Goal: Task Accomplishment & Management: Manage account settings

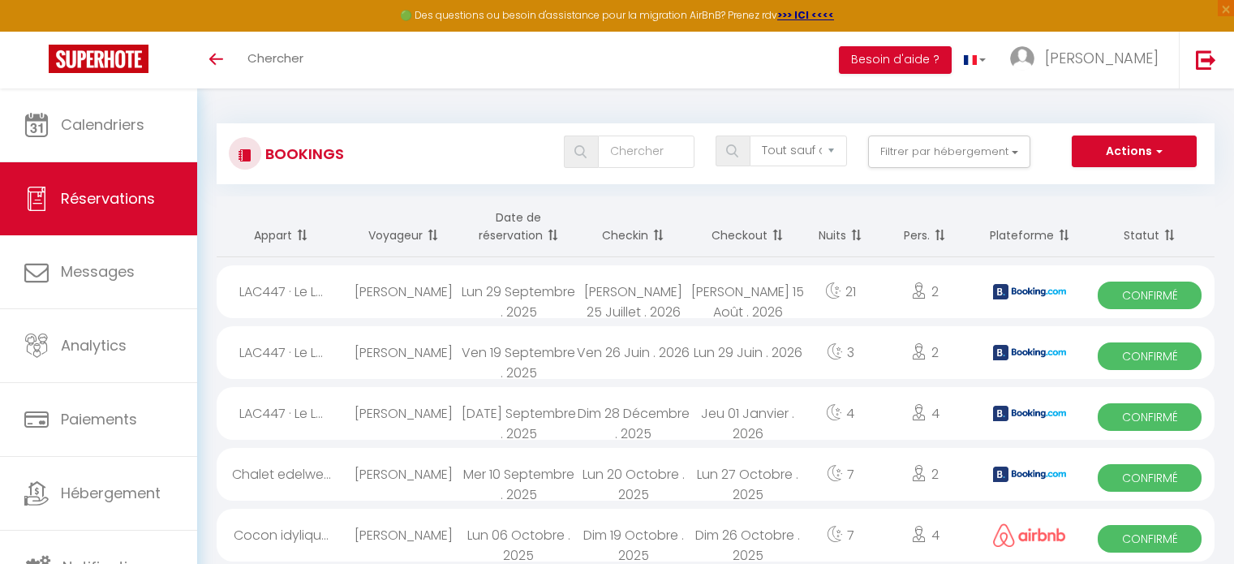
select select "not_cancelled"
click at [794, 15] on strong ">>> ICI <<<<" at bounding box center [805, 15] width 57 height 14
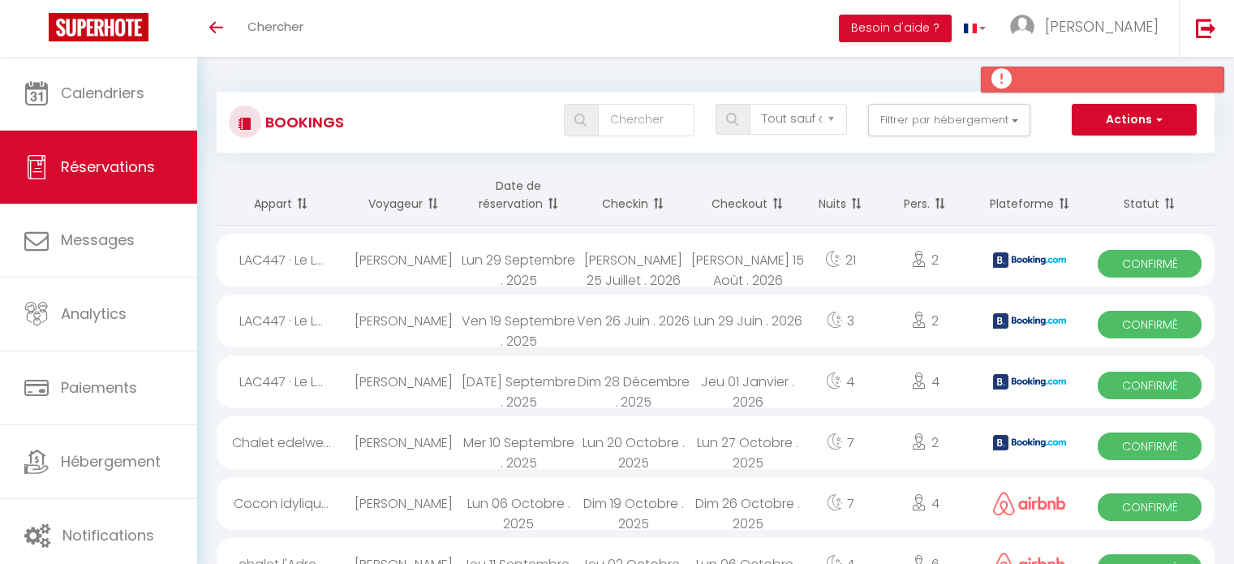
select select "not_cancelled"
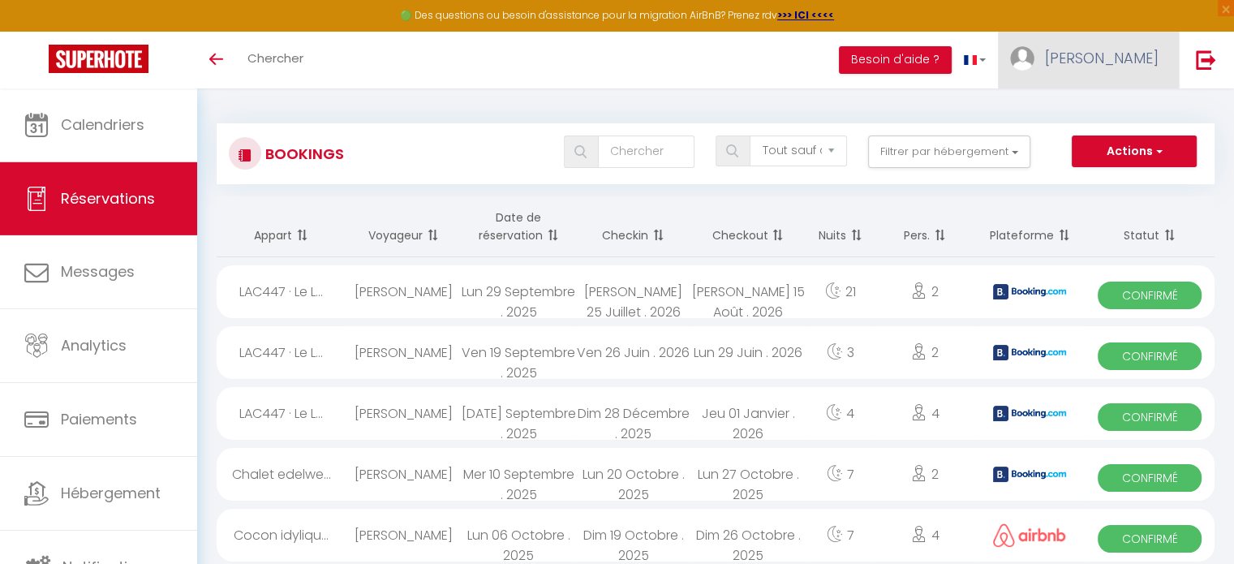
click at [1106, 67] on span "[PERSON_NAME]" at bounding box center [1102, 58] width 114 height 20
click at [1034, 53] on img at bounding box center [1022, 58] width 24 height 24
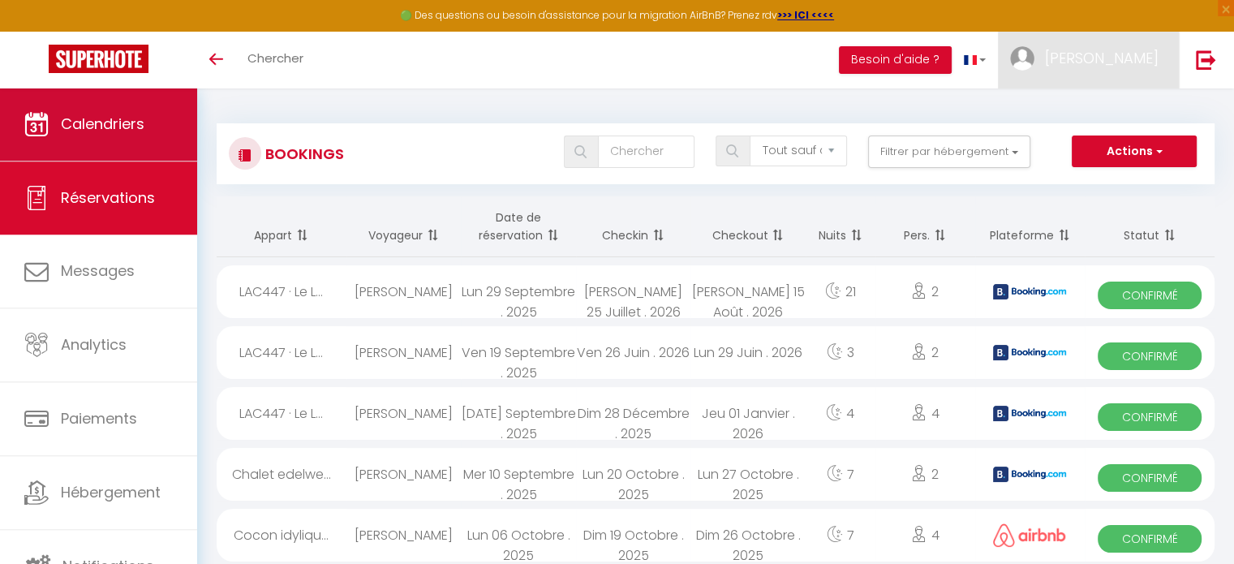
click at [105, 124] on span "Calendriers" at bounding box center [103, 124] width 84 height 20
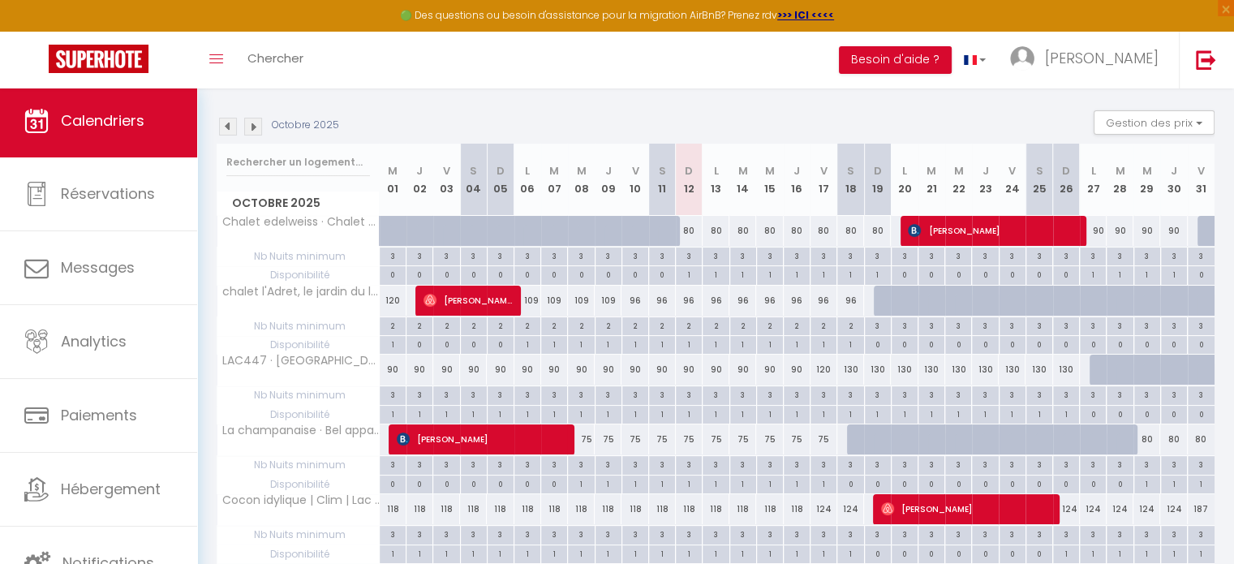
scroll to position [155, 0]
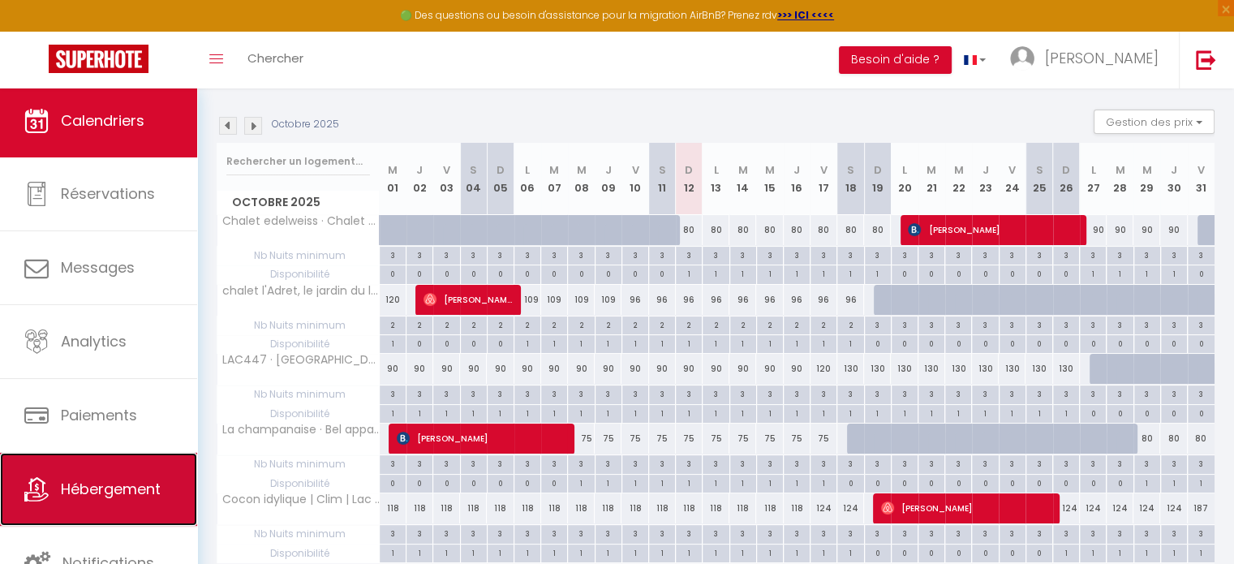
click at [49, 506] on link "Hébergement" at bounding box center [98, 489] width 197 height 73
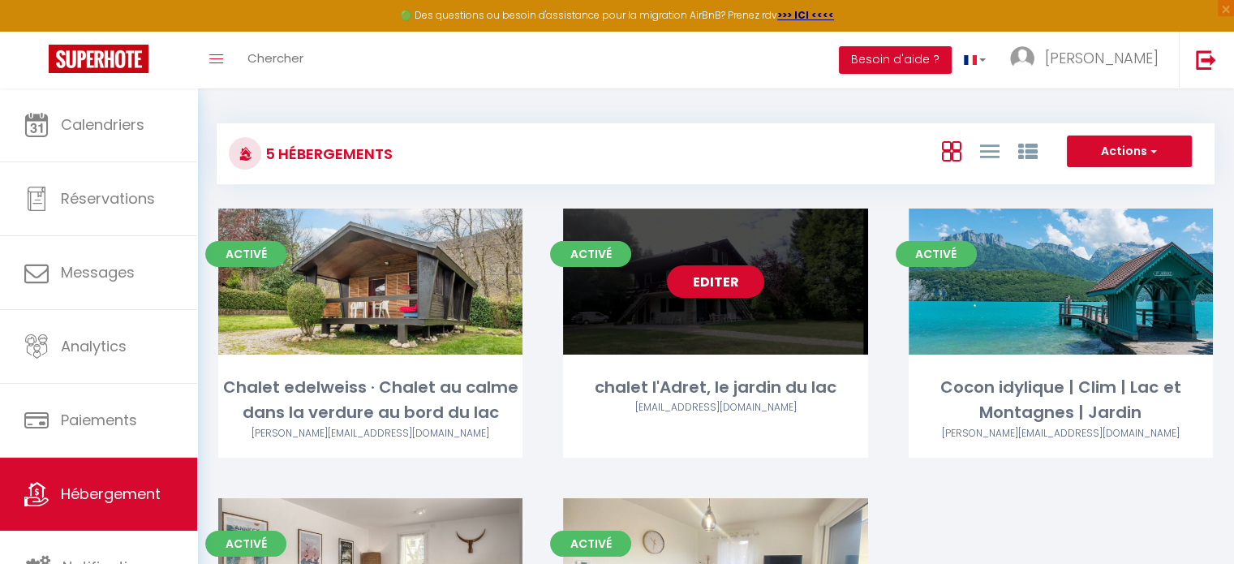
scroll to position [243, 0]
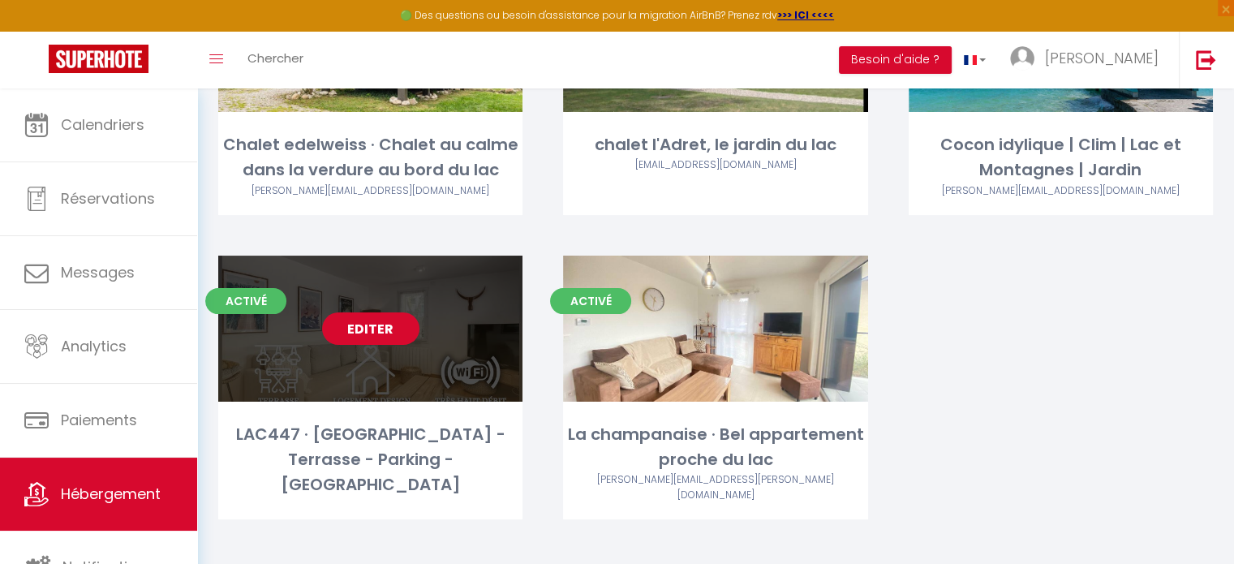
click at [354, 329] on link "Editer" at bounding box center [370, 328] width 97 height 32
select select "3"
select select "2"
select select "1"
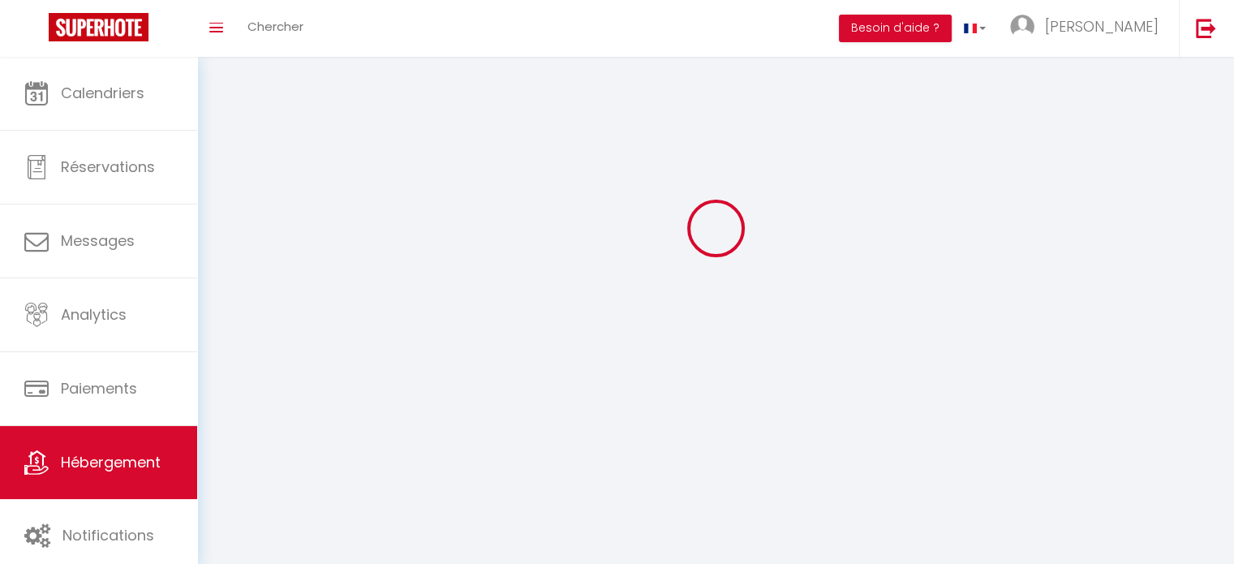
select select
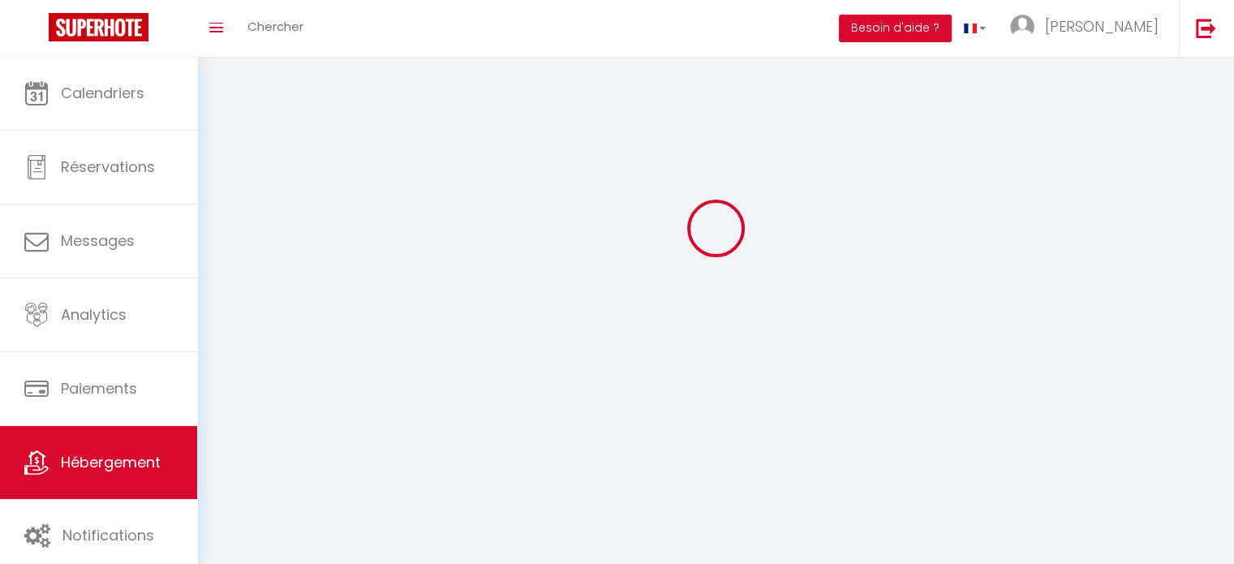
select select
checkbox input "false"
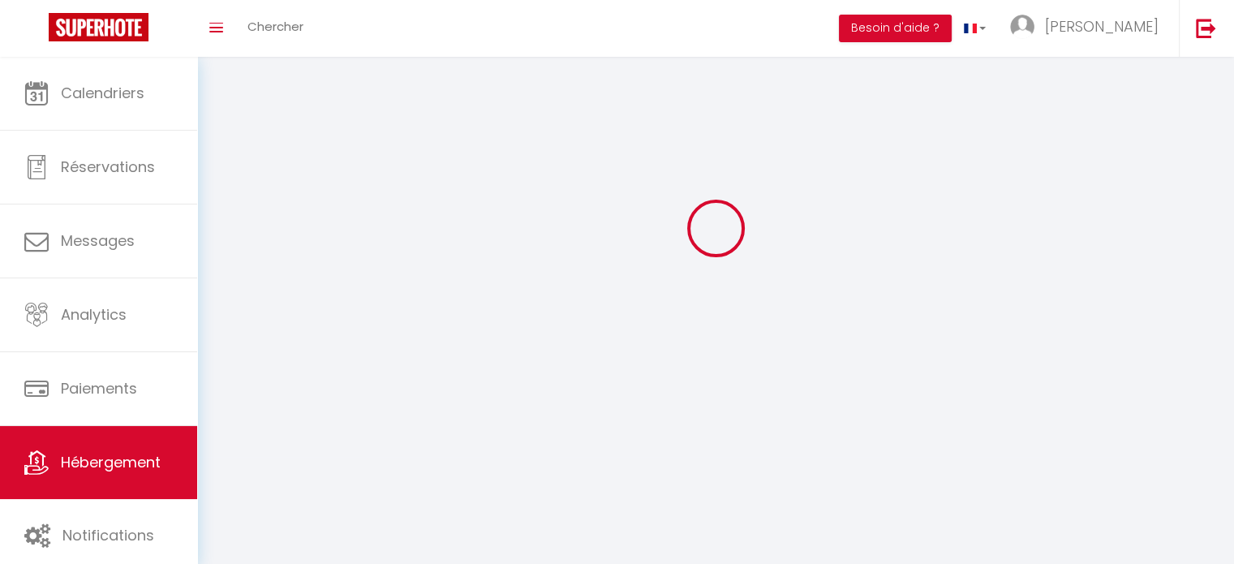
select select
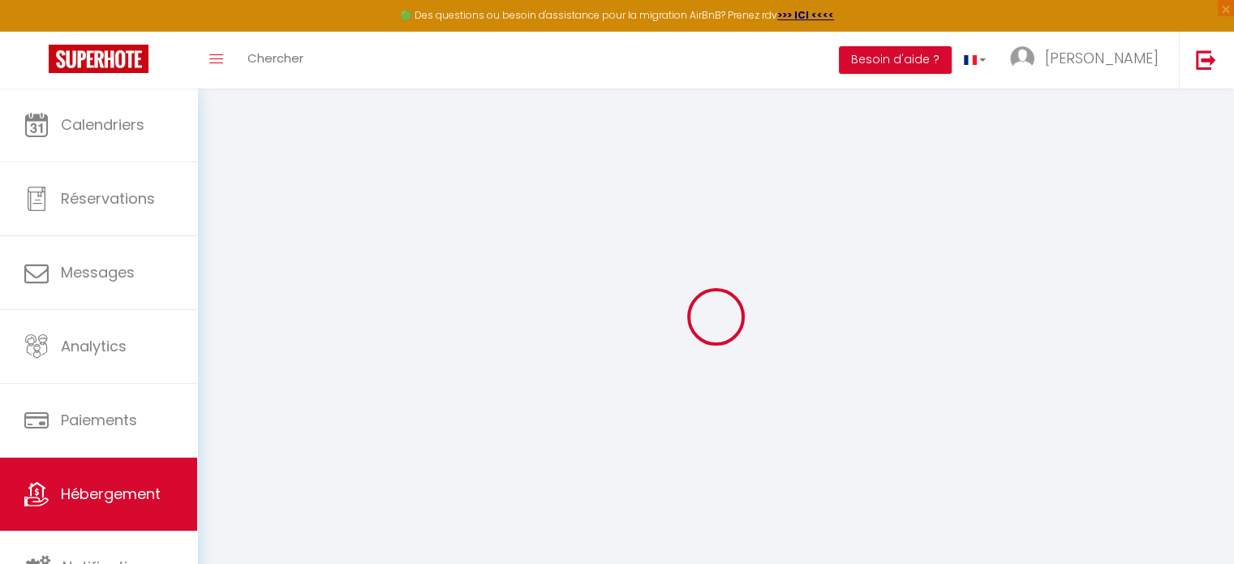
select select "+ 21 %"
select select "+ 22 %"
select select
checkbox input "false"
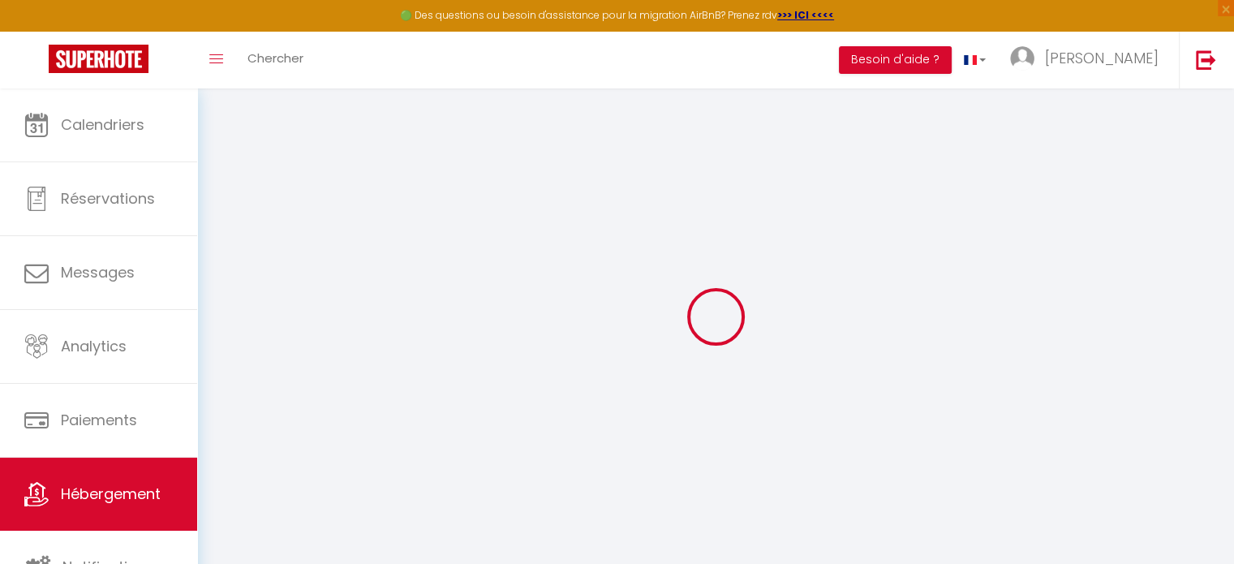
checkbox input "false"
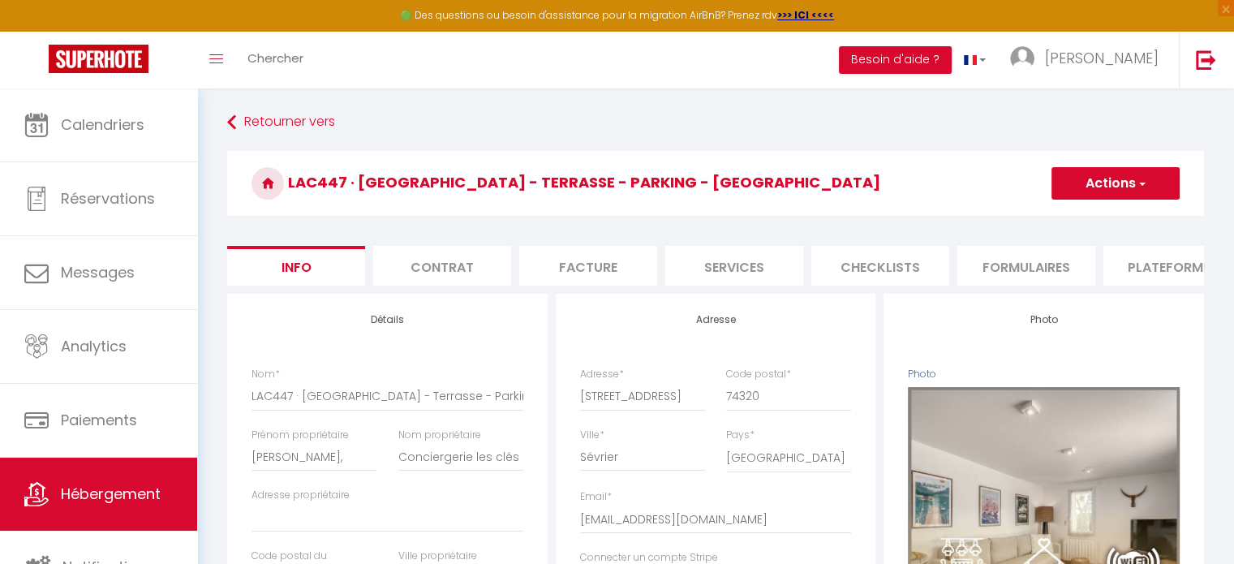
click at [1132, 270] on li "Plateformes" at bounding box center [1172, 266] width 138 height 40
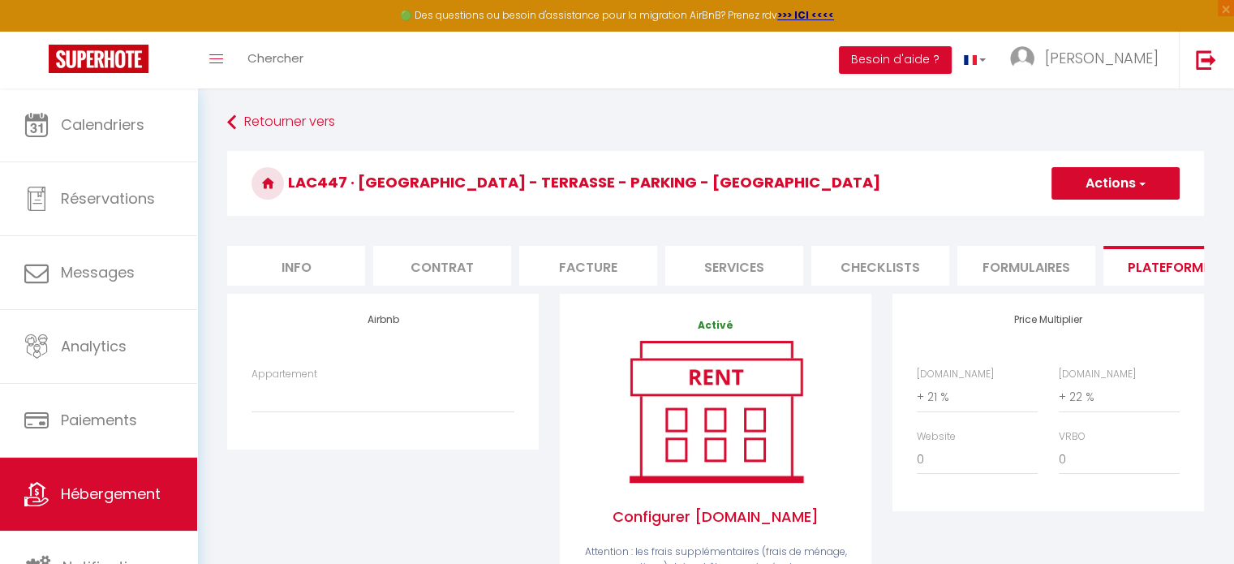
scroll to position [208, 0]
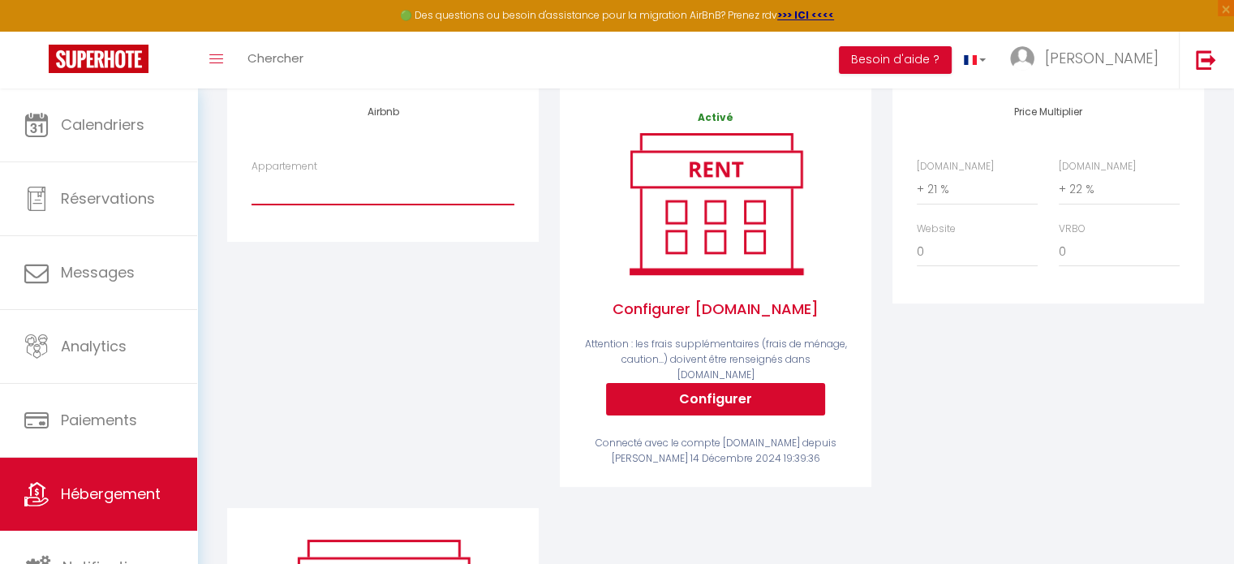
click at [352, 191] on select "Appartement" at bounding box center [382, 189] width 263 height 31
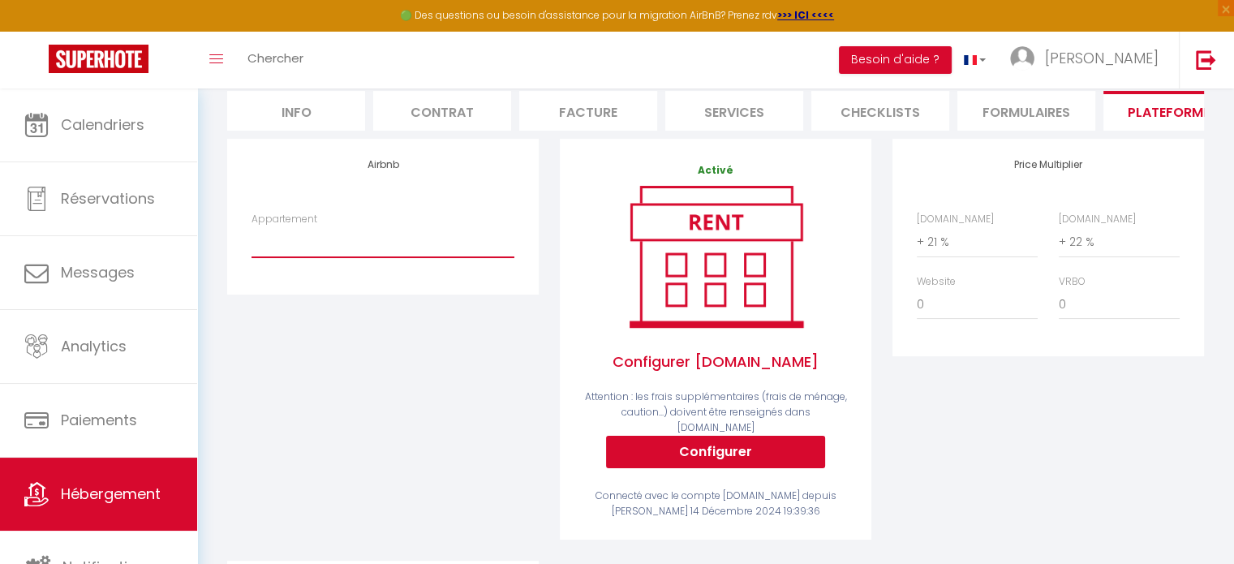
scroll to position [123, 0]
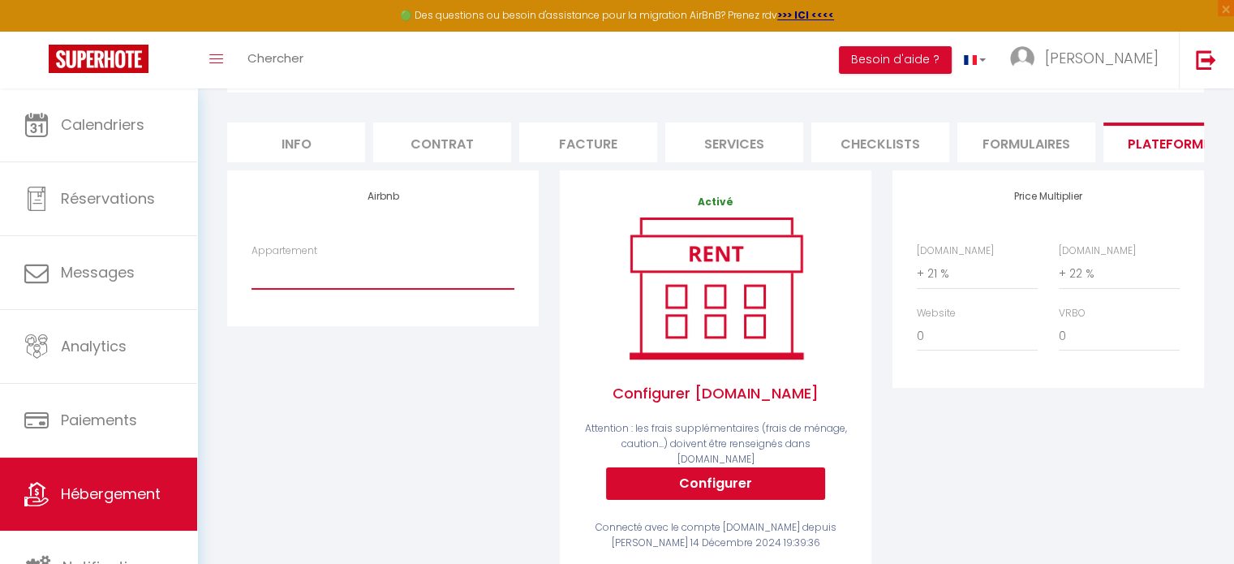
click at [346, 283] on select "Appartement" at bounding box center [382, 273] width 263 height 31
click at [251, 270] on select "Appartement" at bounding box center [382, 273] width 263 height 31
click at [338, 281] on select "Appartement" at bounding box center [382, 273] width 263 height 31
click at [307, 259] on label "Appartement" at bounding box center [284, 250] width 66 height 15
click at [307, 268] on select "Appartement" at bounding box center [382, 273] width 263 height 31
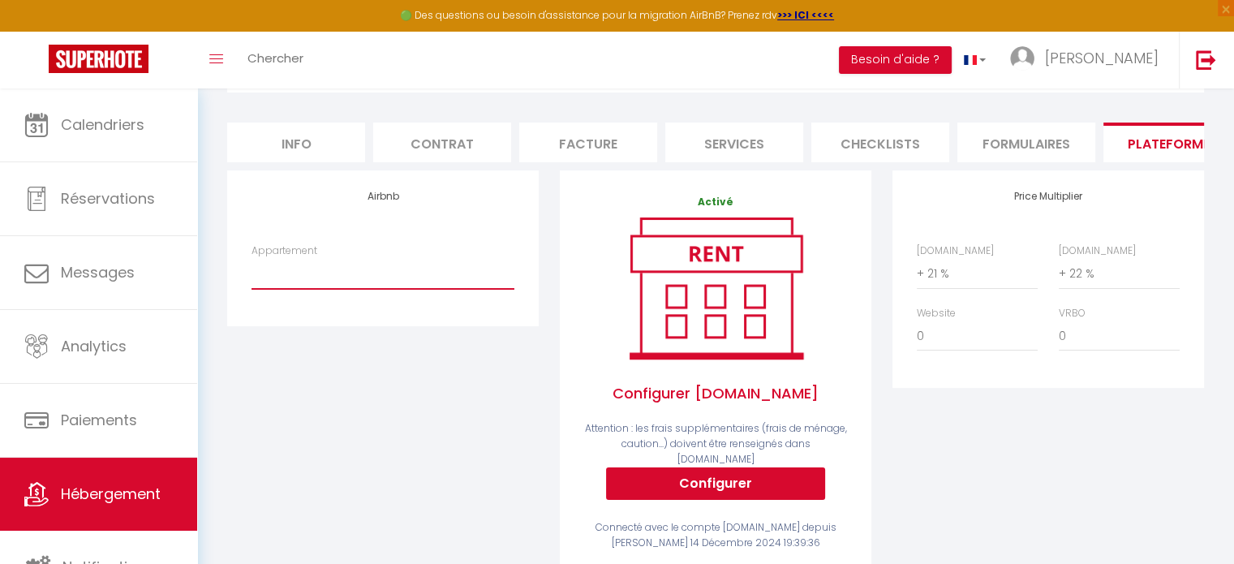
click at [438, 289] on select "Appartement" at bounding box center [382, 273] width 263 height 31
click at [42, 476] on link "Hébergement" at bounding box center [98, 493] width 197 height 73
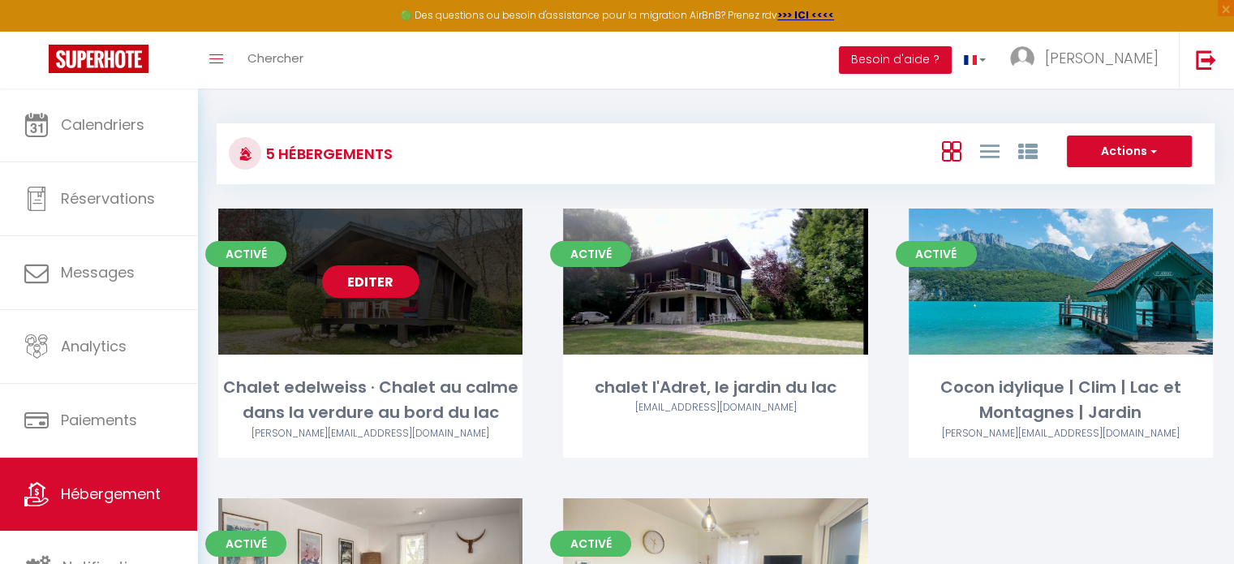
click at [384, 281] on link "Editer" at bounding box center [370, 281] width 97 height 32
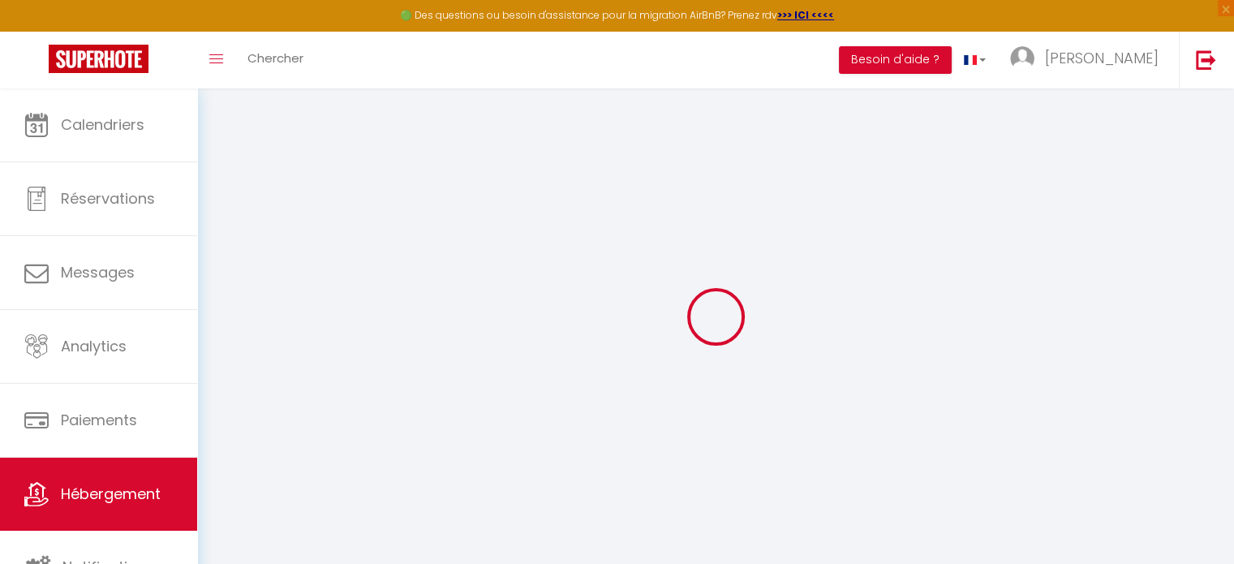
select select "+ 22 %"
select select "+ 21 %"
select select
checkbox input "false"
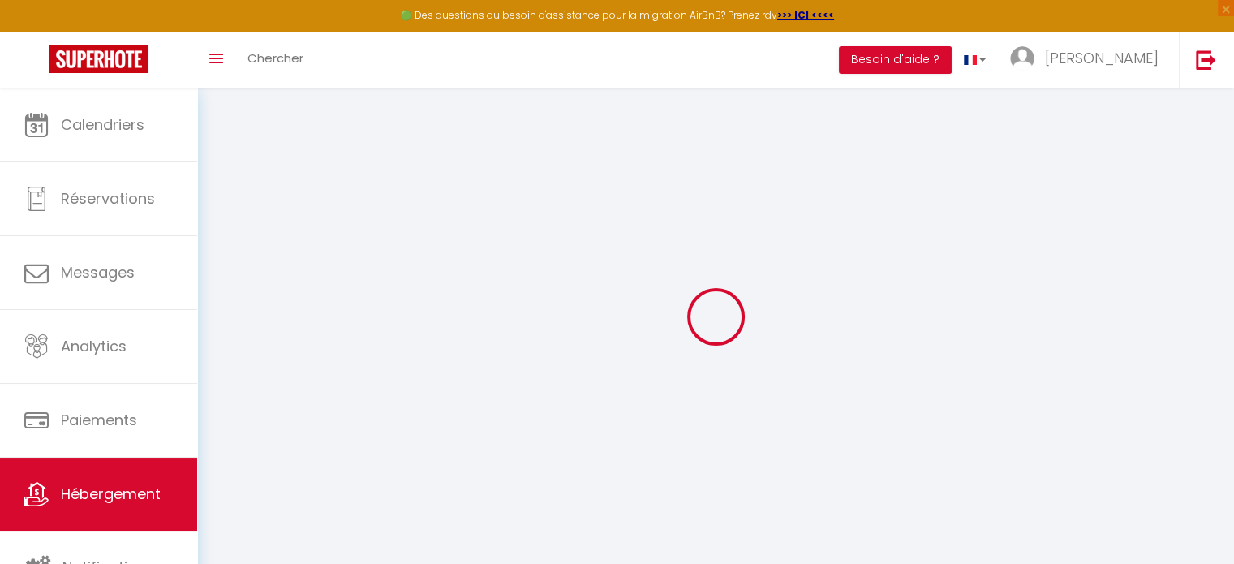
checkbox input "false"
select select "well_reviewed_guests"
select select "EUR"
select select "19290"
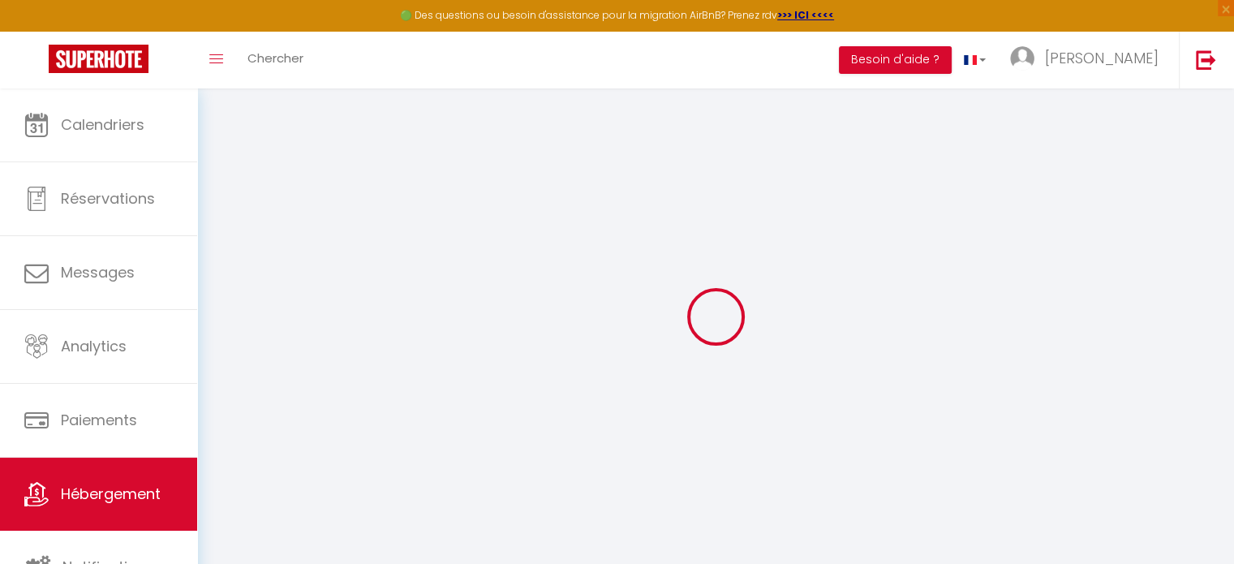
select select "18822-15394185"
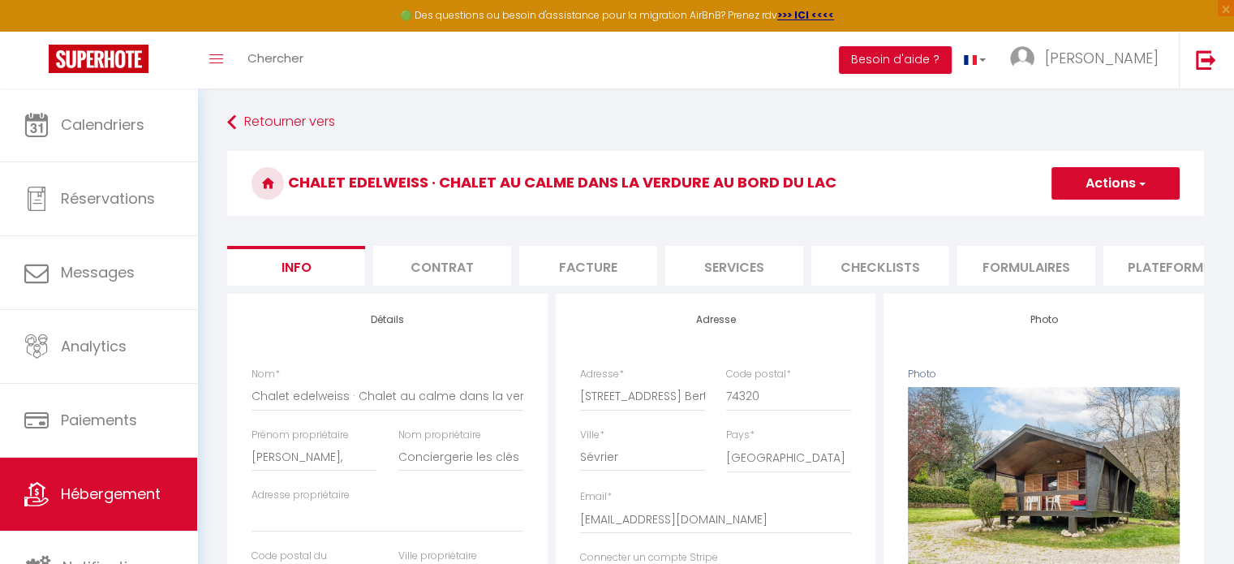
click at [1163, 264] on li "Plateformes" at bounding box center [1172, 266] width 138 height 40
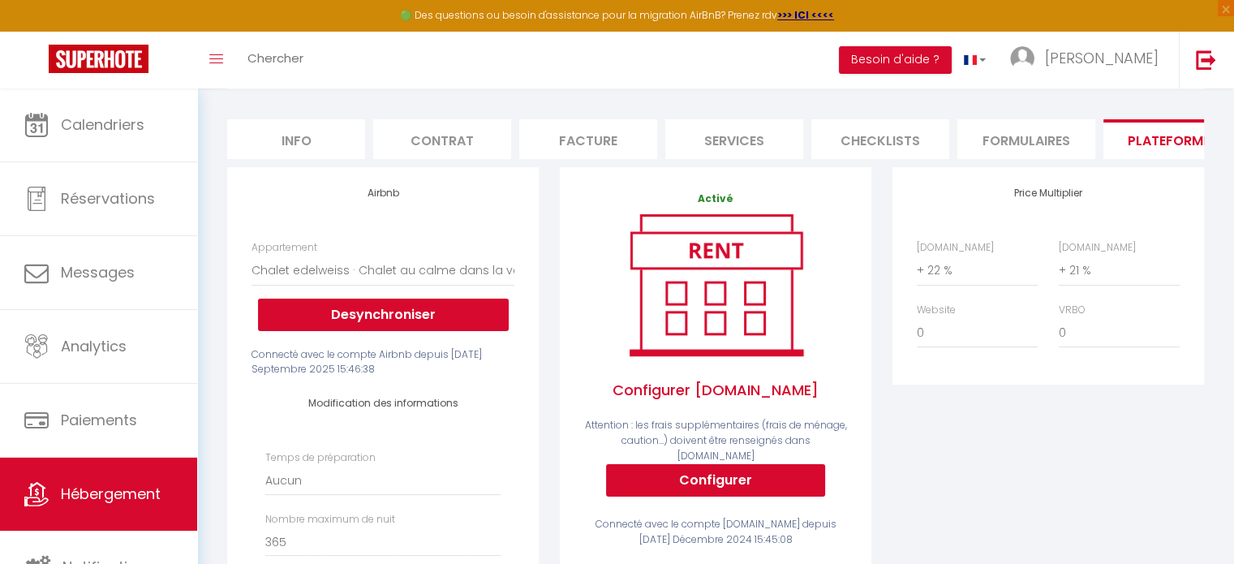
scroll to position [126, 0]
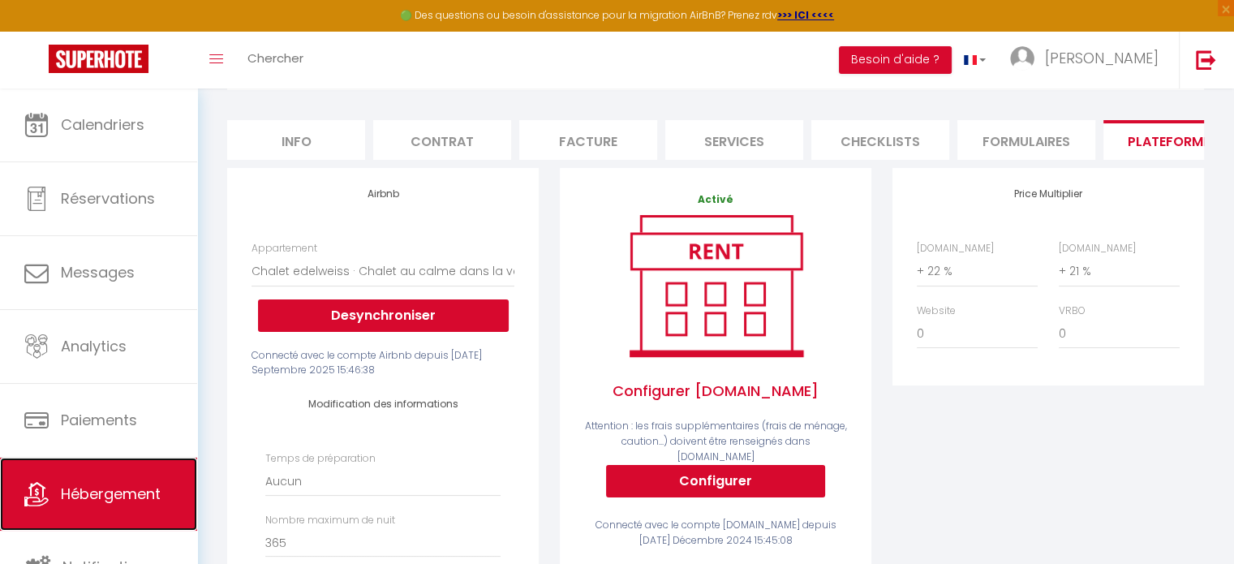
click at [93, 479] on link "Hébergement" at bounding box center [98, 493] width 197 height 73
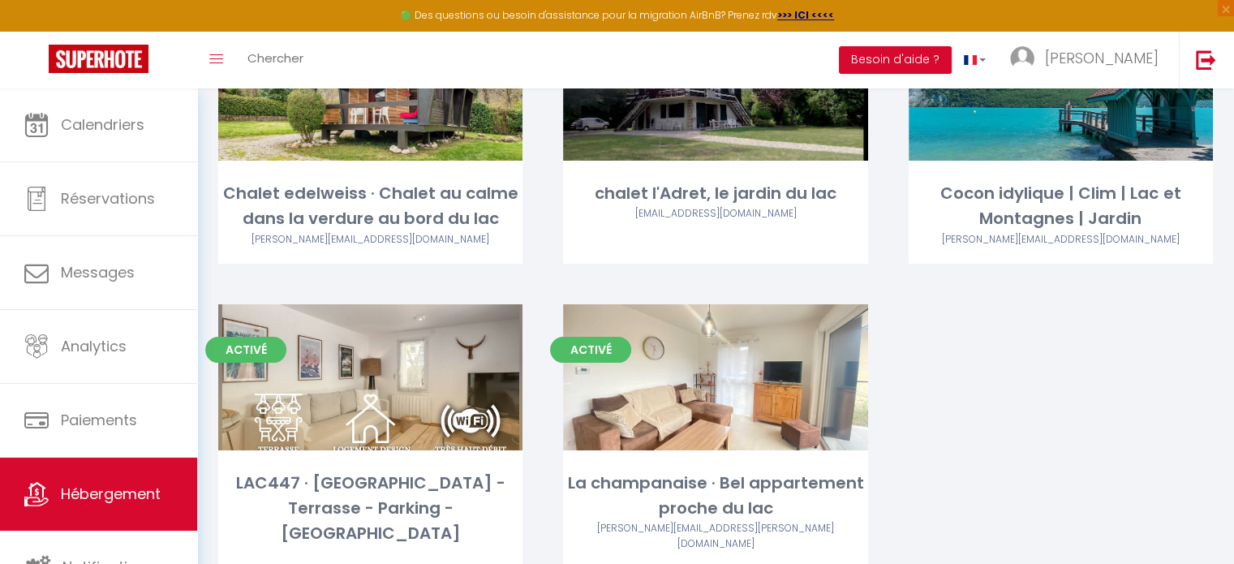
scroll to position [195, 0]
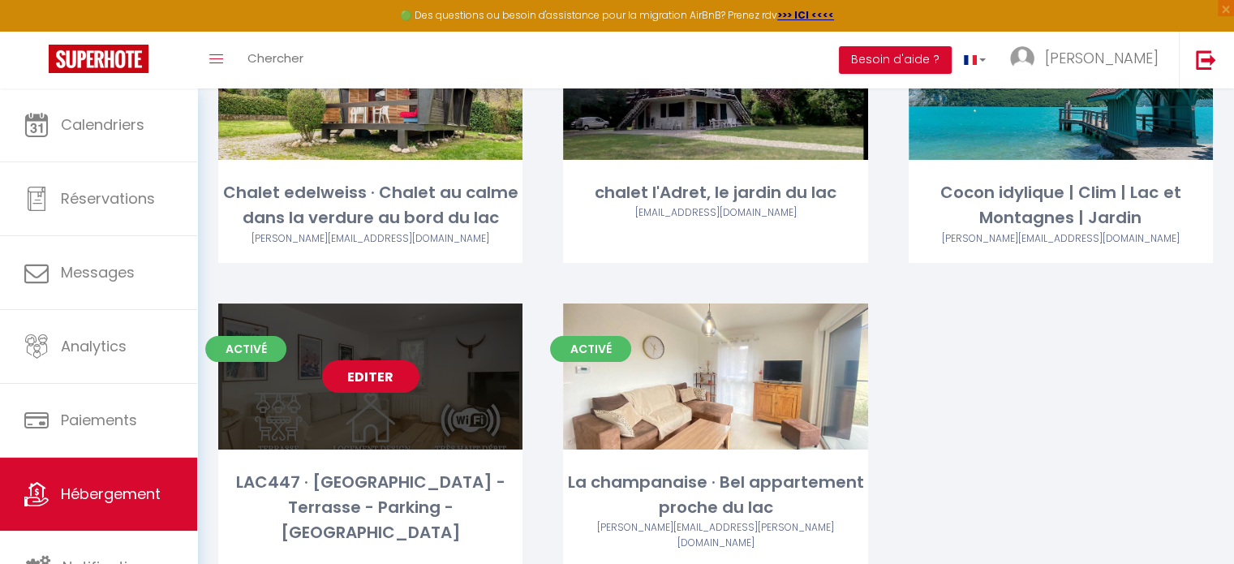
click at [389, 373] on link "Editer" at bounding box center [370, 376] width 97 height 32
select select "3"
select select "2"
select select "1"
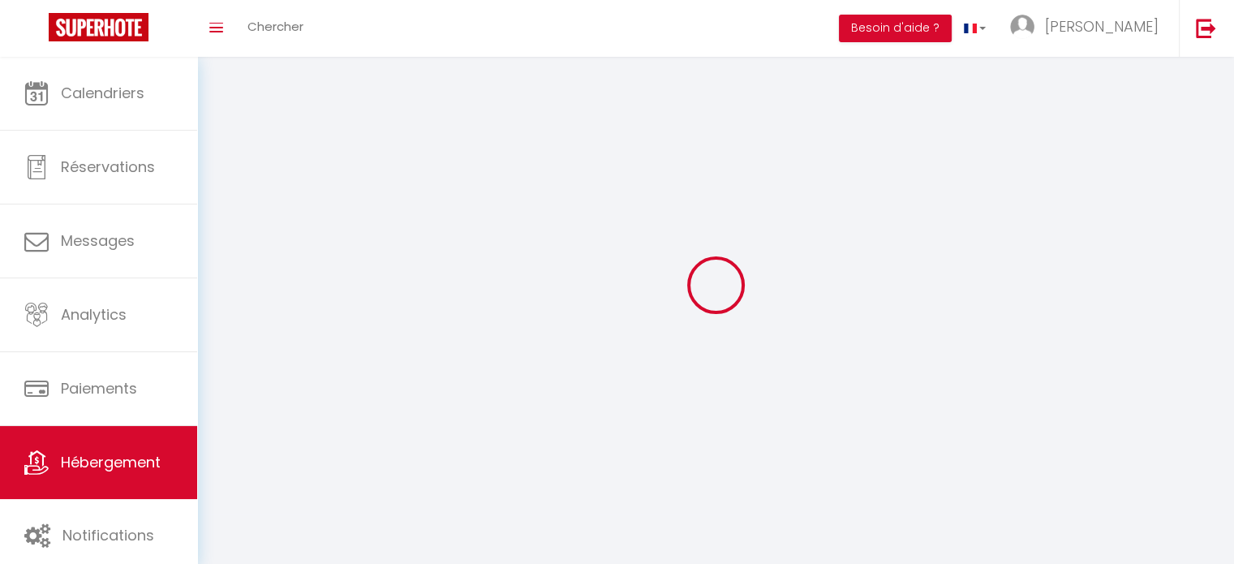
select select
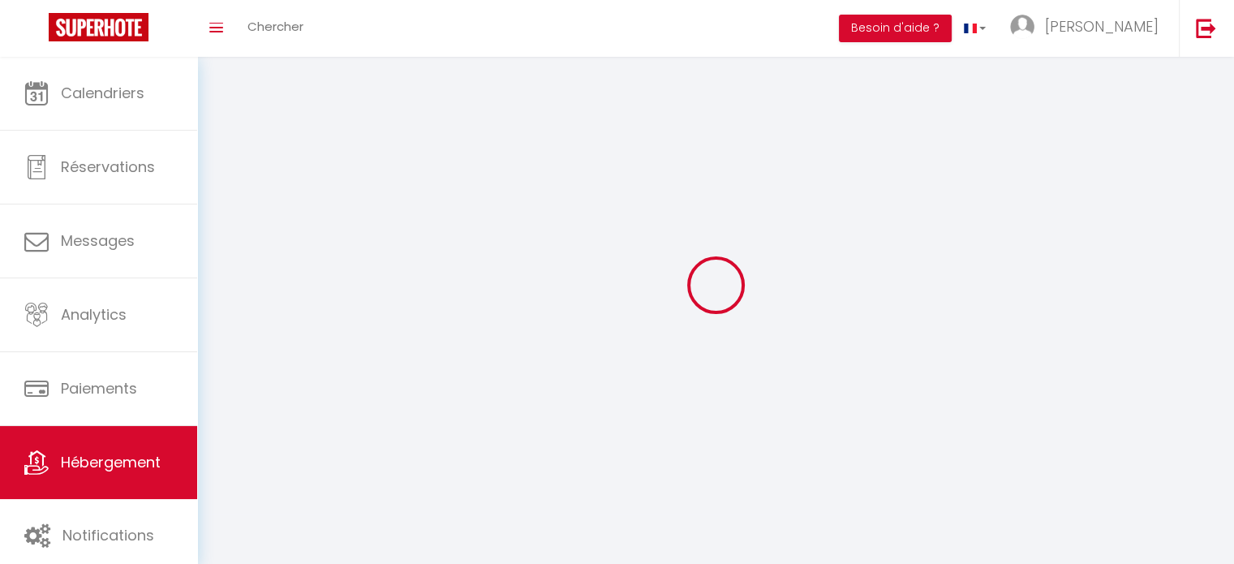
select select
checkbox input "false"
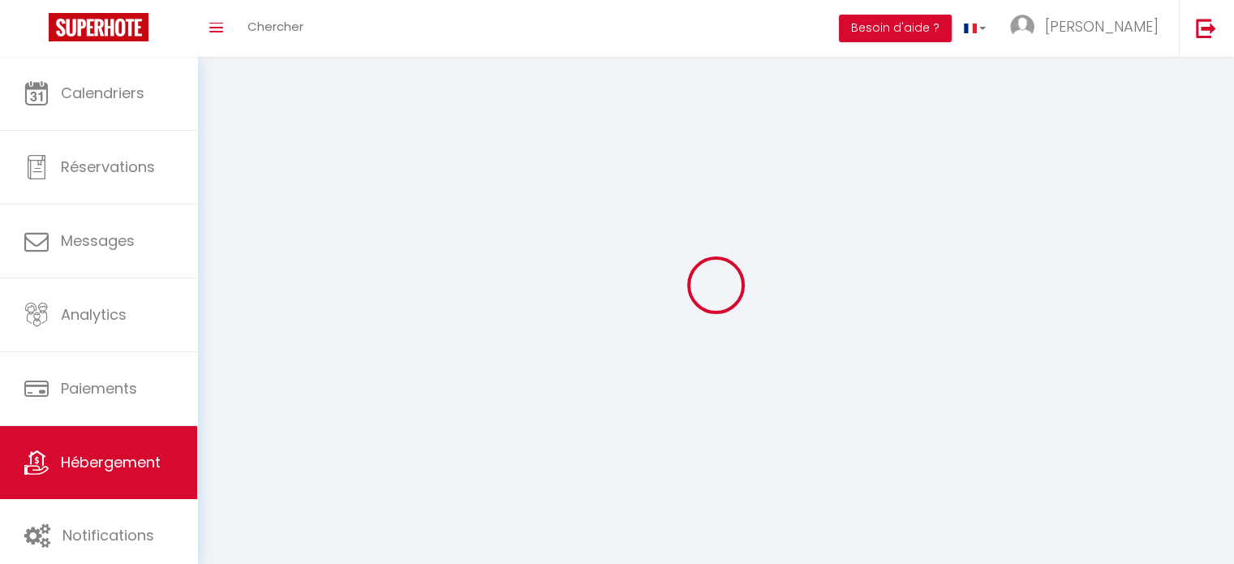
select select
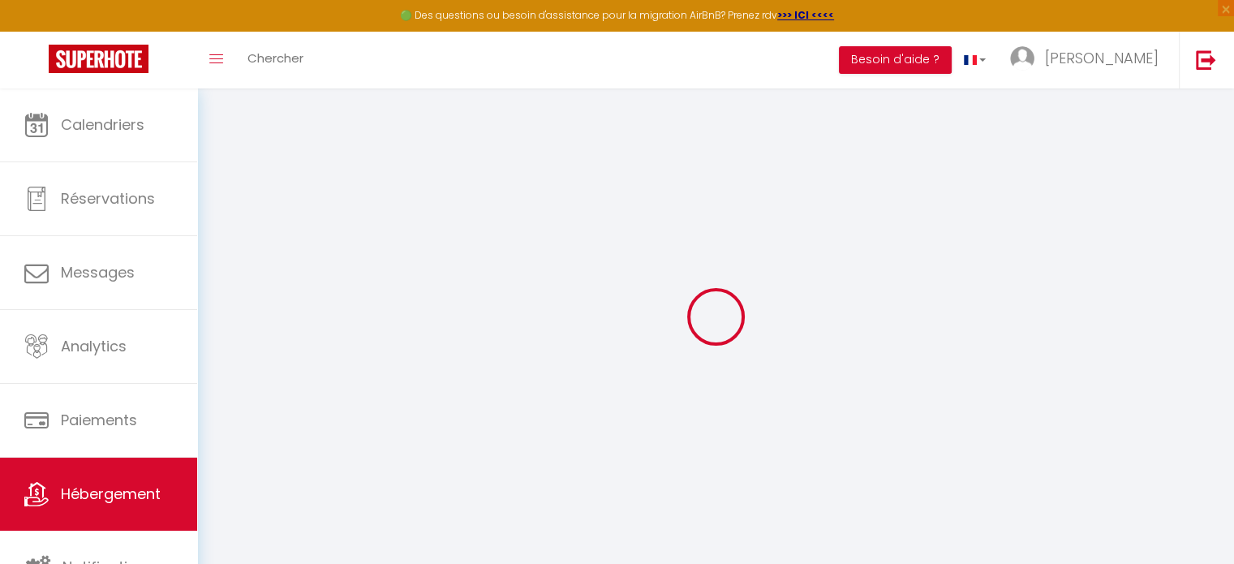
select select "+ 21 %"
select select "+ 22 %"
select select
checkbox input "false"
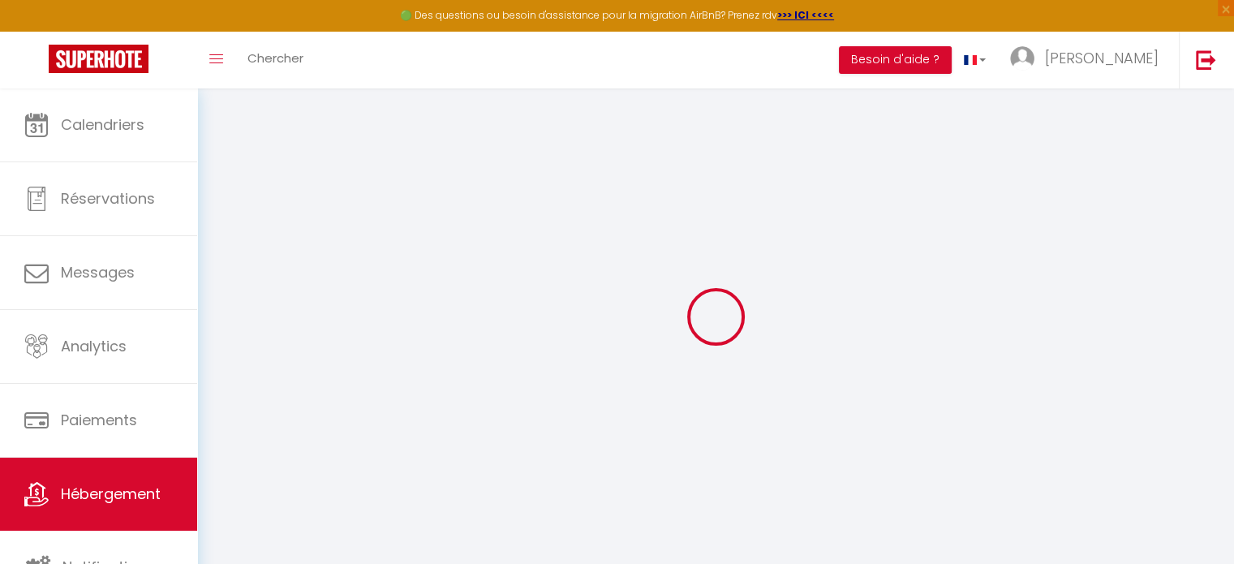
checkbox input "false"
select select
checkbox input "false"
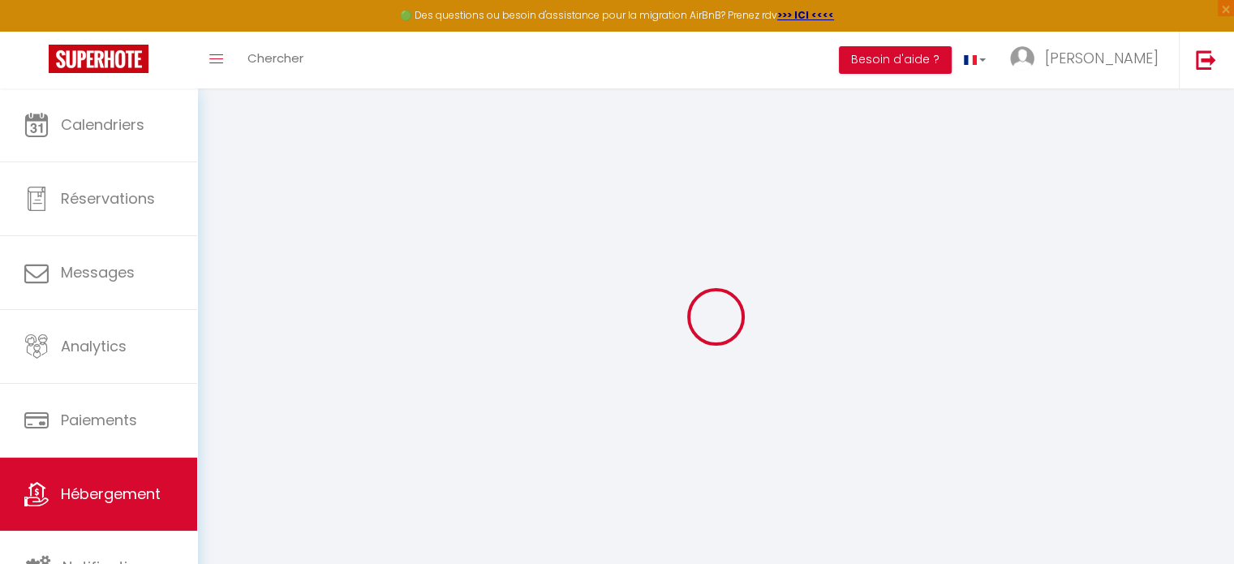
checkbox input "false"
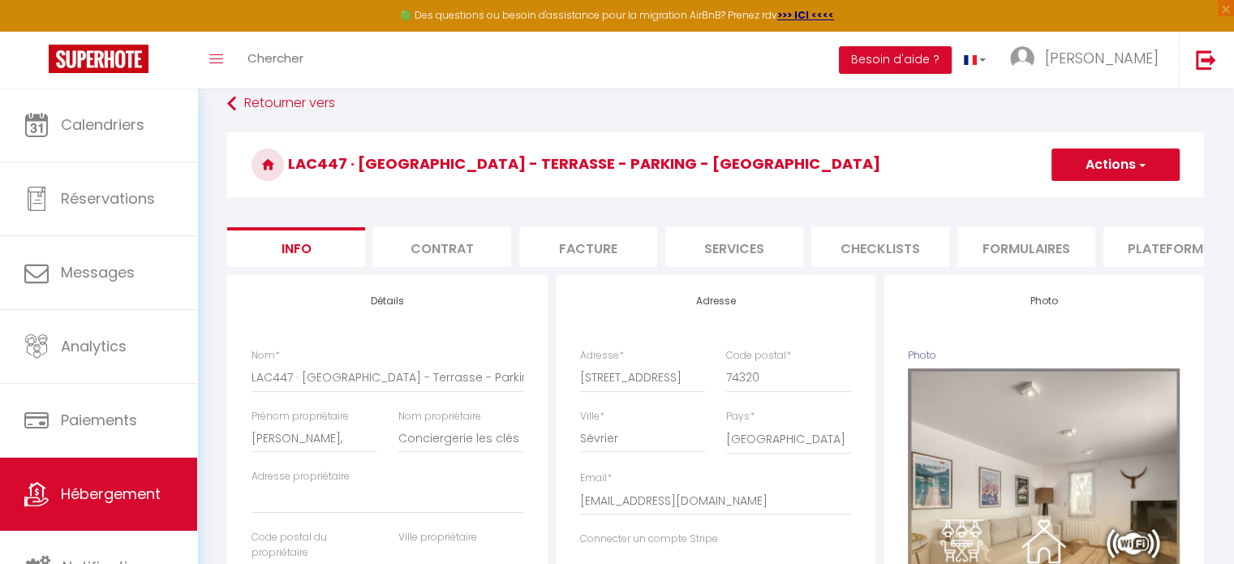
scroll to position [19, 0]
click at [1140, 255] on li "Plateformes" at bounding box center [1172, 246] width 138 height 40
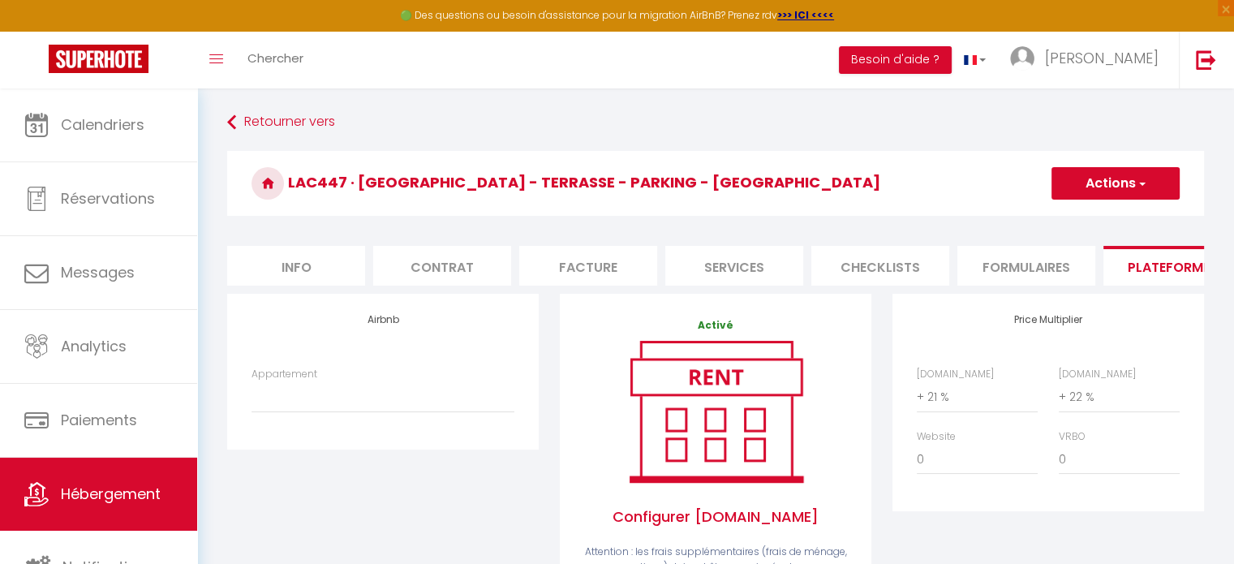
click at [1140, 187] on span "button" at bounding box center [1141, 183] width 11 height 16
click at [380, 412] on select "Appartement" at bounding box center [382, 396] width 263 height 31
click at [304, 412] on select "Appartement" at bounding box center [382, 396] width 263 height 31
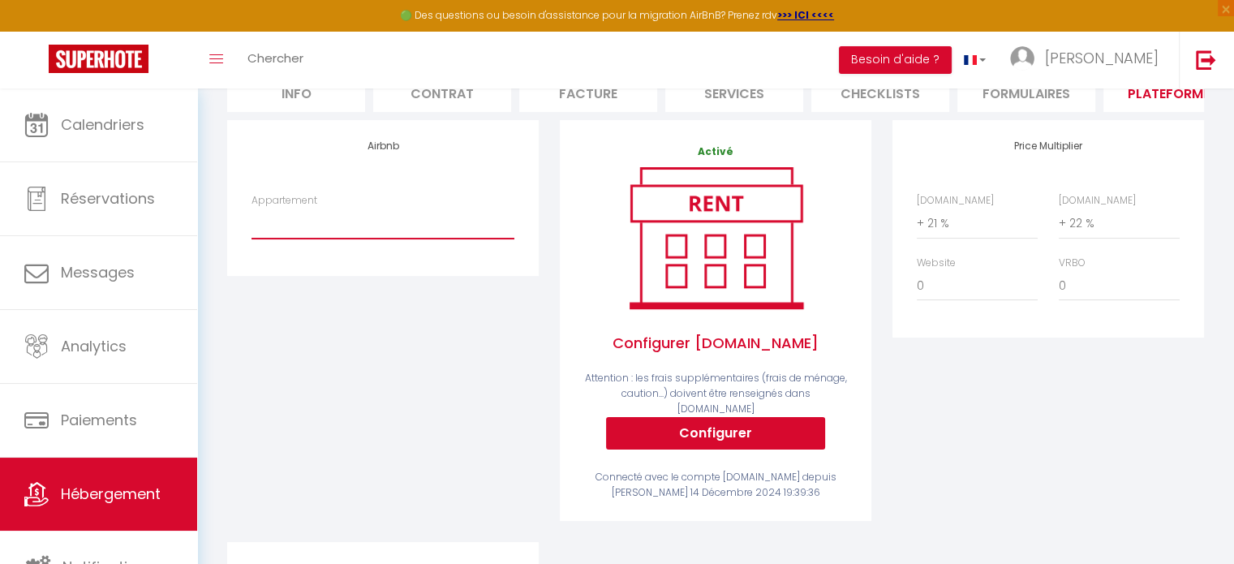
scroll to position [181, 0]
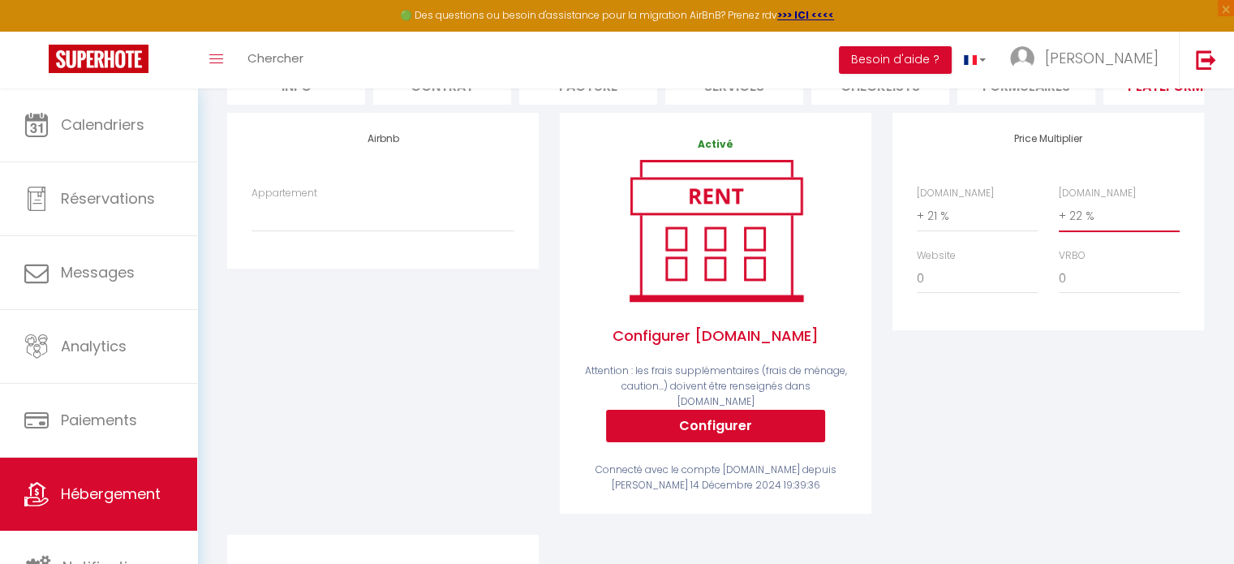
click at [1079, 230] on select "0 + 1 % + 2 % + 3 % + 4 % + 5 % + 6 % + 7 % + 8 % + 9 %" at bounding box center [1118, 215] width 121 height 31
select select "+ 1 %"
click at [1058, 213] on select "0 + 1 % + 2 % + 3 % + 4 % + 5 % + 6 % + 7 % + 8 % + 9 %" at bounding box center [1118, 215] width 121 height 31
click at [968, 230] on select "0 + 1 % + 2 % + 3 % + 4 % + 5 % + 6 % + 7 % + 8 % + 9 %" at bounding box center [977, 215] width 121 height 31
select select "0"
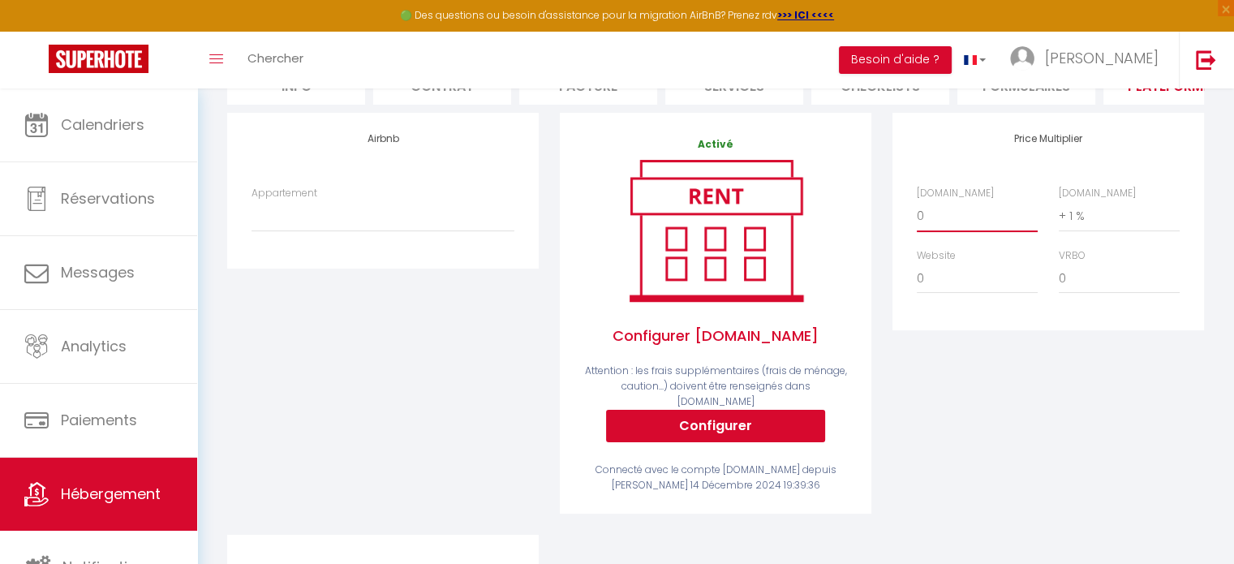
click at [917, 213] on select "0 + 1 % + 2 % + 3 % + 4 % + 5 % + 6 % + 7 % + 8 % + 9 %" at bounding box center [977, 215] width 121 height 31
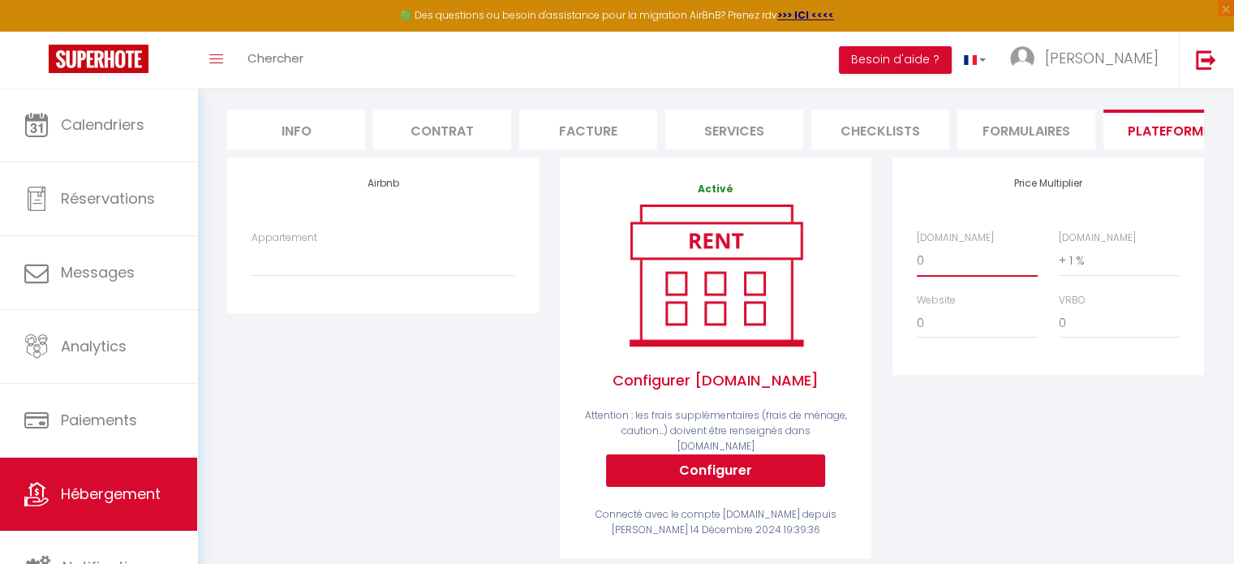
scroll to position [133, 0]
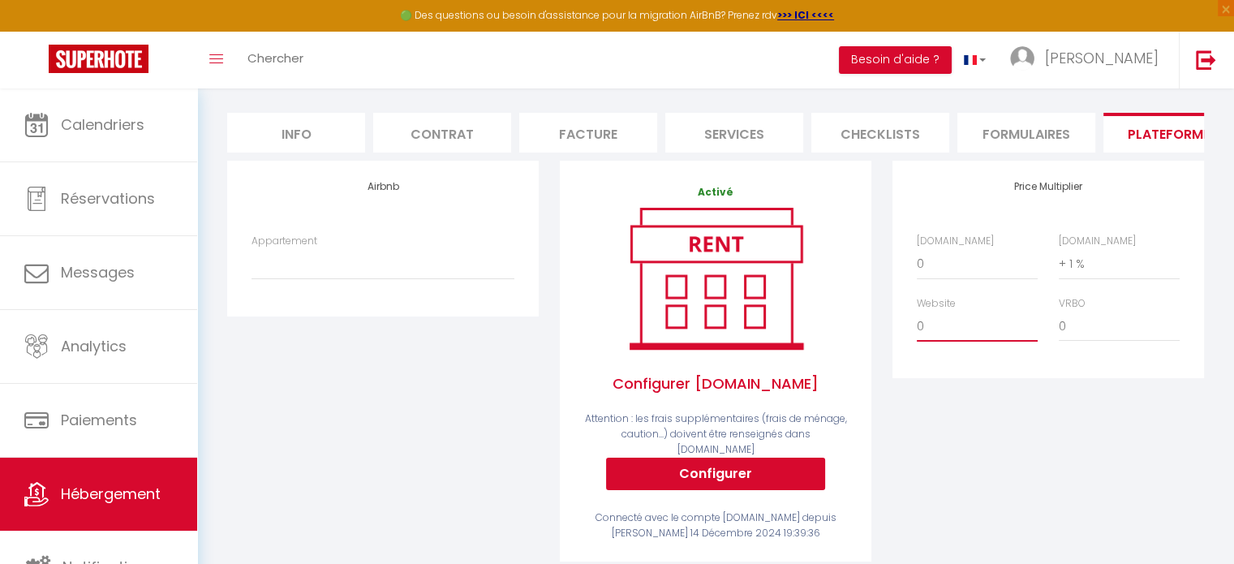
click at [939, 333] on select "0 + 1 % + 2 % + 3 % + 4 % + 5 % + 6 % + 7 % + 8 % + 9 %" at bounding box center [977, 326] width 121 height 31
click at [1127, 214] on div "Price Multiplier [DOMAIN_NAME] 0 + 1 % + 2 % + 3 % + 4 % + 5 % + 6 % + 7 %" at bounding box center [1047, 269] width 311 height 217
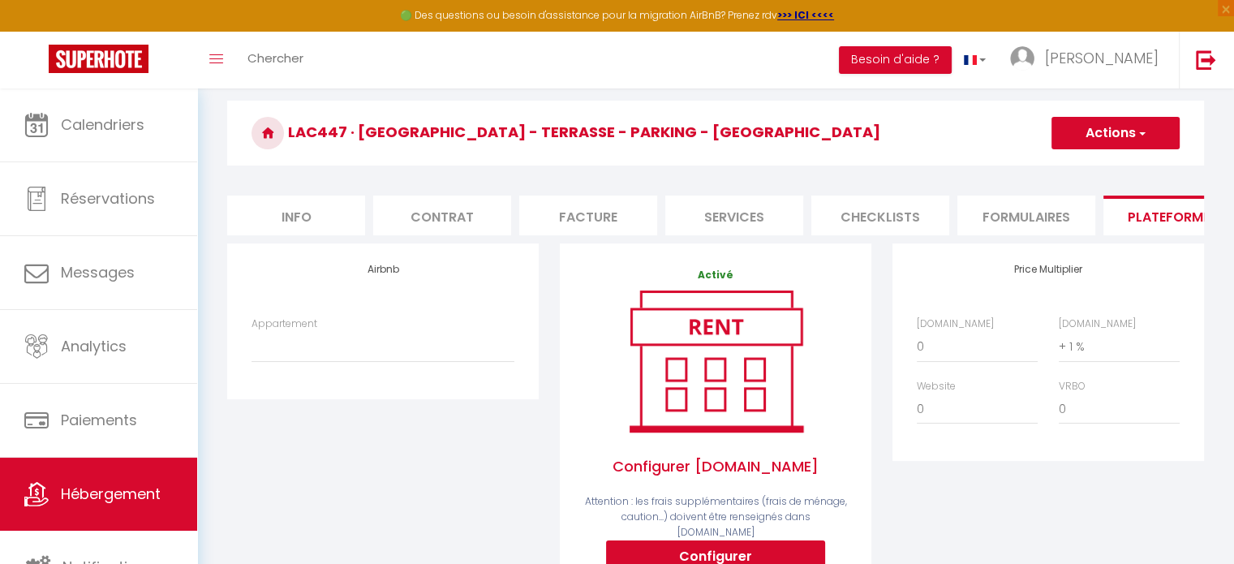
scroll to position [49, 0]
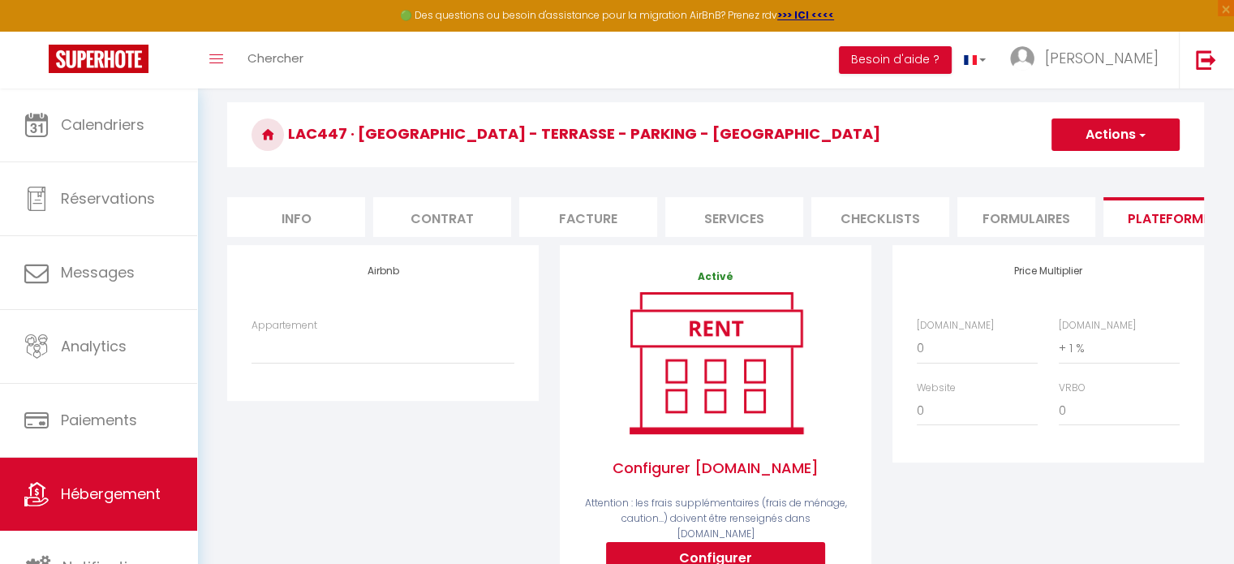
click at [762, 143] on h3 "LAC447 · [GEOGRAPHIC_DATA] - Terrasse - Parking - [GEOGRAPHIC_DATA]" at bounding box center [715, 134] width 977 height 65
click at [788, 148] on h3 "LAC447 · [GEOGRAPHIC_DATA] - Terrasse - Parking - [GEOGRAPHIC_DATA]" at bounding box center [715, 134] width 977 height 65
click at [1090, 140] on button "Actions" at bounding box center [1115, 134] width 128 height 32
click at [1076, 168] on link "Enregistrer" at bounding box center [1114, 170] width 128 height 21
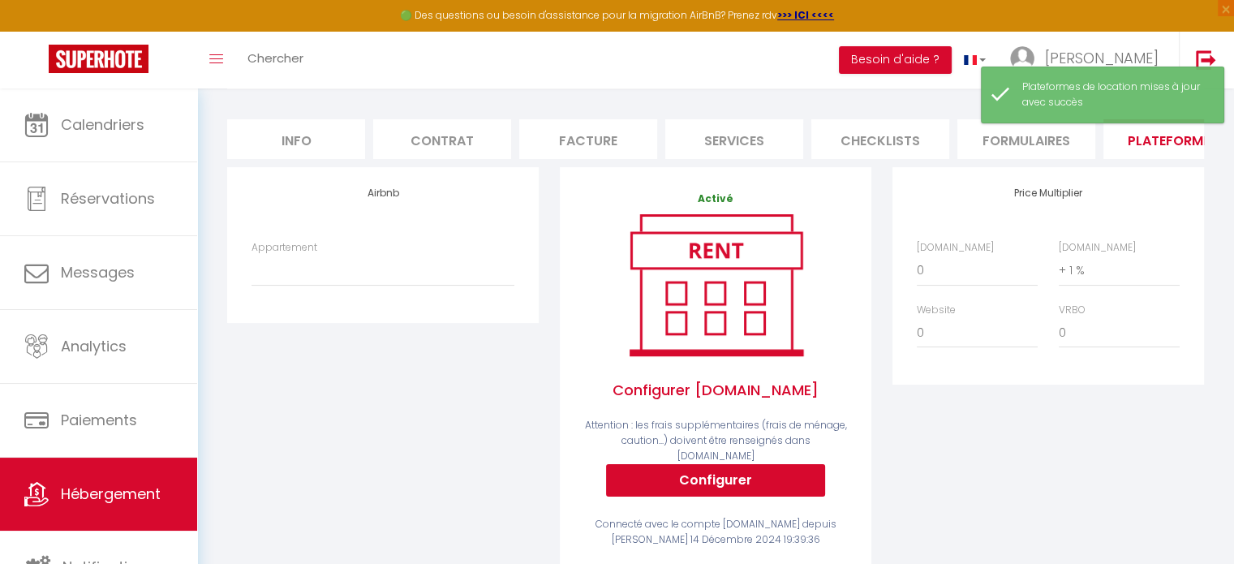
scroll to position [0, 0]
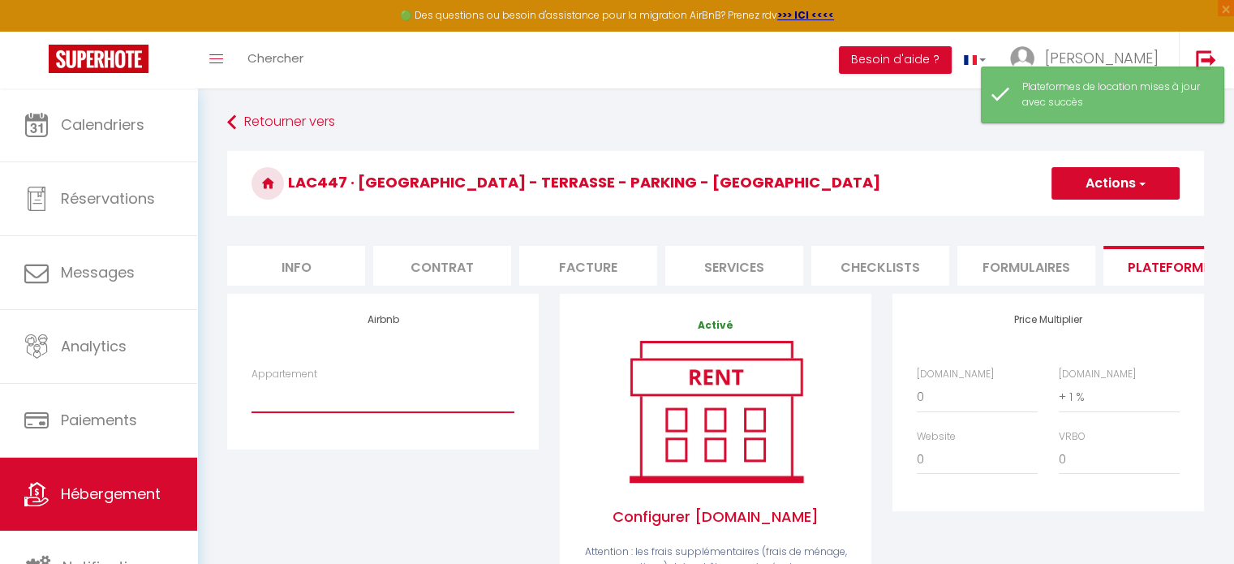
click at [273, 402] on select "Appartement" at bounding box center [382, 396] width 263 height 31
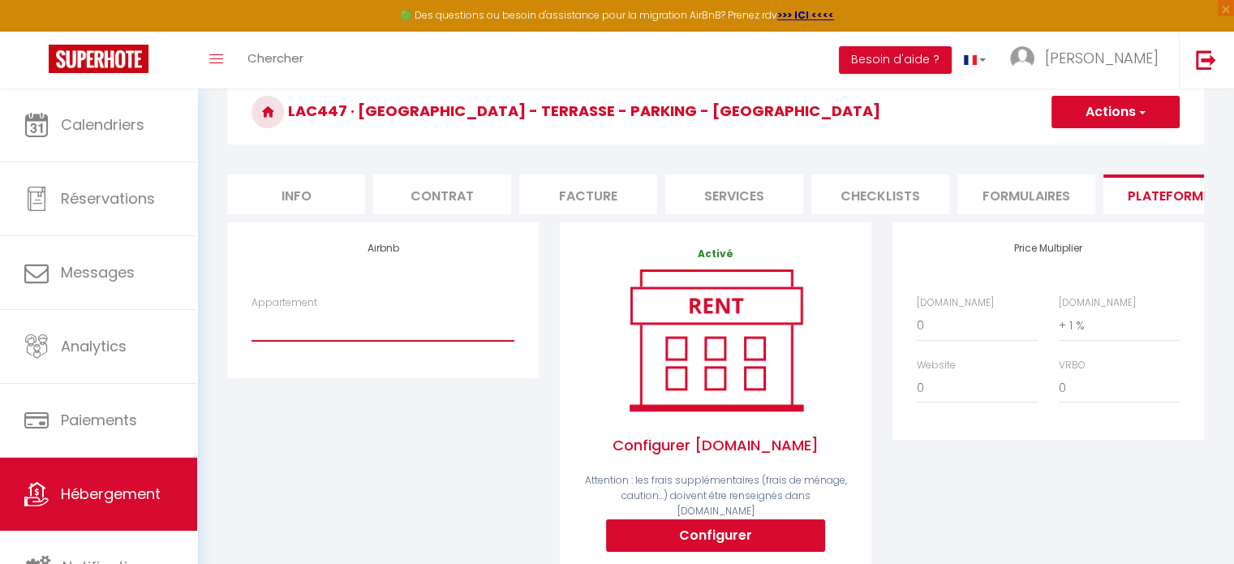
scroll to position [71, 0]
click at [434, 332] on select "Appartement" at bounding box center [382, 325] width 263 height 31
click at [371, 341] on select "Appartement" at bounding box center [382, 325] width 263 height 31
click at [316, 323] on select "Appartement" at bounding box center [382, 325] width 263 height 31
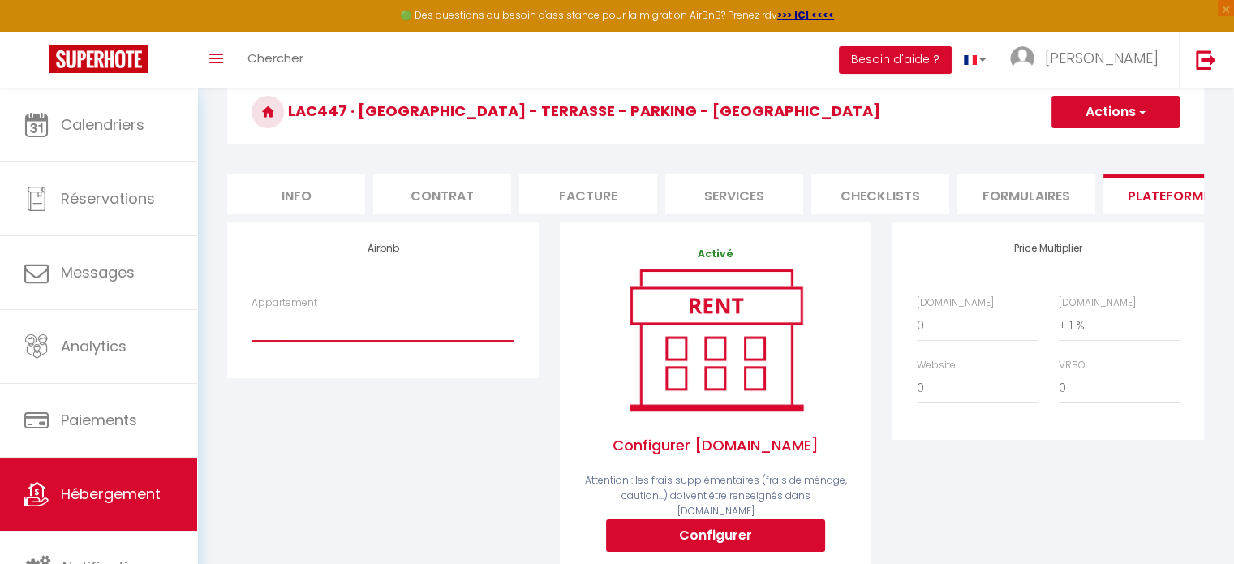
click at [354, 331] on select "Appartement" at bounding box center [382, 325] width 263 height 31
drag, startPoint x: 258, startPoint y: 257, endPoint x: 694, endPoint y: 362, distance: 448.7
click at [423, 490] on div "Airbnb Appartement" at bounding box center [383, 433] width 333 height 422
select select
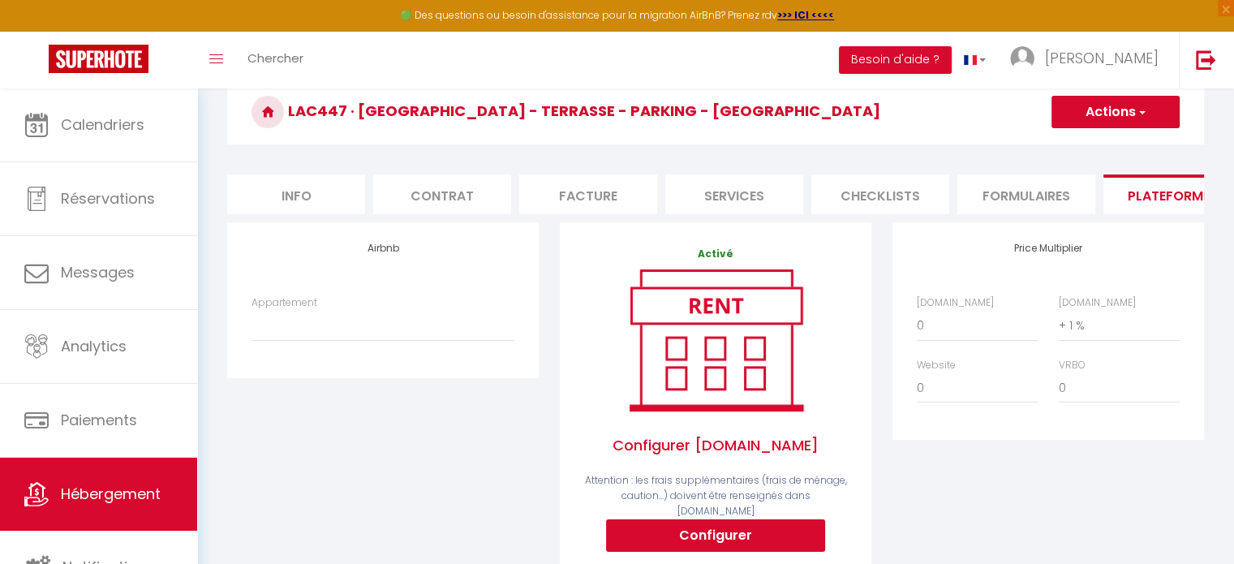
checkbox input "false"
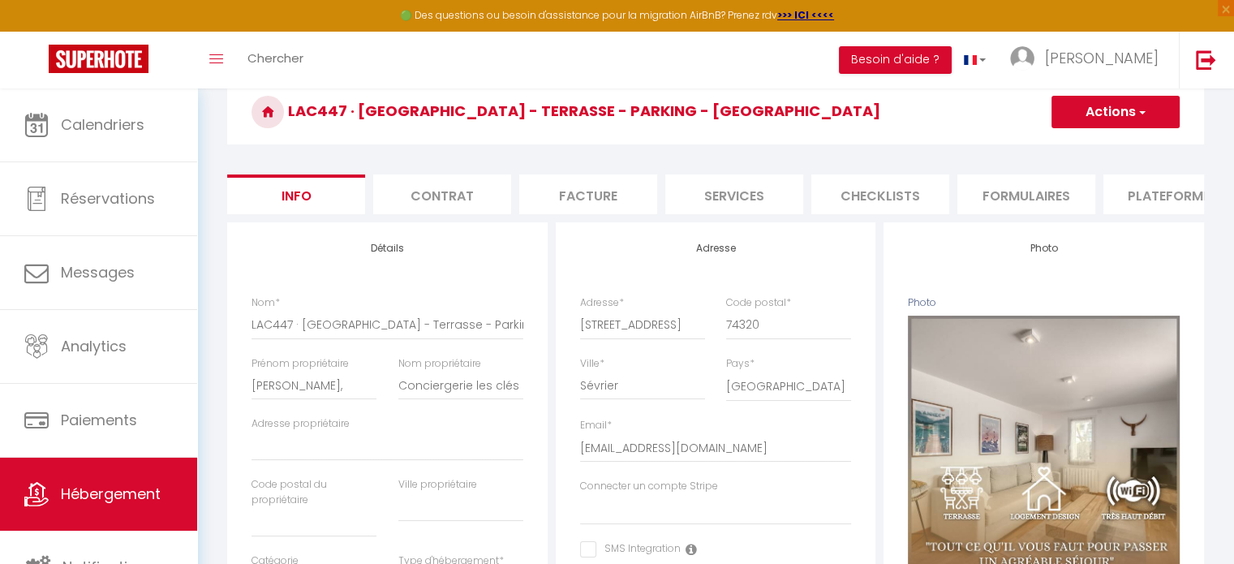
scroll to position [19, 0]
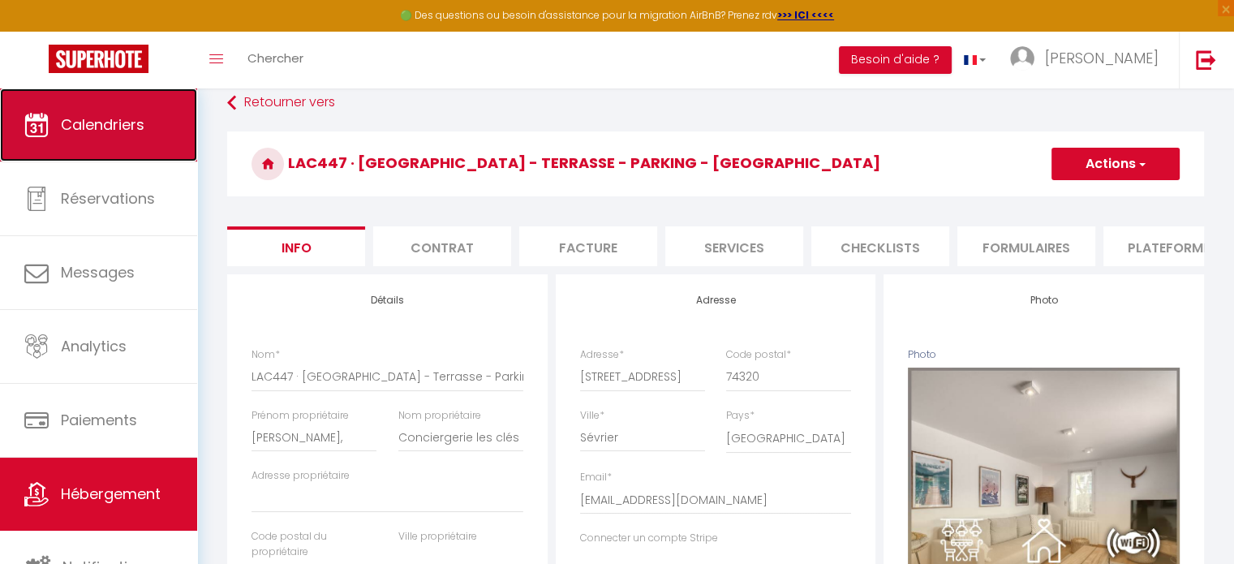
click at [90, 136] on link "Calendriers" at bounding box center [98, 124] width 197 height 73
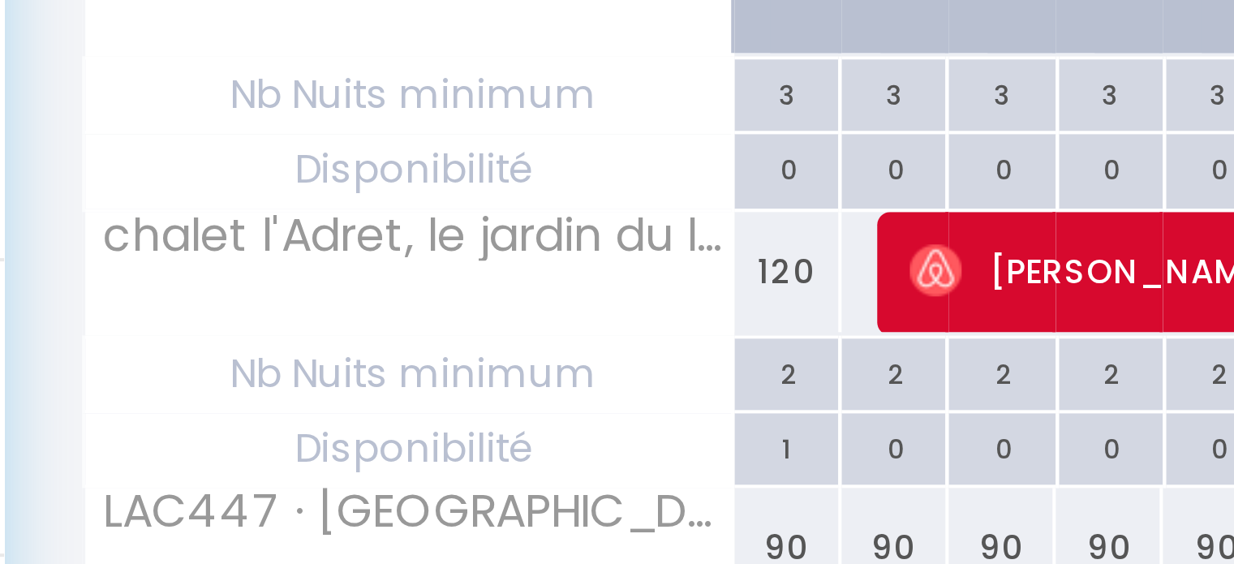
scroll to position [217, 0]
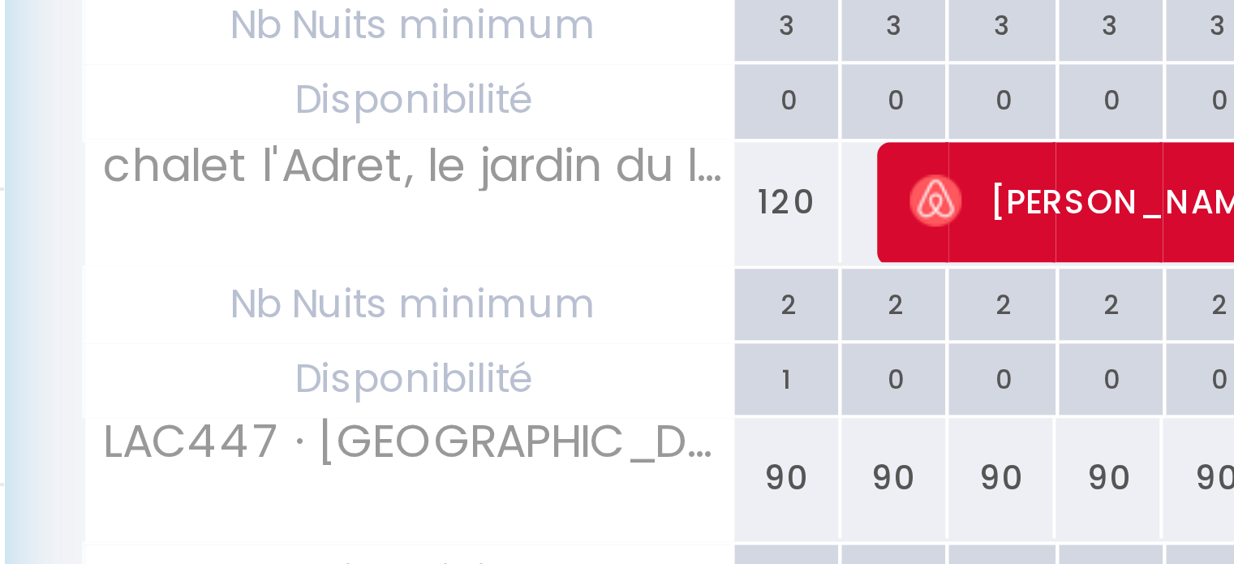
click at [393, 262] on div "2" at bounding box center [393, 262] width 26 height 15
type input "2"
type input "Mer 01 Octobre 2025"
type input "Jeu 02 Octobre 2025"
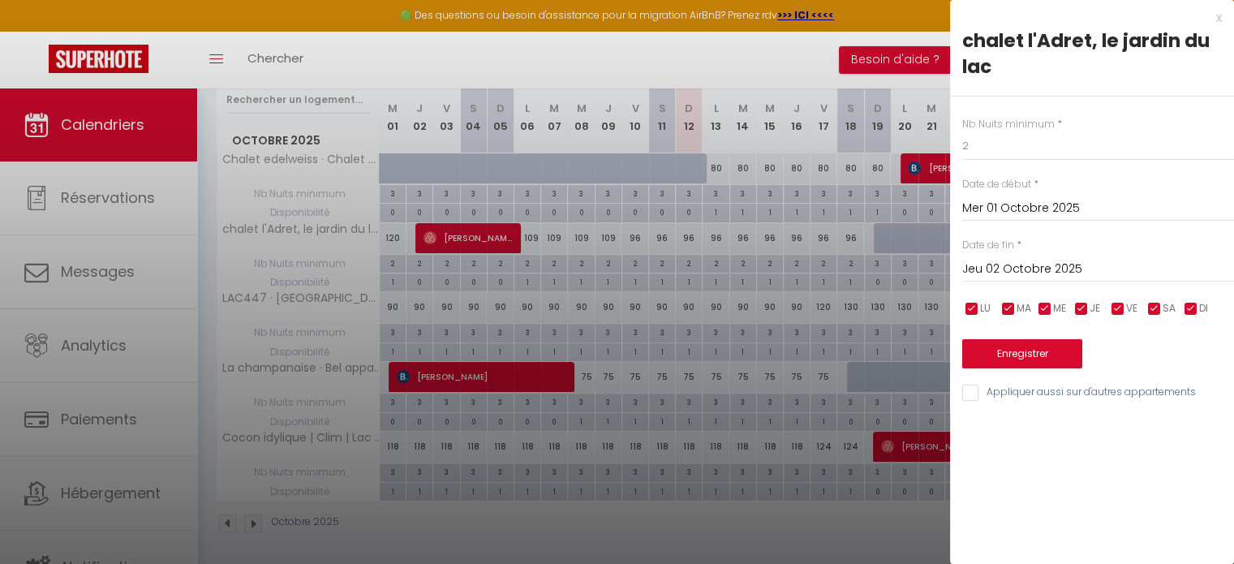
click at [805, 62] on div at bounding box center [617, 282] width 1234 height 564
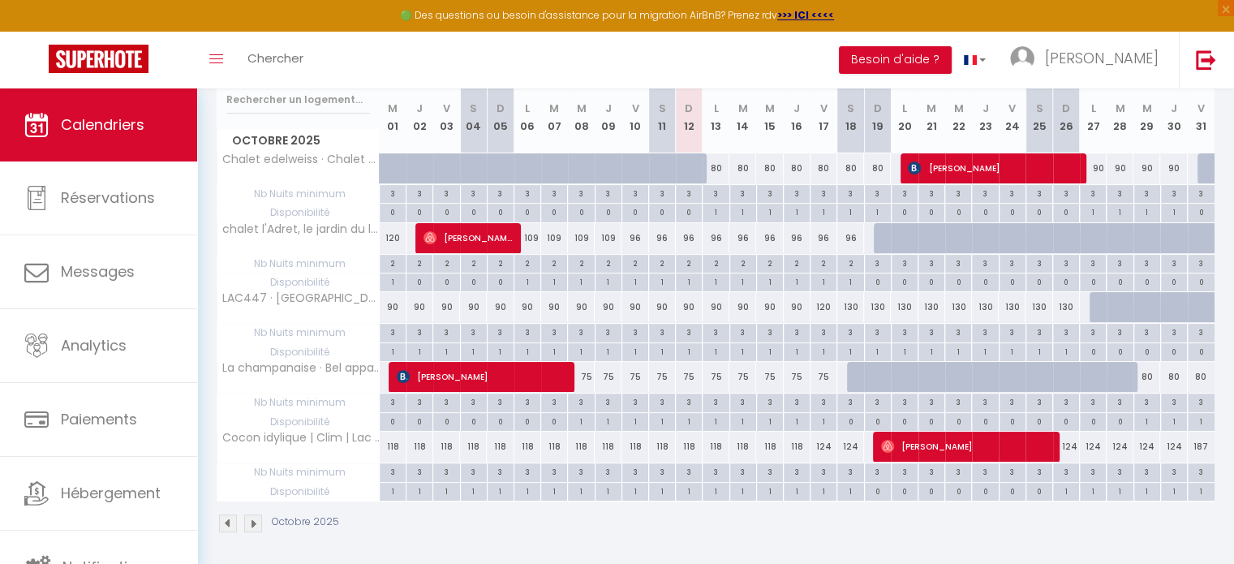
scroll to position [0, 0]
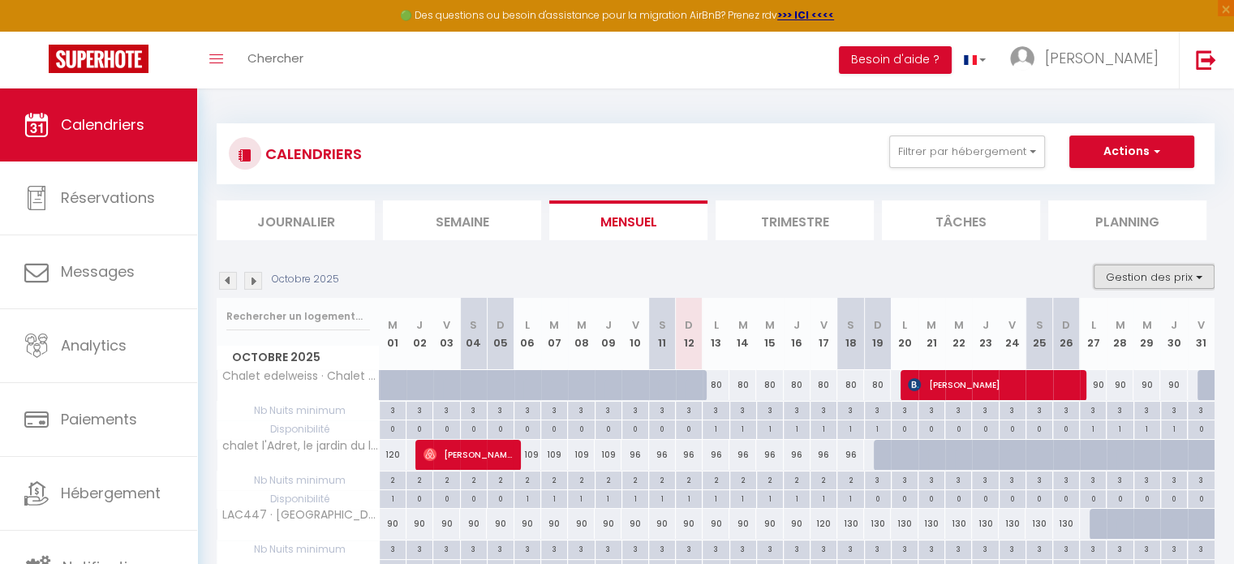
click at [1148, 278] on button "Gestion des prix" at bounding box center [1153, 276] width 121 height 24
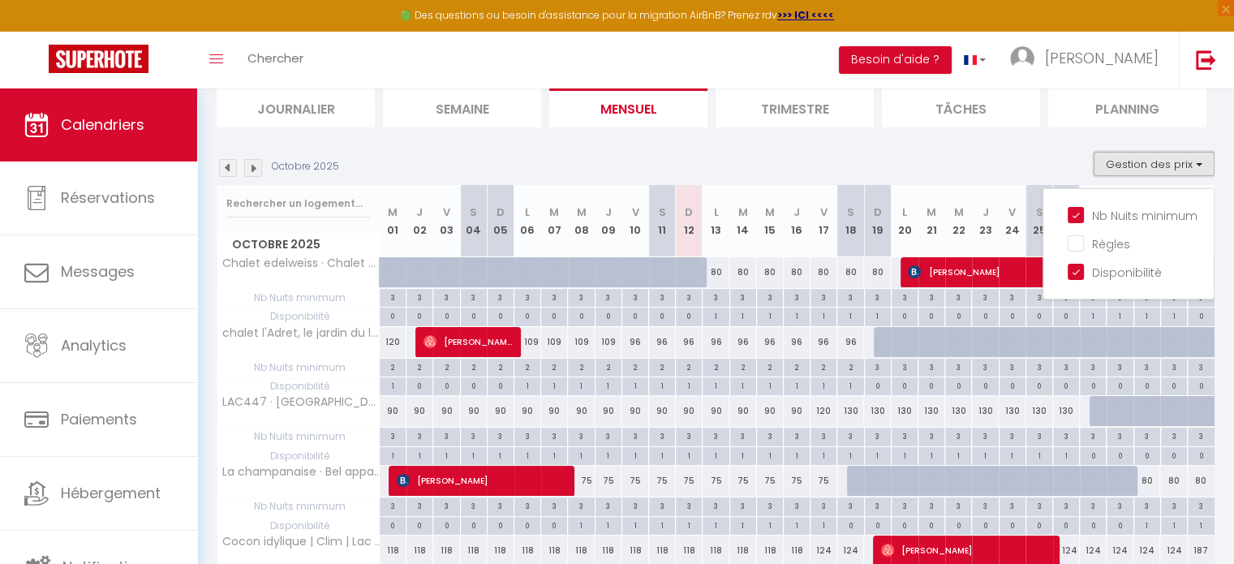
scroll to position [114, 0]
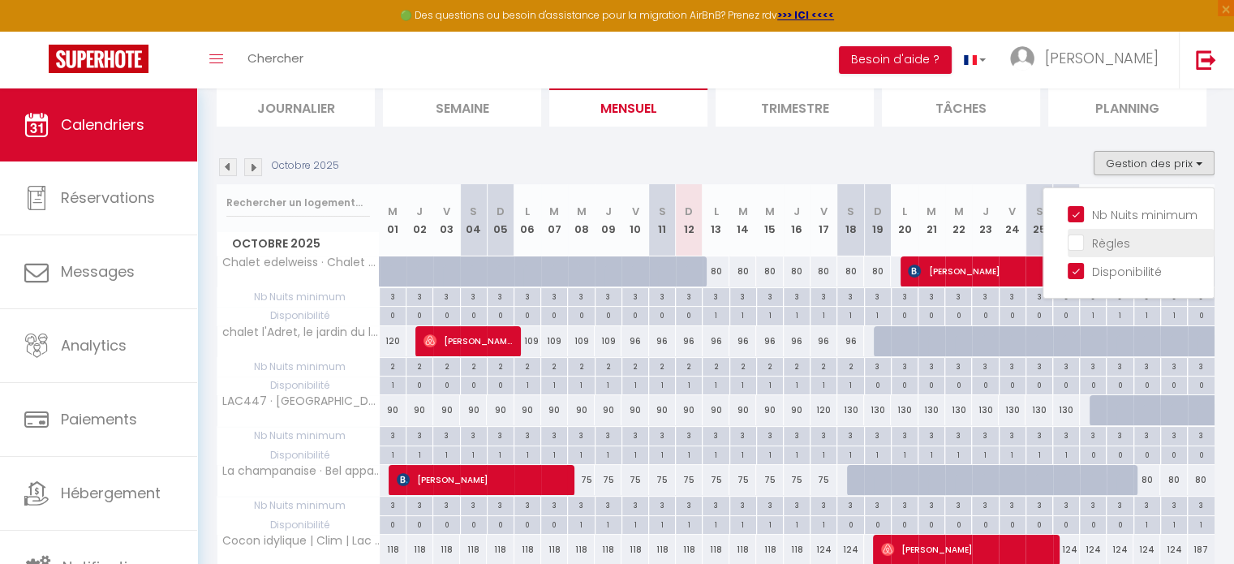
click at [1080, 234] on input "Règles" at bounding box center [1140, 242] width 146 height 16
checkbox input "true"
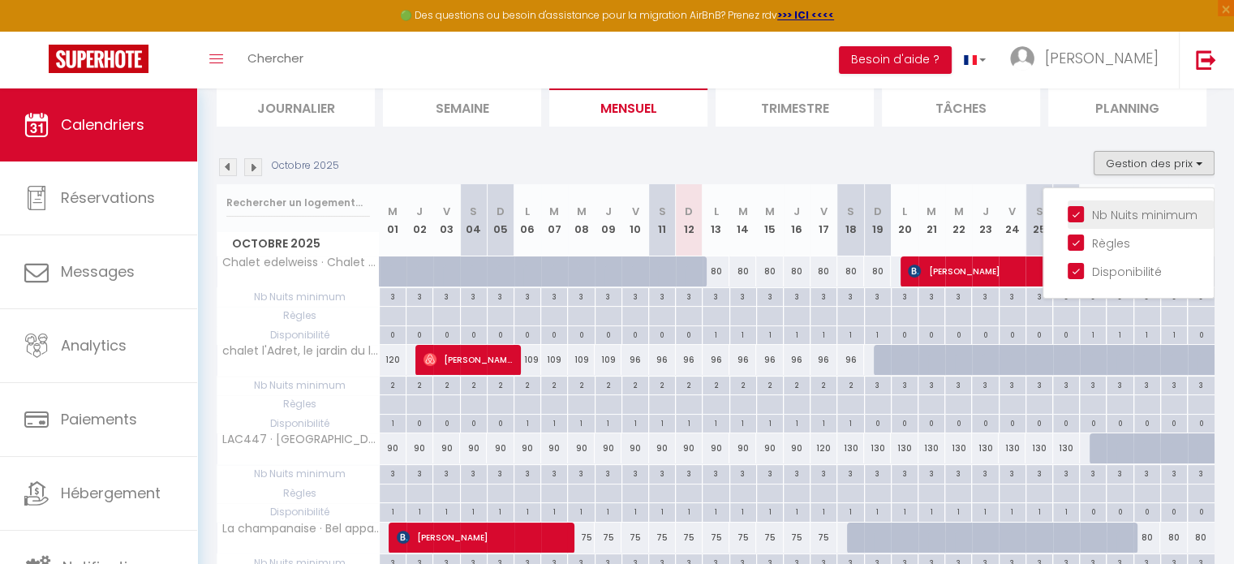
click at [1095, 214] on input "Nb Nuits minimum" at bounding box center [1140, 213] width 146 height 16
checkbox input "false"
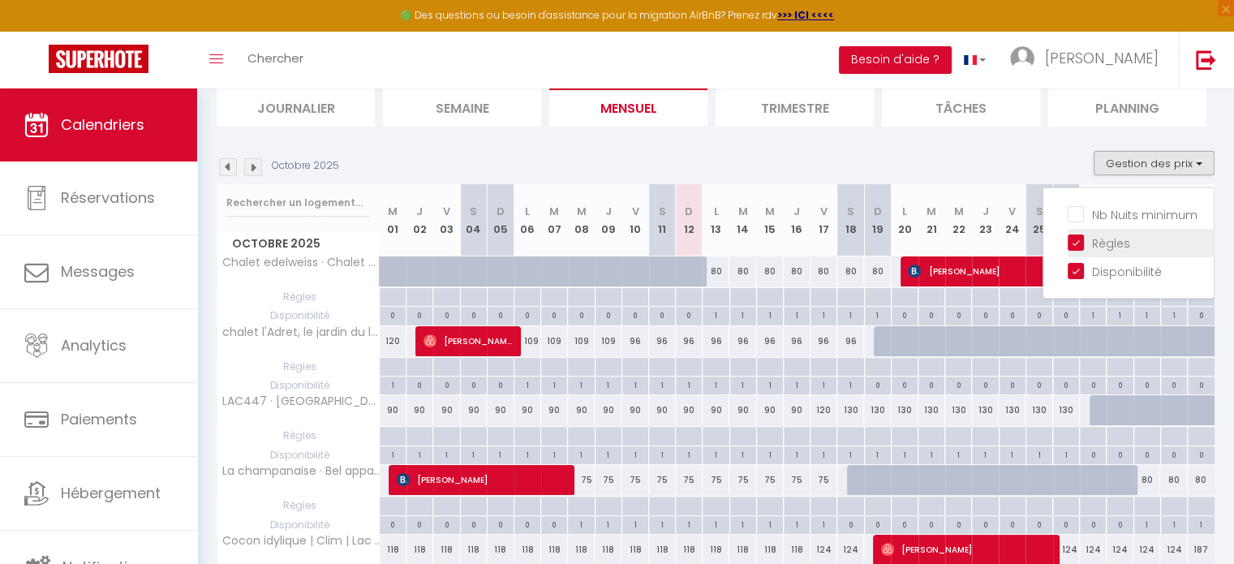
click at [1084, 239] on input "Règles" at bounding box center [1140, 242] width 146 height 16
checkbox input "false"
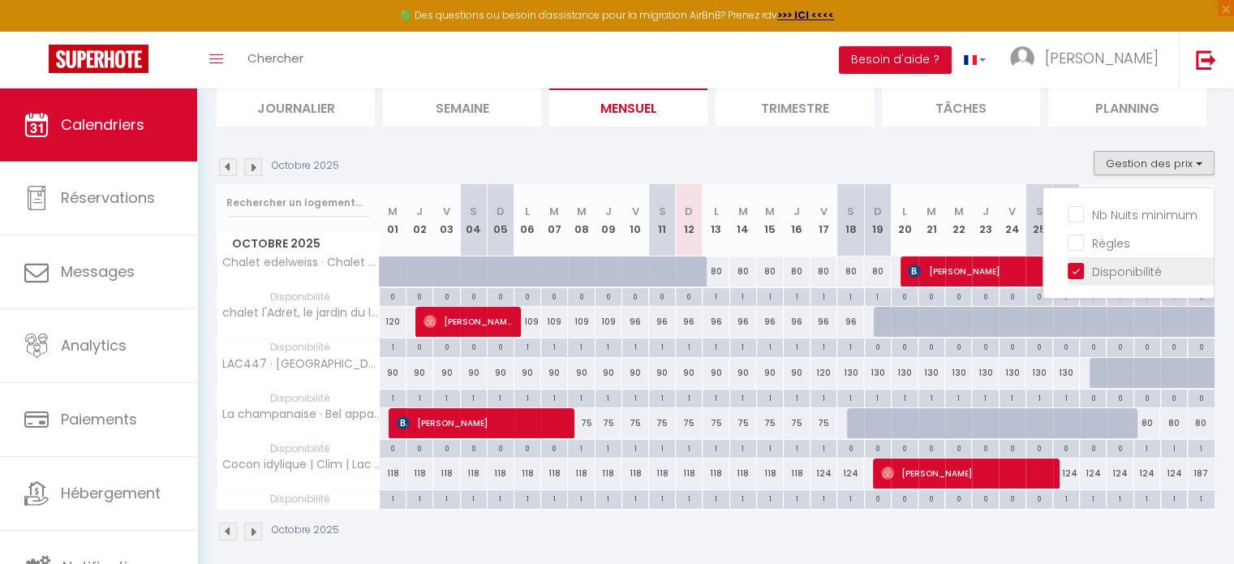
click at [1077, 265] on input "Disponibilité" at bounding box center [1140, 270] width 146 height 16
checkbox input "false"
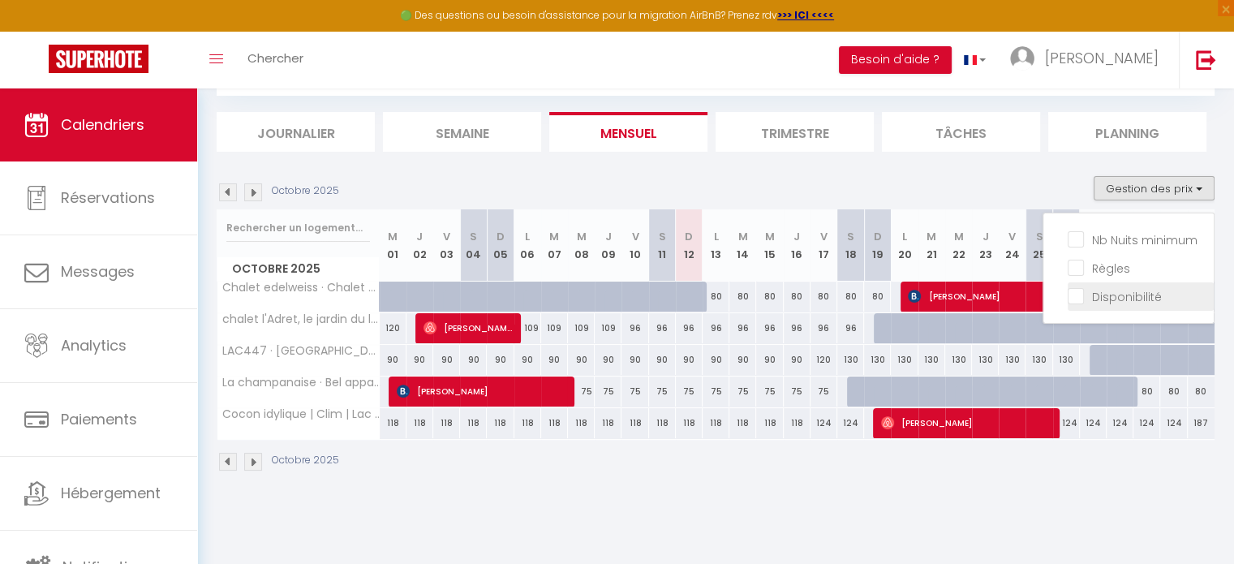
scroll to position [88, 0]
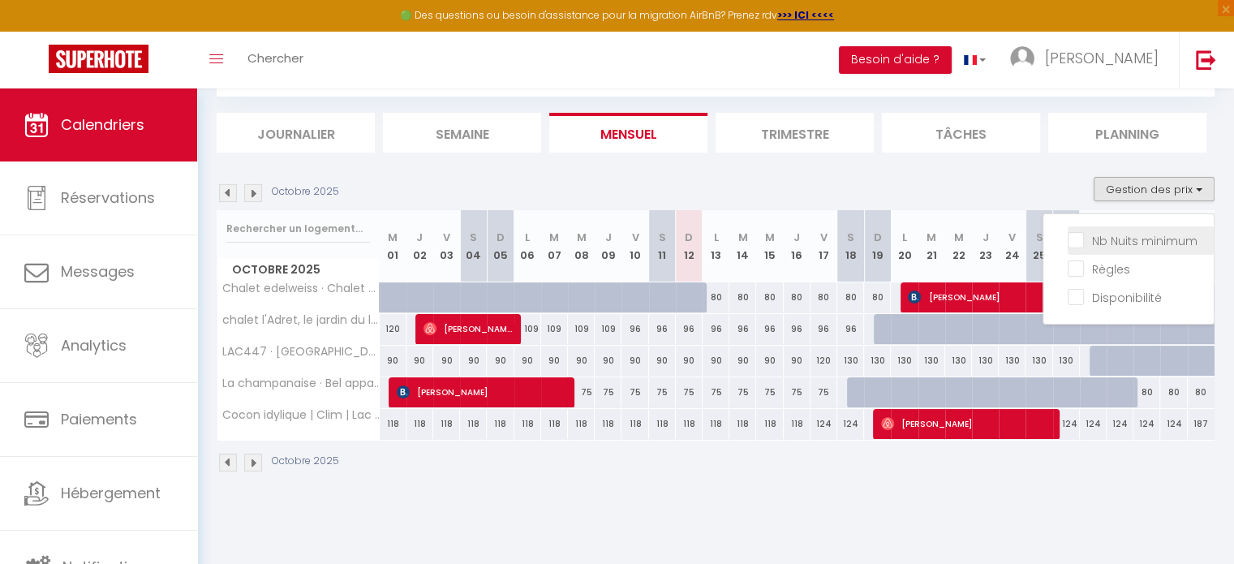
click at [1127, 239] on input "Nb Nuits minimum" at bounding box center [1140, 239] width 146 height 16
checkbox input "true"
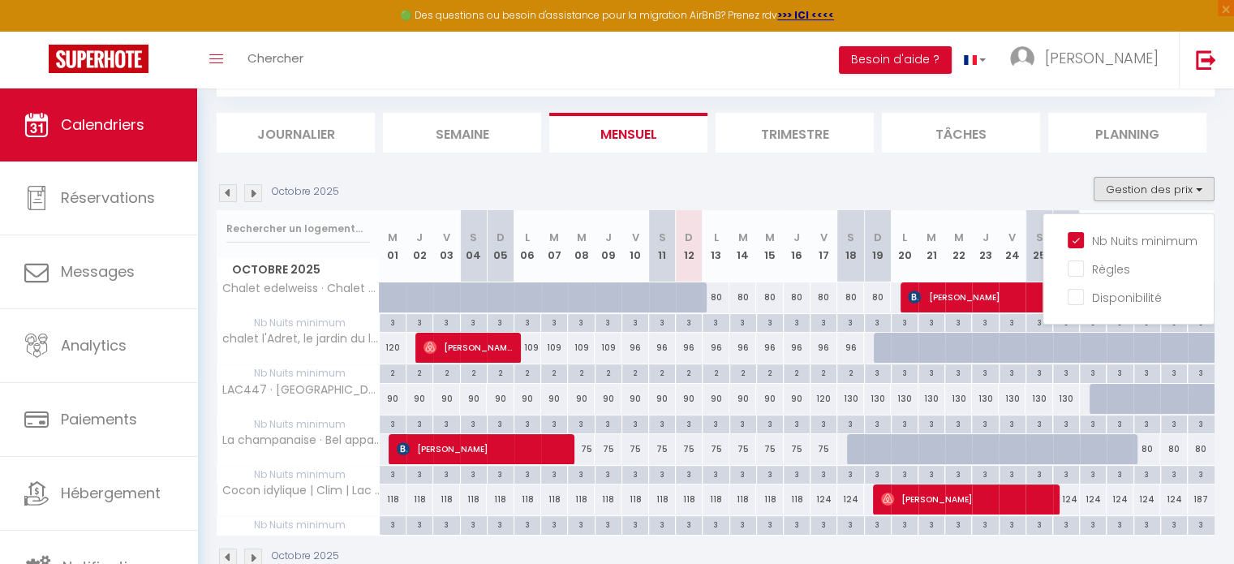
click at [711, 187] on div "Octobre 2025 Gestion des prix Nb Nuits minimum Règles Disponibilité" at bounding box center [716, 193] width 998 height 33
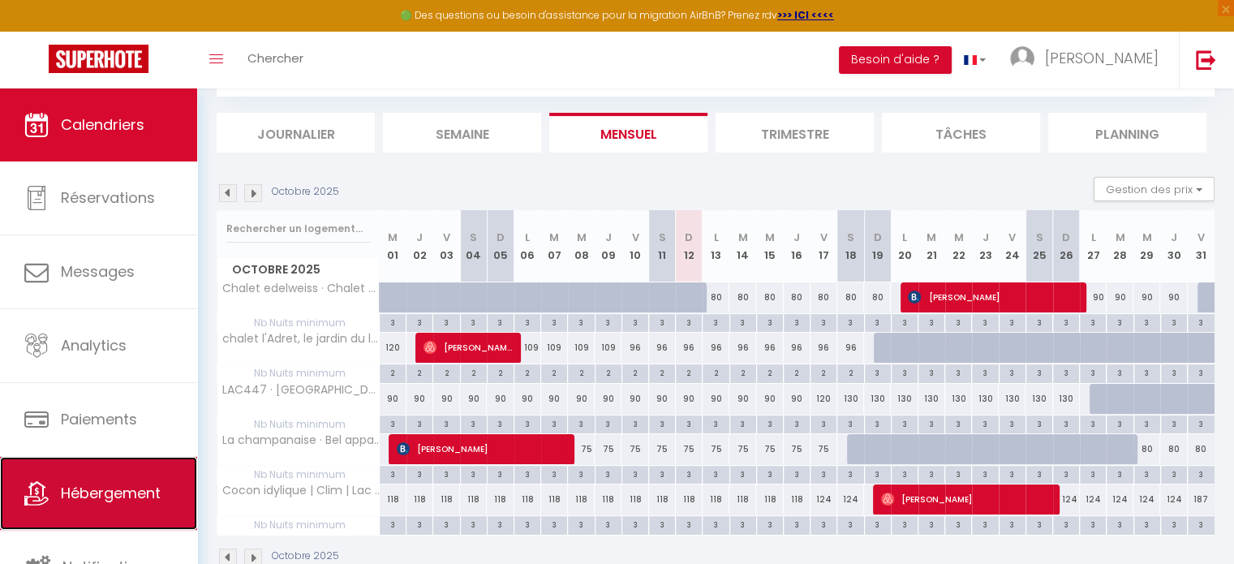
click at [94, 484] on span "Hébergement" at bounding box center [111, 493] width 100 height 20
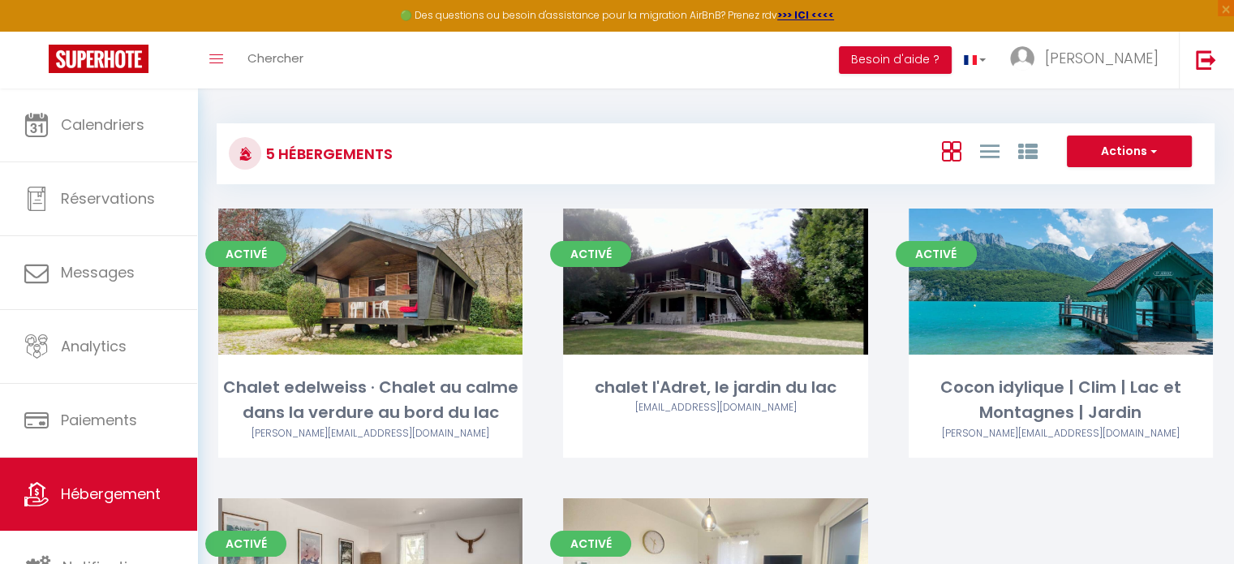
scroll to position [243, 0]
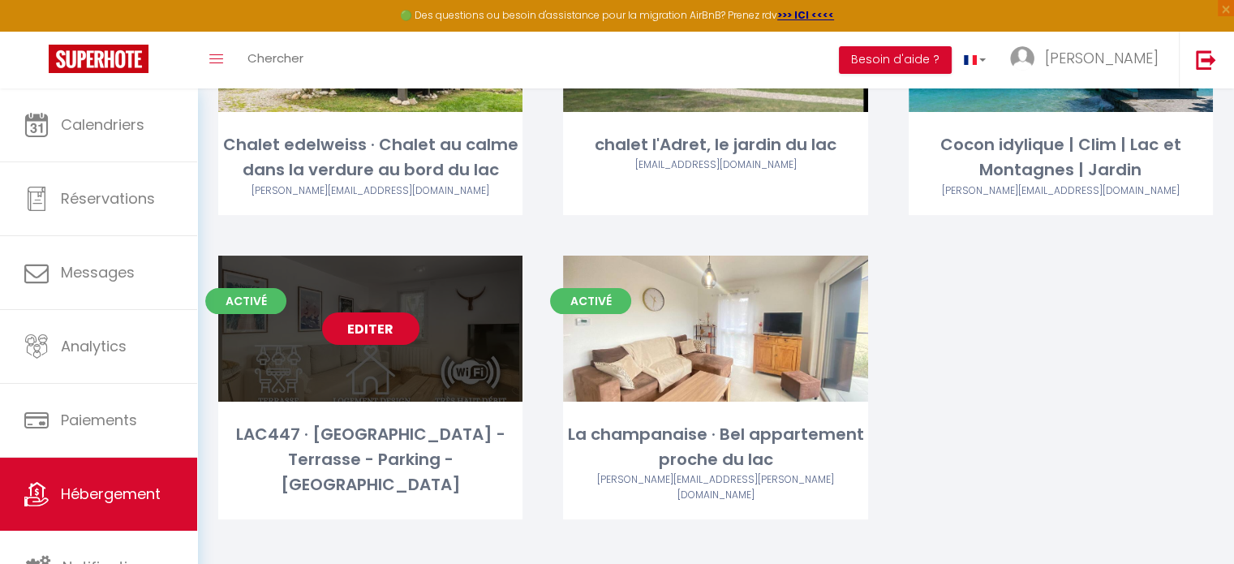
click at [367, 327] on link "Editer" at bounding box center [370, 328] width 97 height 32
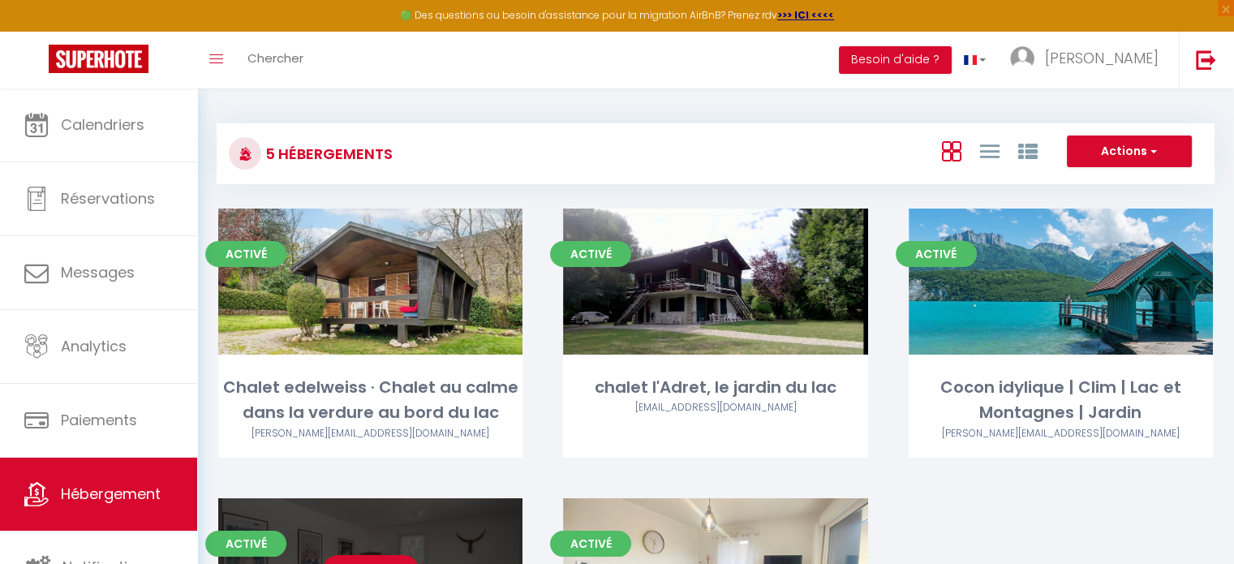
select select "3"
select select "2"
select select "1"
select select "28"
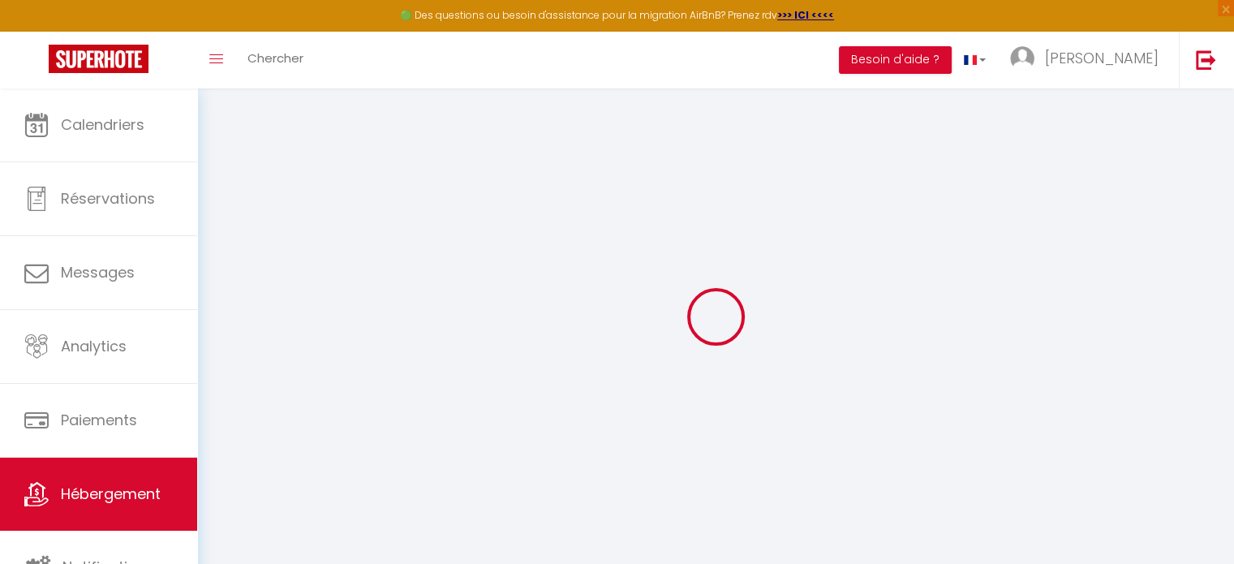
select select
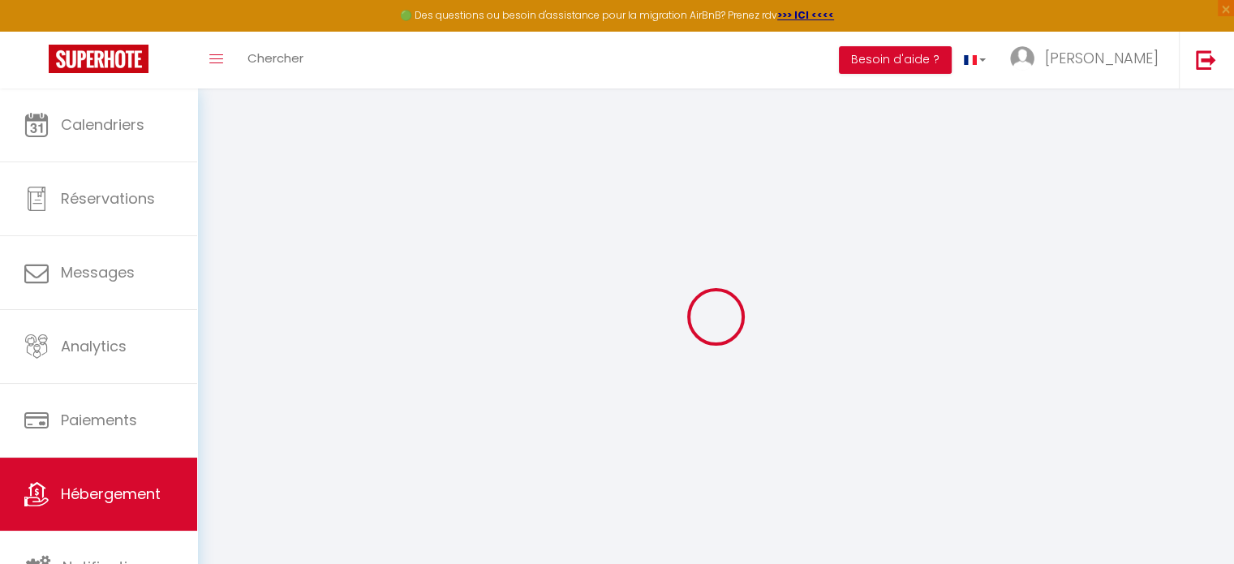
select select
checkbox input "false"
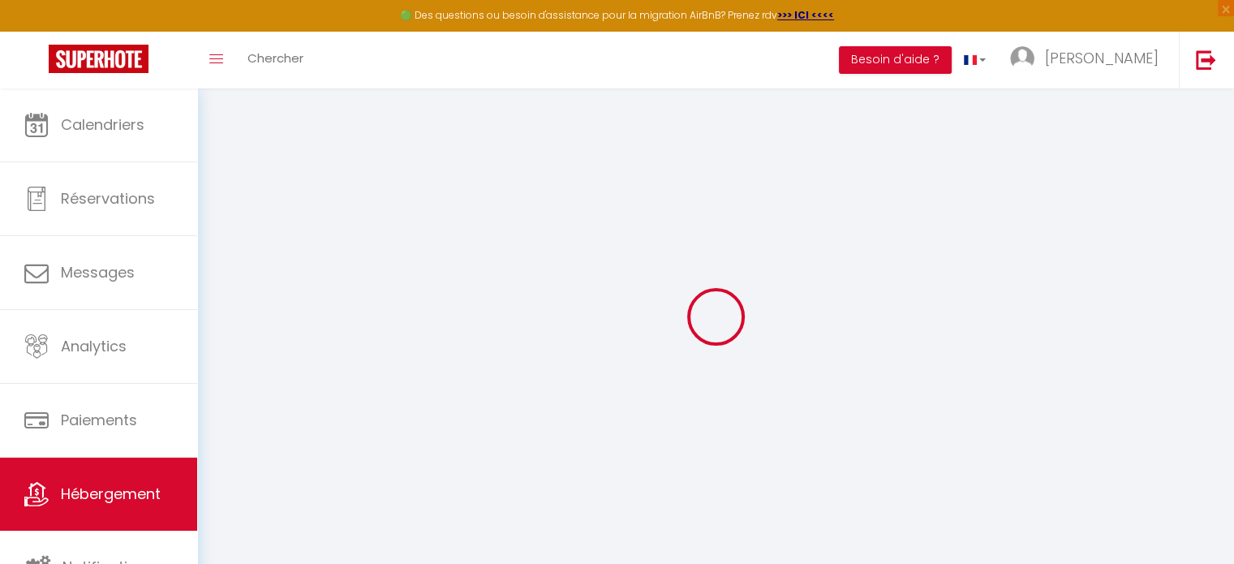
select select
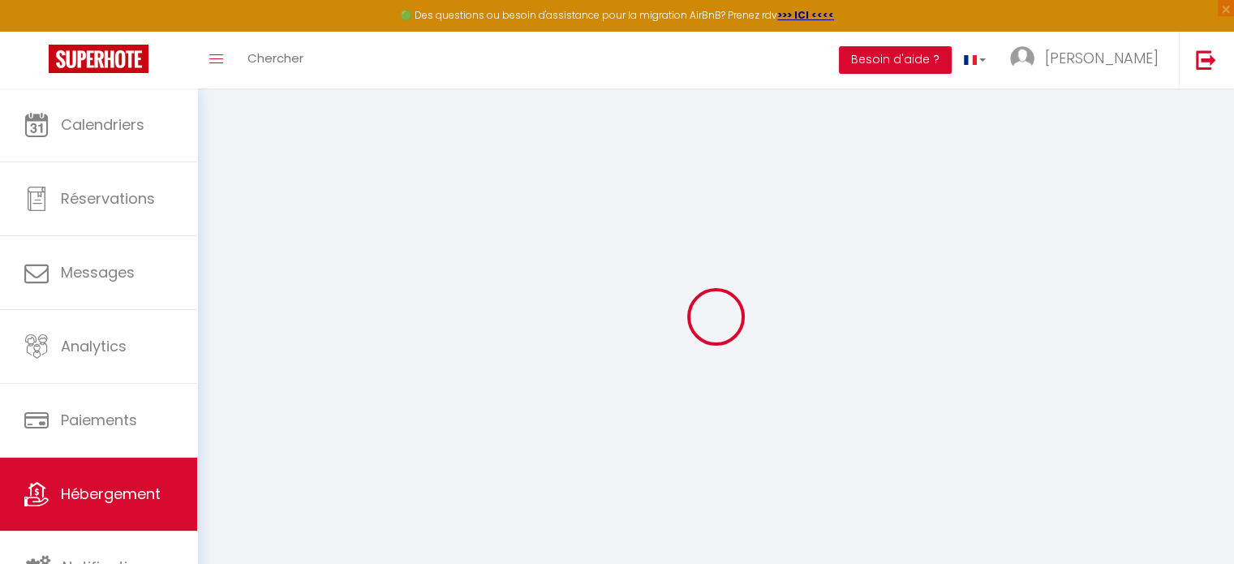
select select
checkbox input "false"
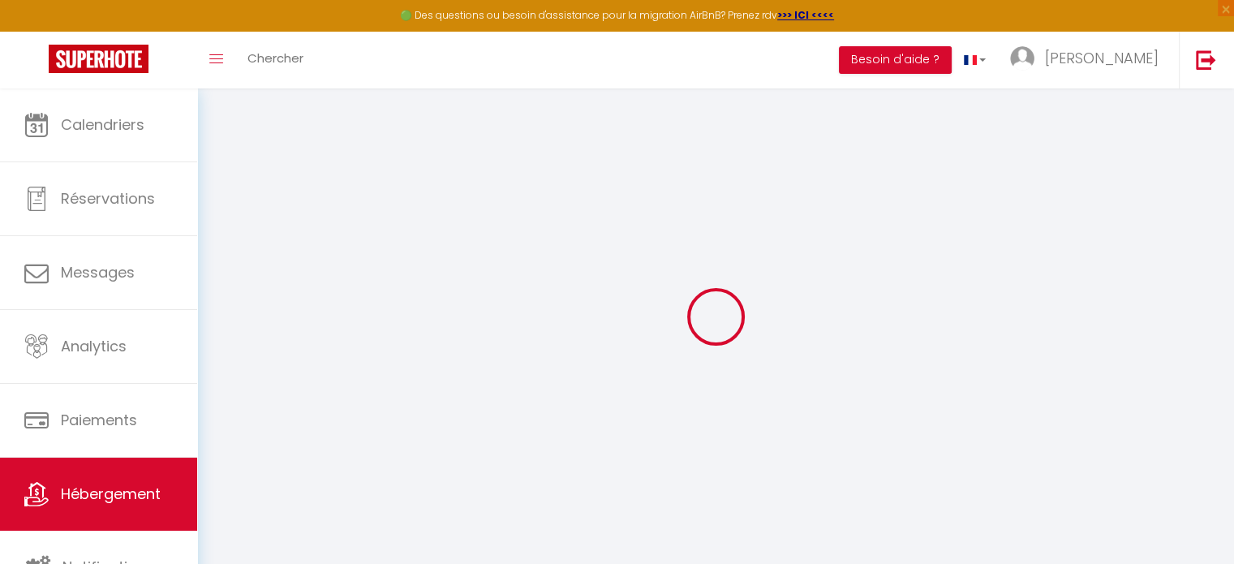
checkbox input "false"
select select
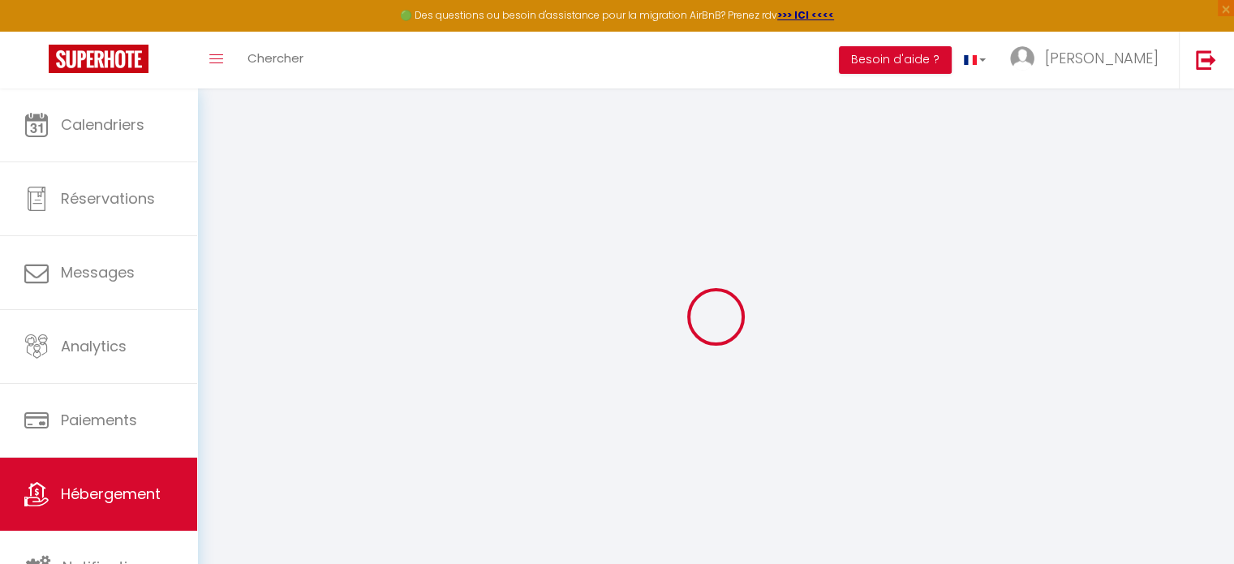
select select
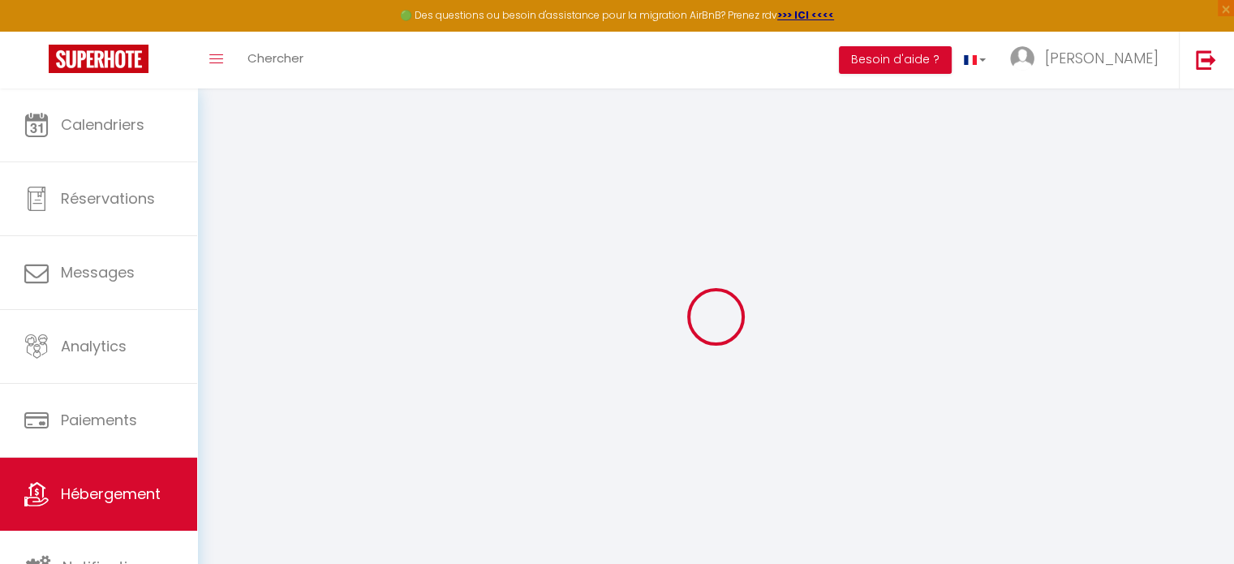
checkbox input "false"
select select
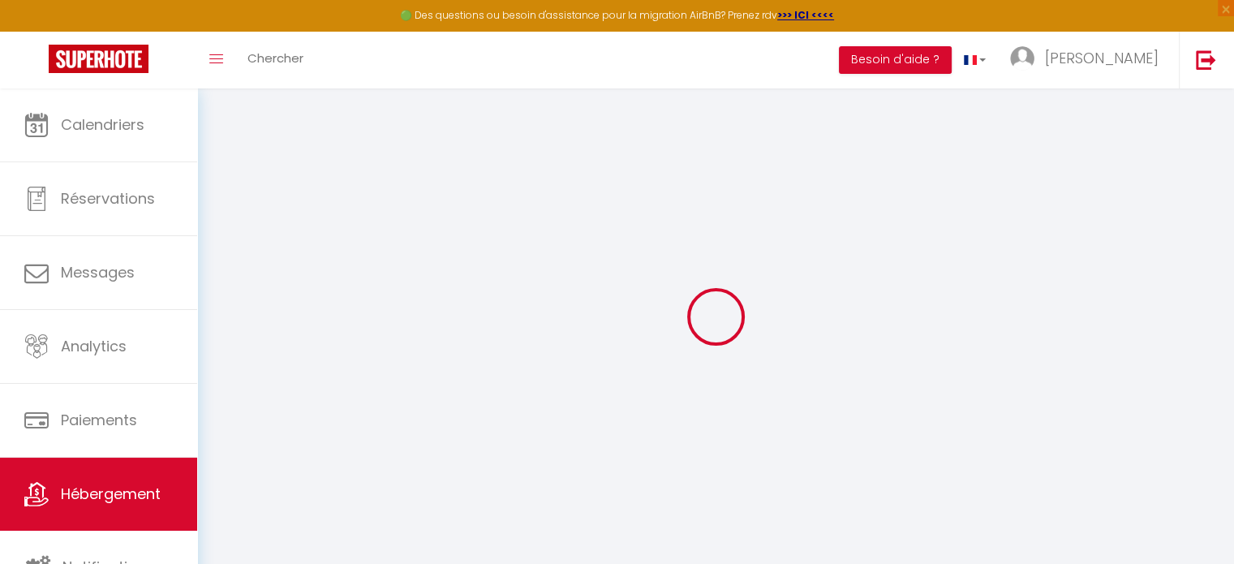
select select
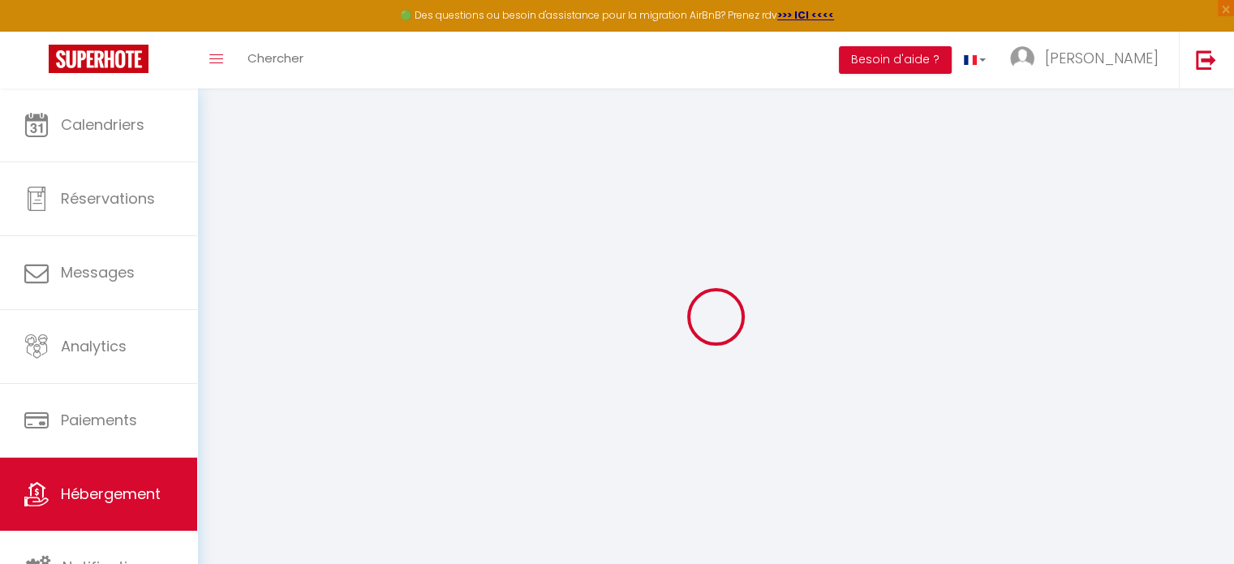
select select
checkbox input "false"
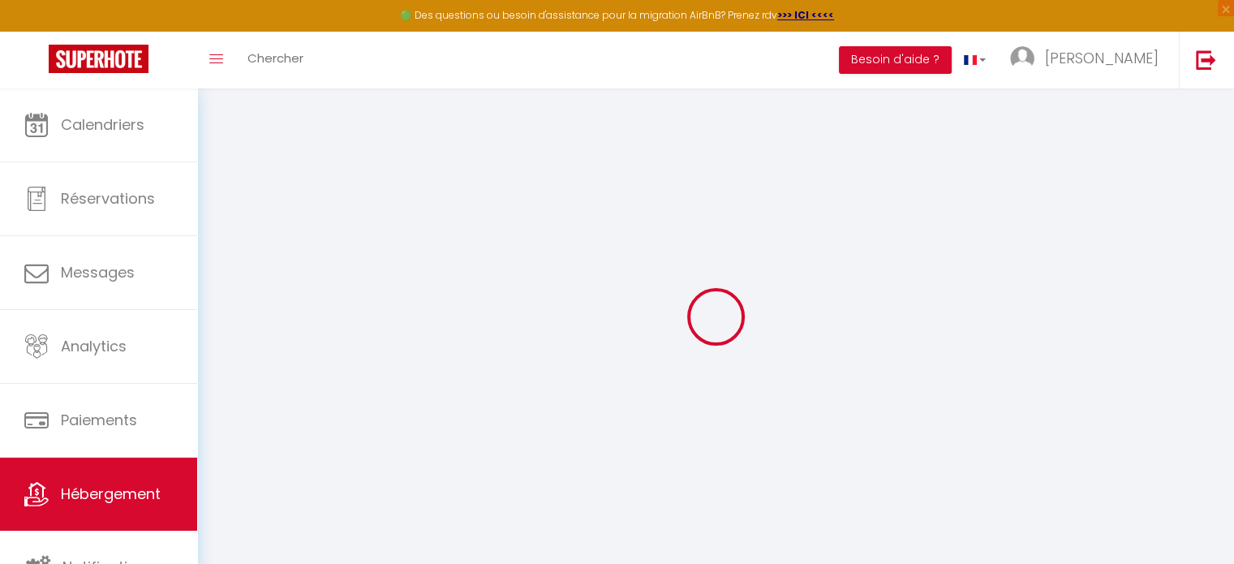
checkbox input "false"
select select
type input "LAC447 · [GEOGRAPHIC_DATA] - Terrasse - Parking - [GEOGRAPHIC_DATA]"
type input "[PERSON_NAME],"
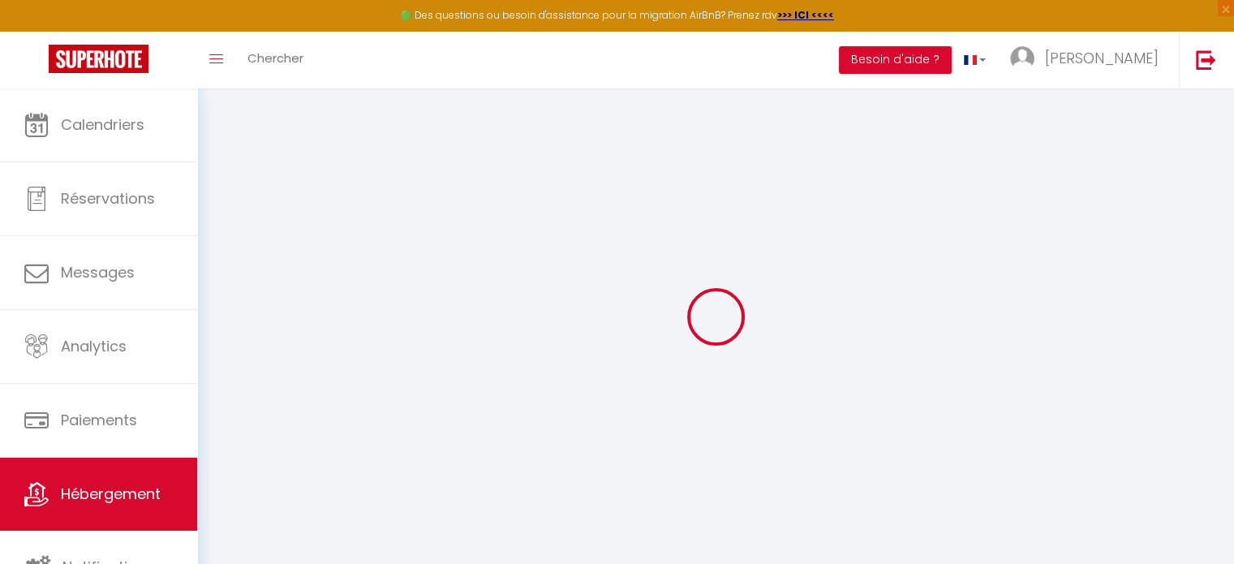
type input "Conciergerie les clés du lac"
type input "100"
type input "90"
select select
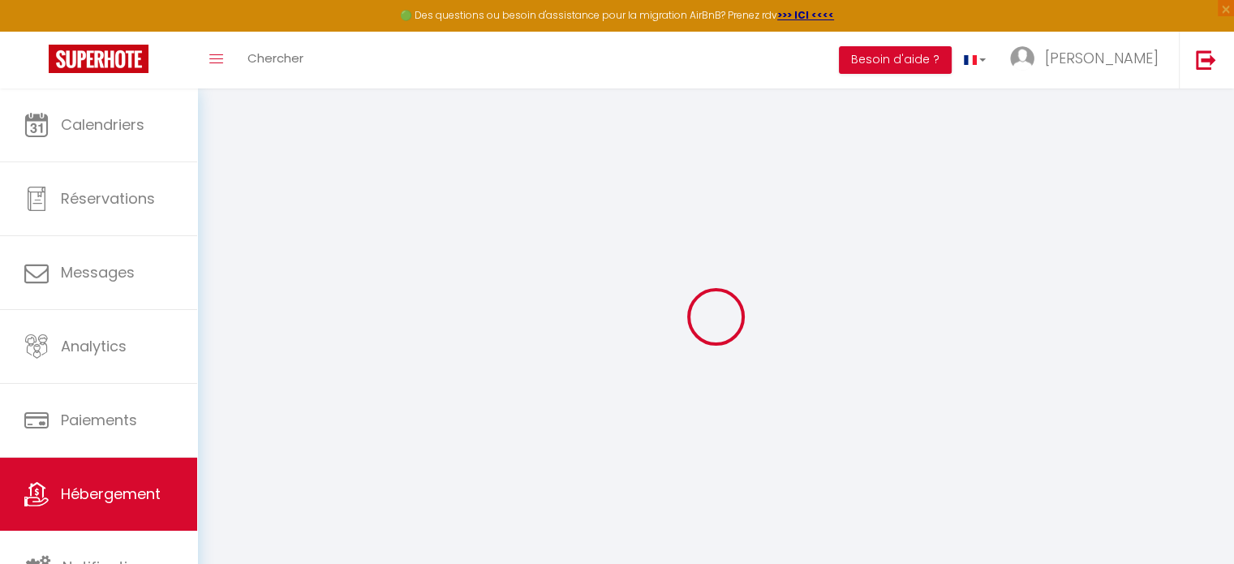
select select
type input "[STREET_ADDRESS]"
type input "74320"
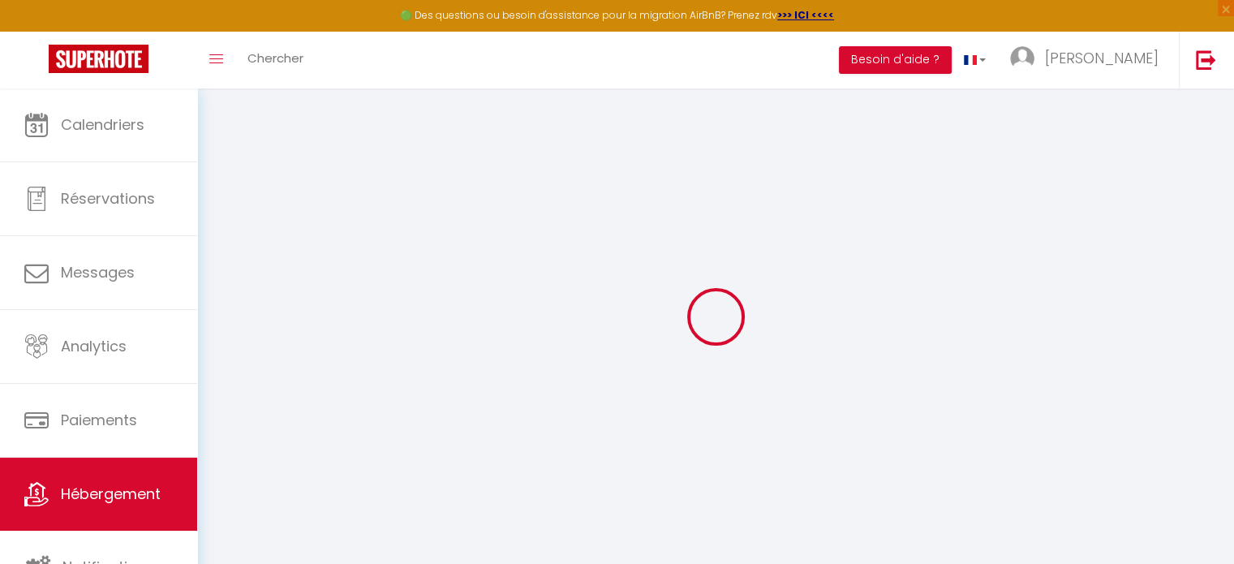
type input "Sévrier"
type input "[EMAIL_ADDRESS][DOMAIN_NAME]"
select select
checkbox input "false"
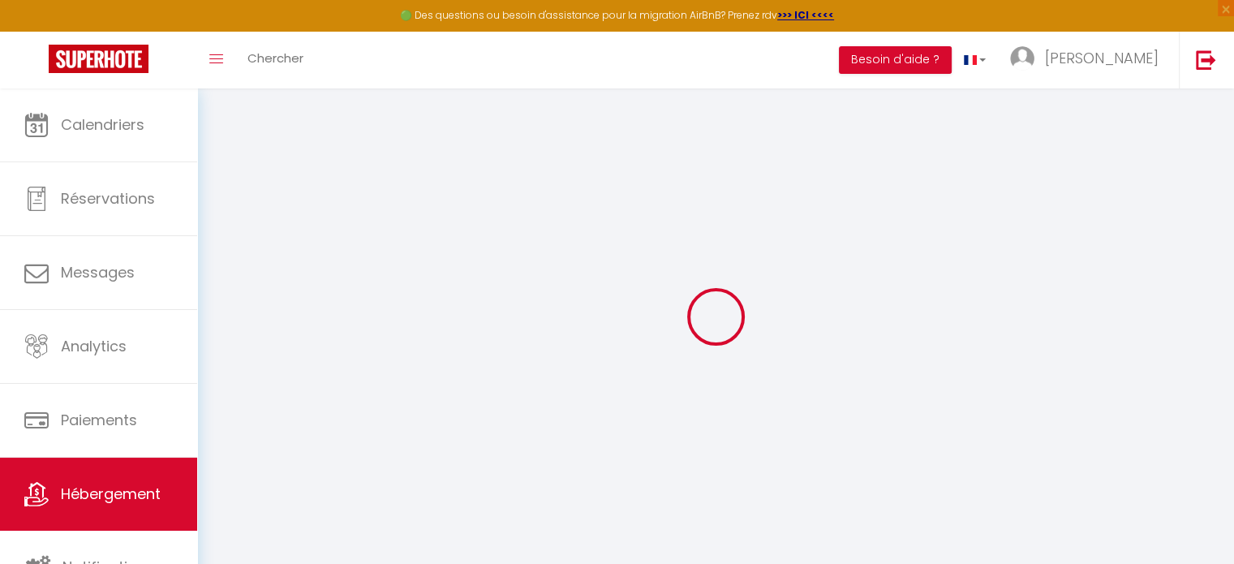
checkbox input "false"
type input "90"
type input "0"
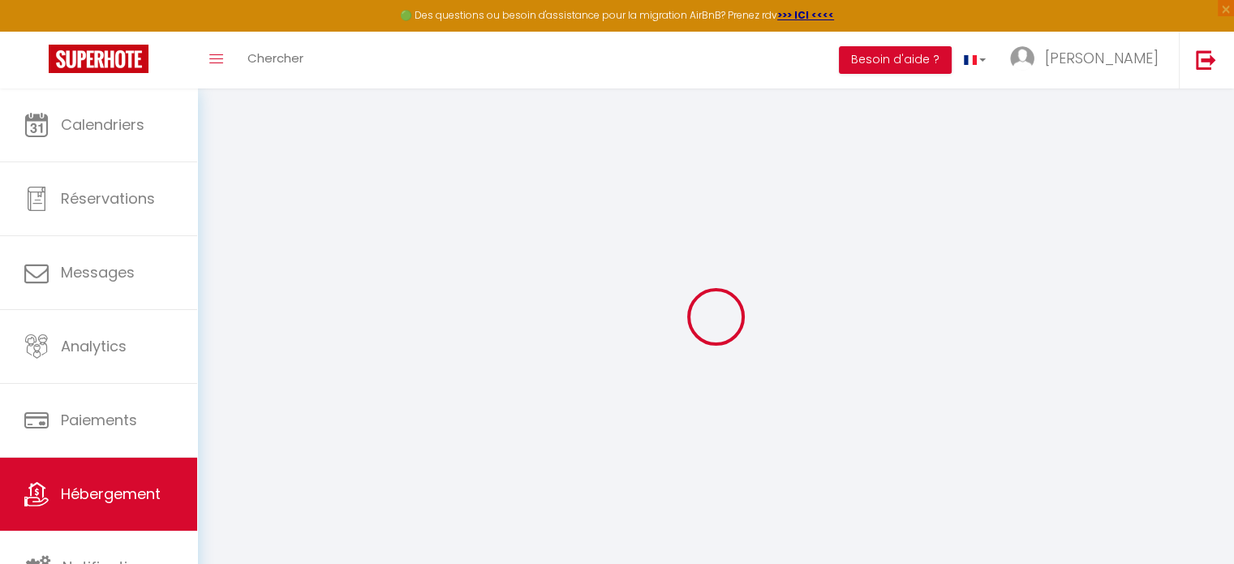
type input "0"
select select
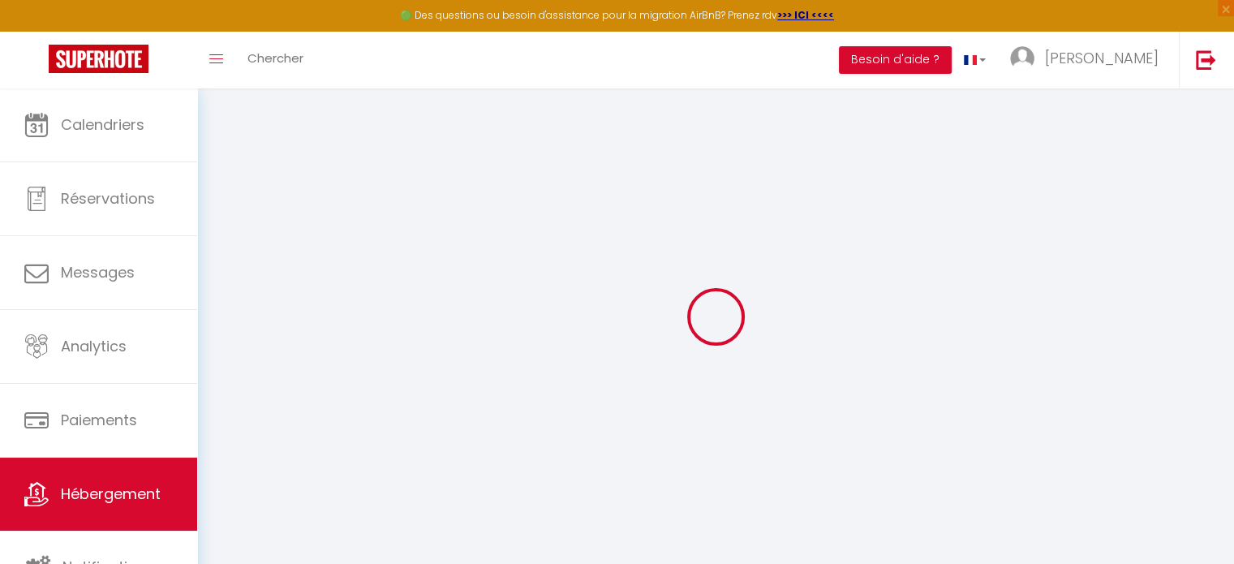
select select
checkbox input "false"
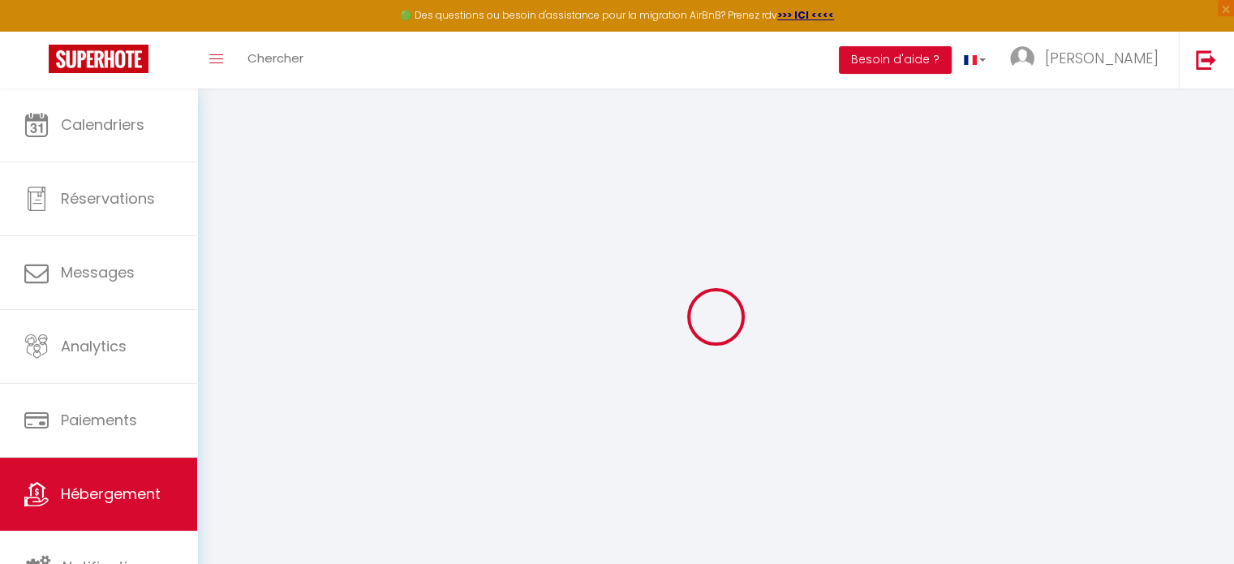
checkbox input "false"
select select
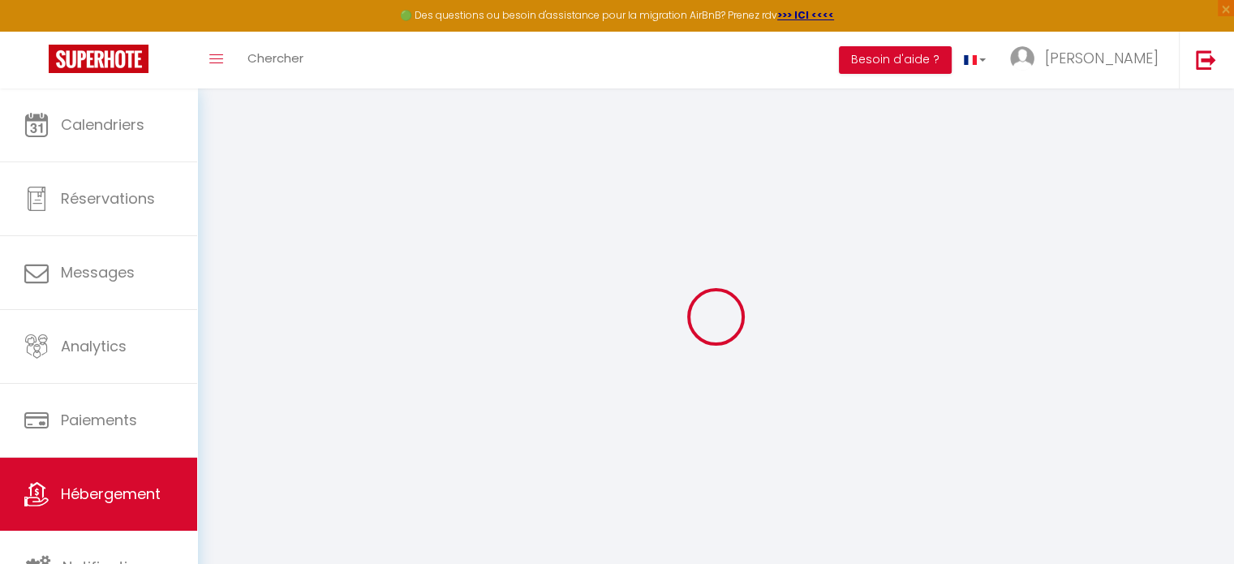
select select
checkbox input "false"
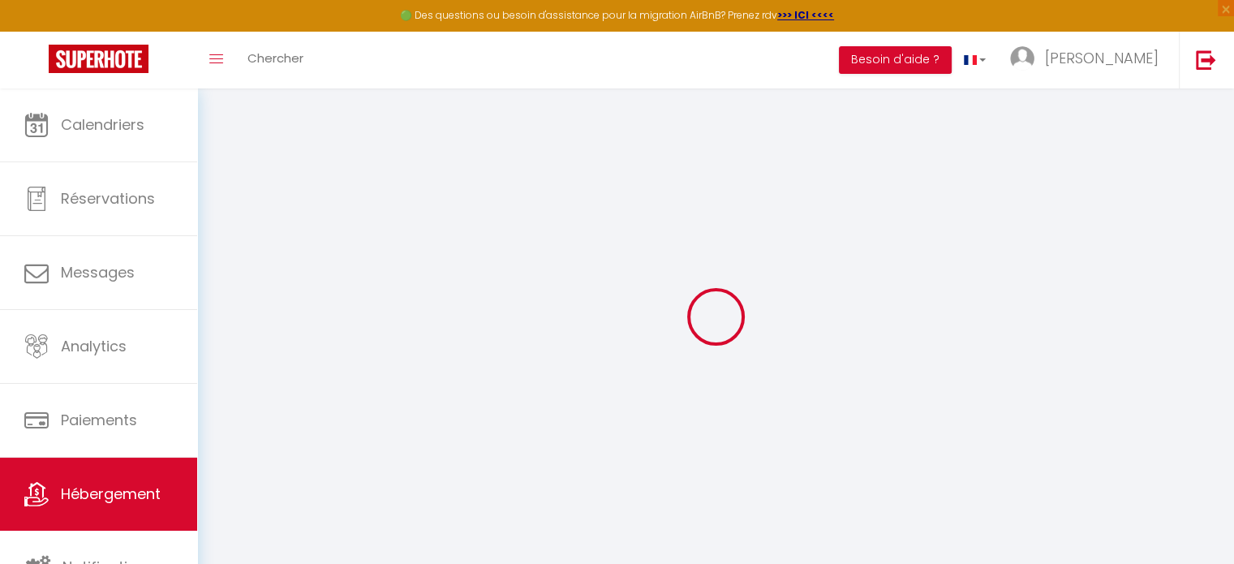
checkbox input "false"
select select
checkbox input "false"
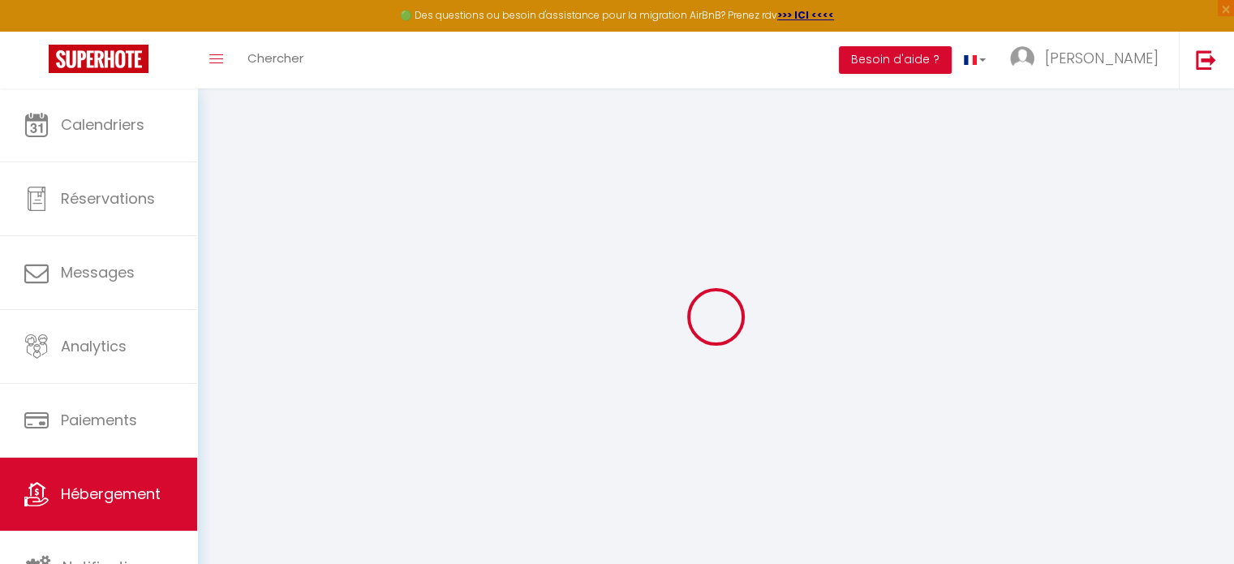
checkbox input "false"
select select
checkbox input "false"
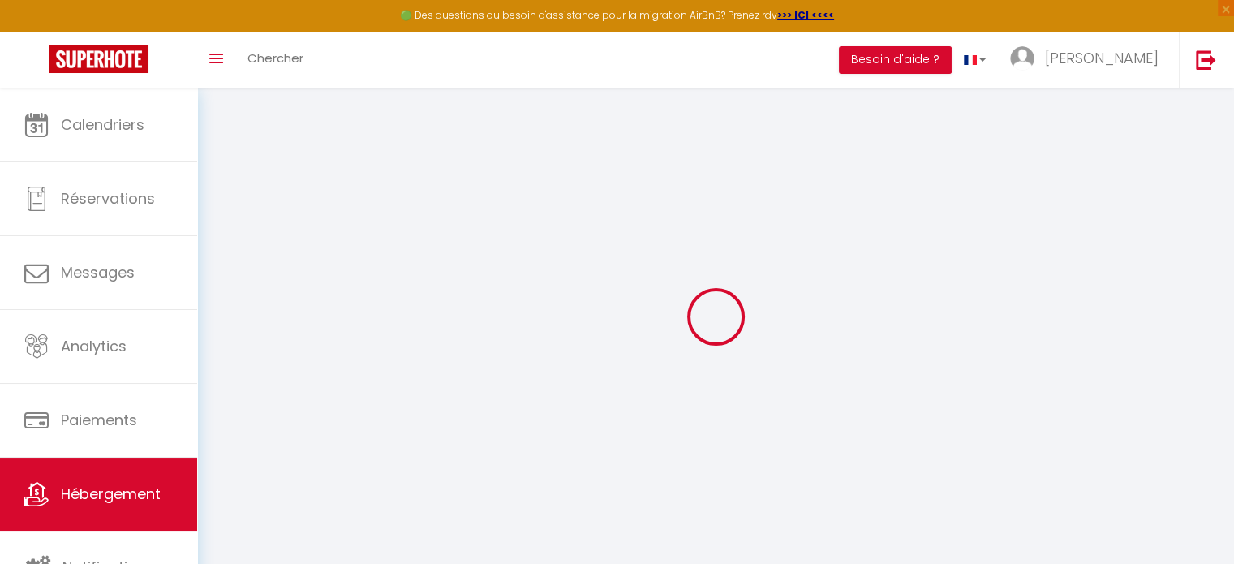
checkbox input "false"
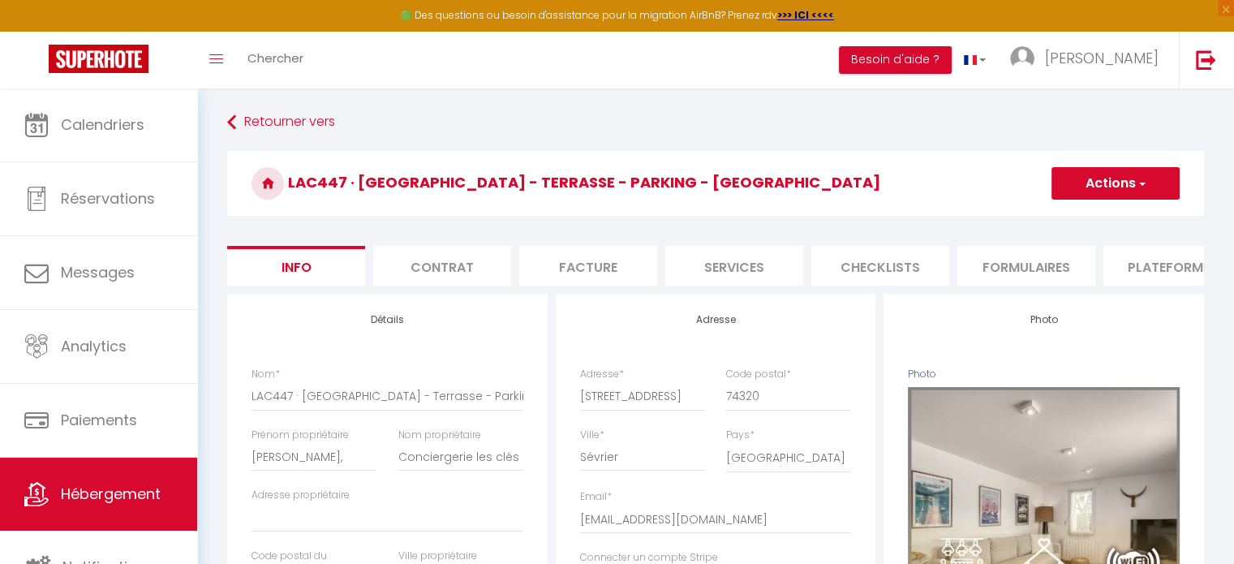
click at [882, 268] on li "Checklists" at bounding box center [880, 266] width 138 height 40
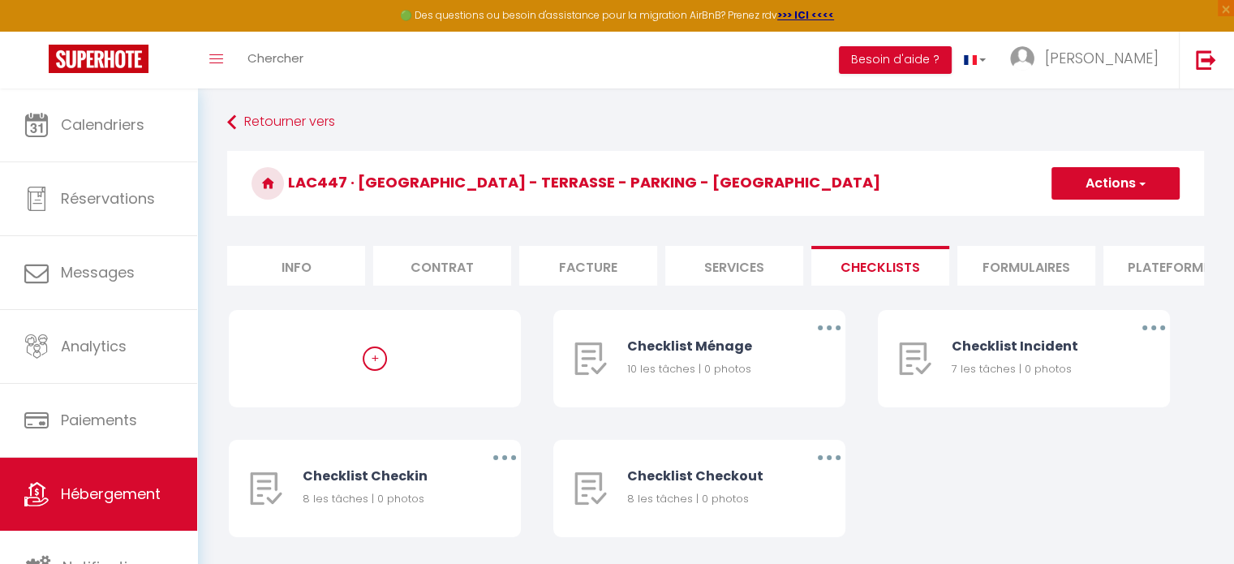
click at [1158, 269] on li "Plateformes" at bounding box center [1172, 266] width 138 height 40
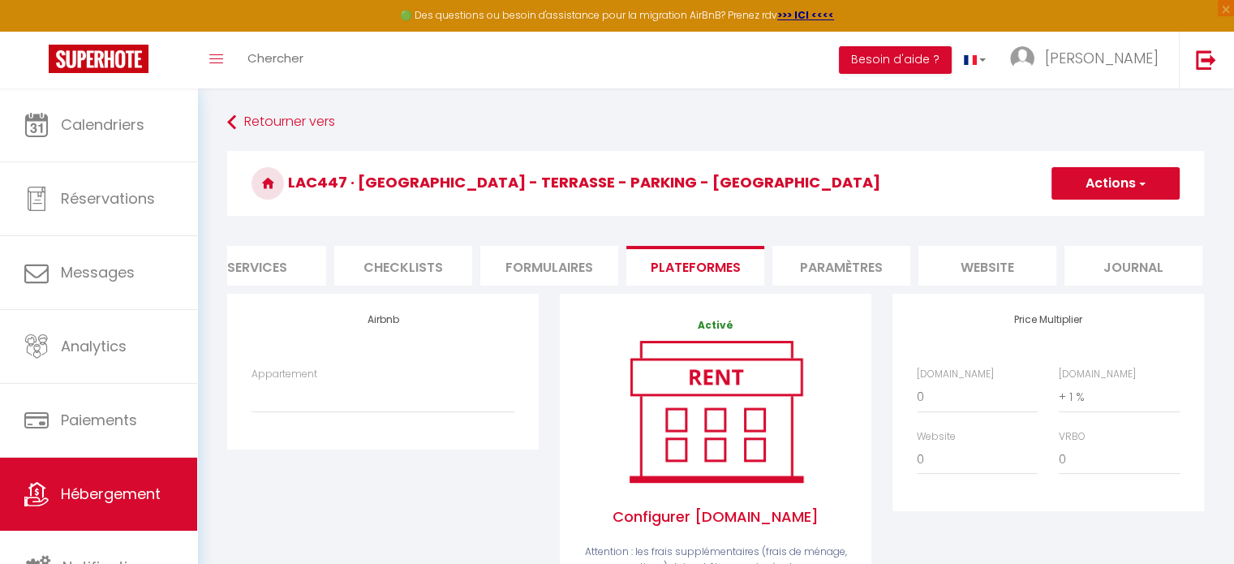
scroll to position [0, 483]
click at [782, 268] on li "Paramètres" at bounding box center [835, 266] width 138 height 40
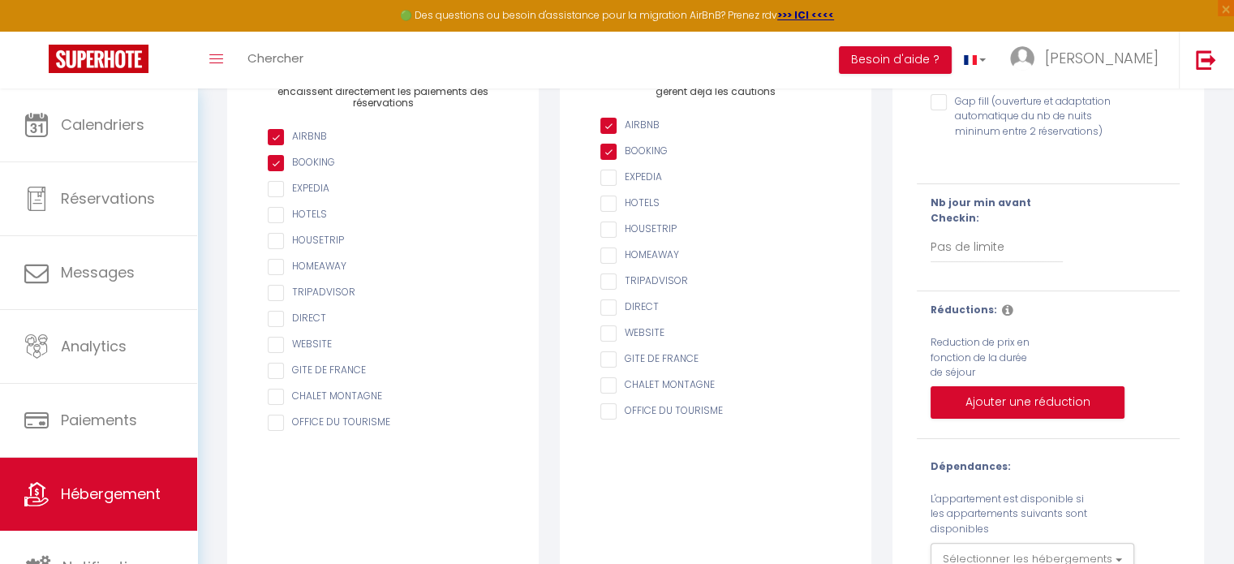
scroll to position [148, 0]
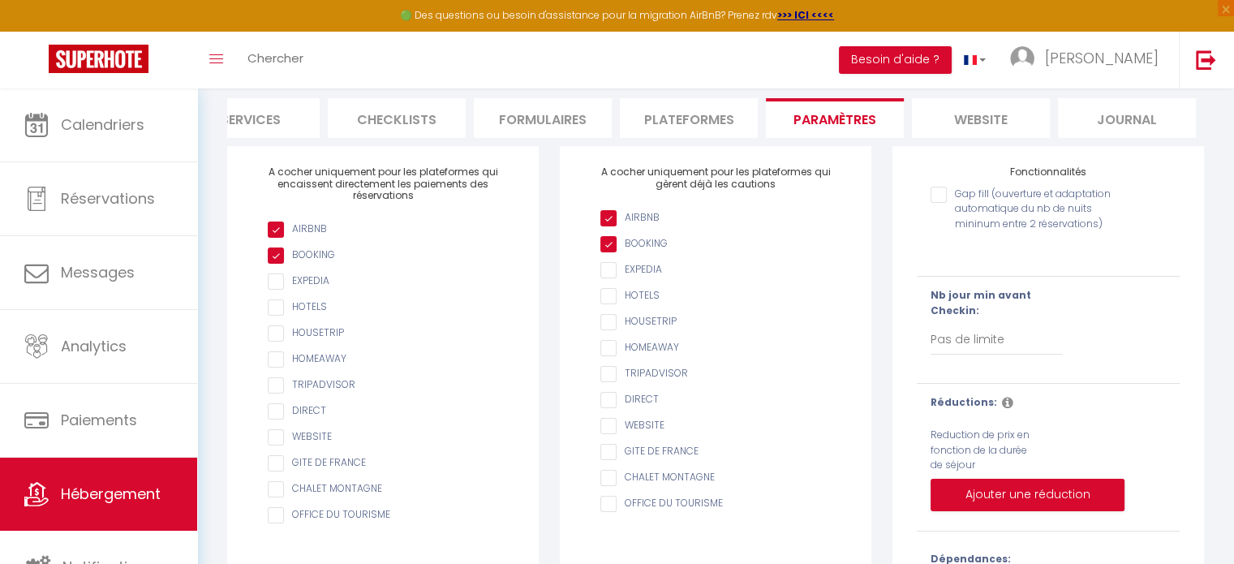
click at [936, 203] on input "Gap fill (ouverture et adaptation automatique du nb de nuits mininum entre 2 ré…" at bounding box center [1025, 195] width 191 height 16
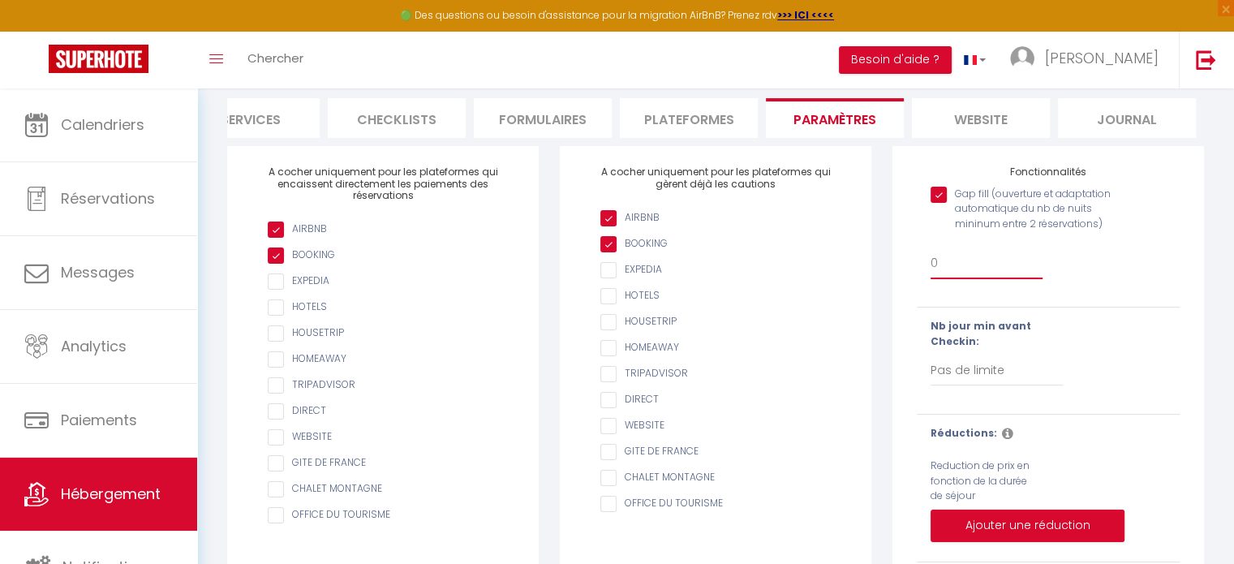
click at [938, 274] on select "0 + 1 % + 2 % + 3 % + 4 % + 5 % + 6 % + 7 % + 8 % + 9 % + 10 % + 11 % + 12 % + …" at bounding box center [986, 263] width 112 height 31
click at [1125, 249] on div "Gap fill (ouverture et adaptation automatique du nb de nuits mininum entre 2 ré…" at bounding box center [1028, 218] width 196 height 62
click at [934, 203] on input "Gap fill (ouverture et adaptation automatique du nb de nuits mininum entre 2 ré…" at bounding box center [1025, 195] width 191 height 16
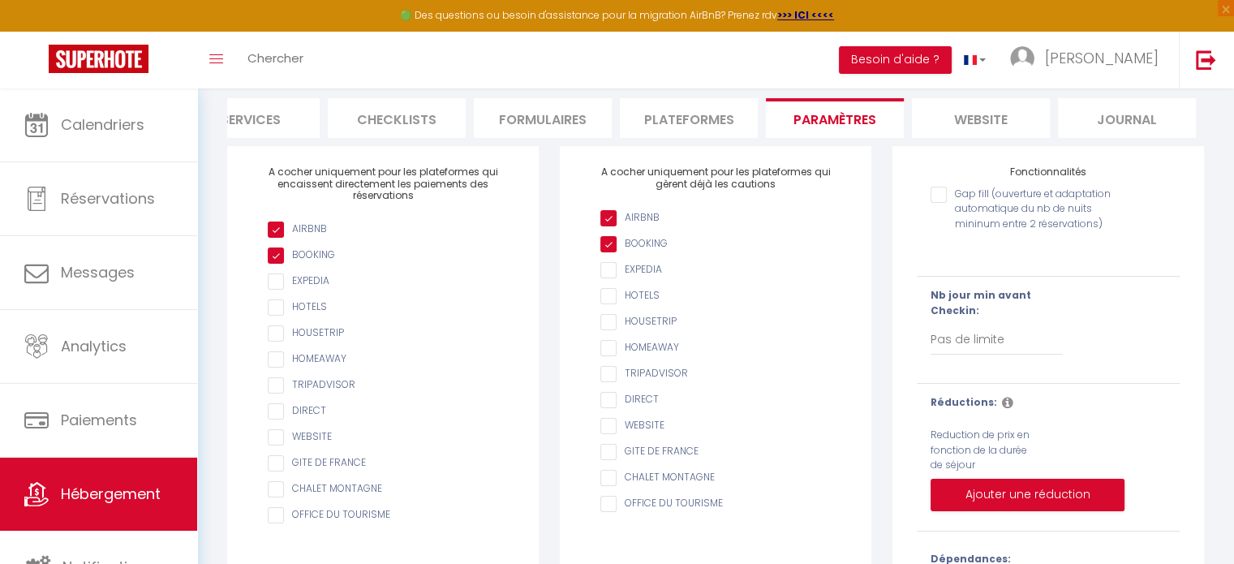
click at [934, 203] on input "Gap fill (ouverture et adaptation automatique du nb de nuits mininum entre 2 ré…" at bounding box center [1025, 195] width 191 height 16
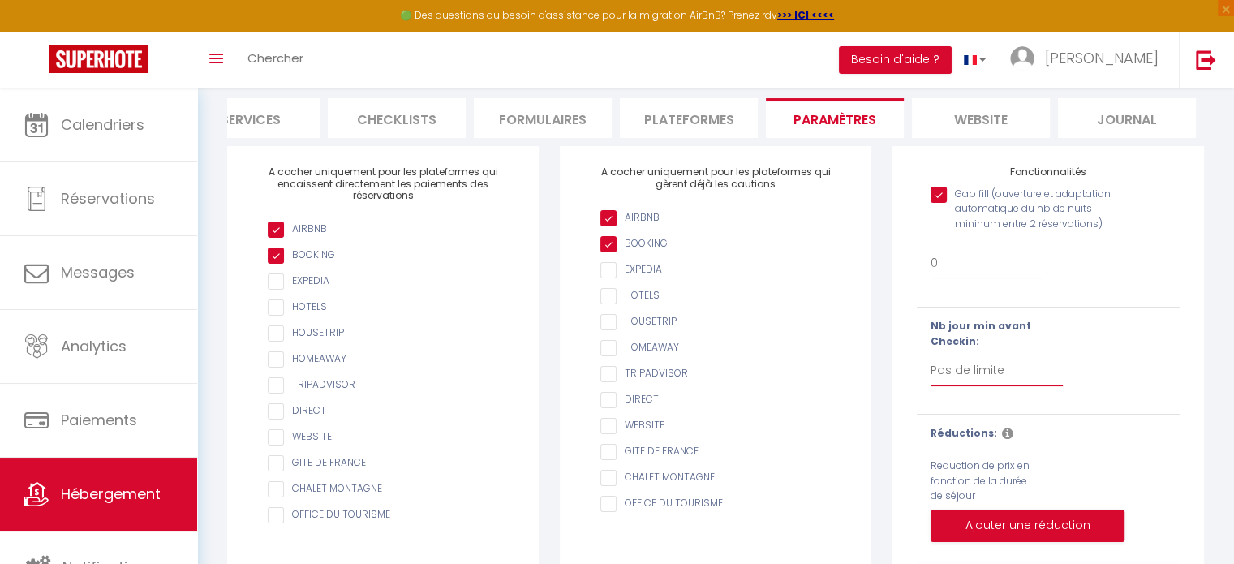
click at [938, 384] on select "Pas de limite 1 2 3 4 5 6 7" at bounding box center [996, 370] width 132 height 31
drag, startPoint x: 938, startPoint y: 384, endPoint x: 916, endPoint y: 410, distance: 33.9
click at [916, 402] on div "Nb jour min avant Checkin: Pas de limite 1 2 3 4 5 6 7" at bounding box center [1048, 361] width 284 height 84
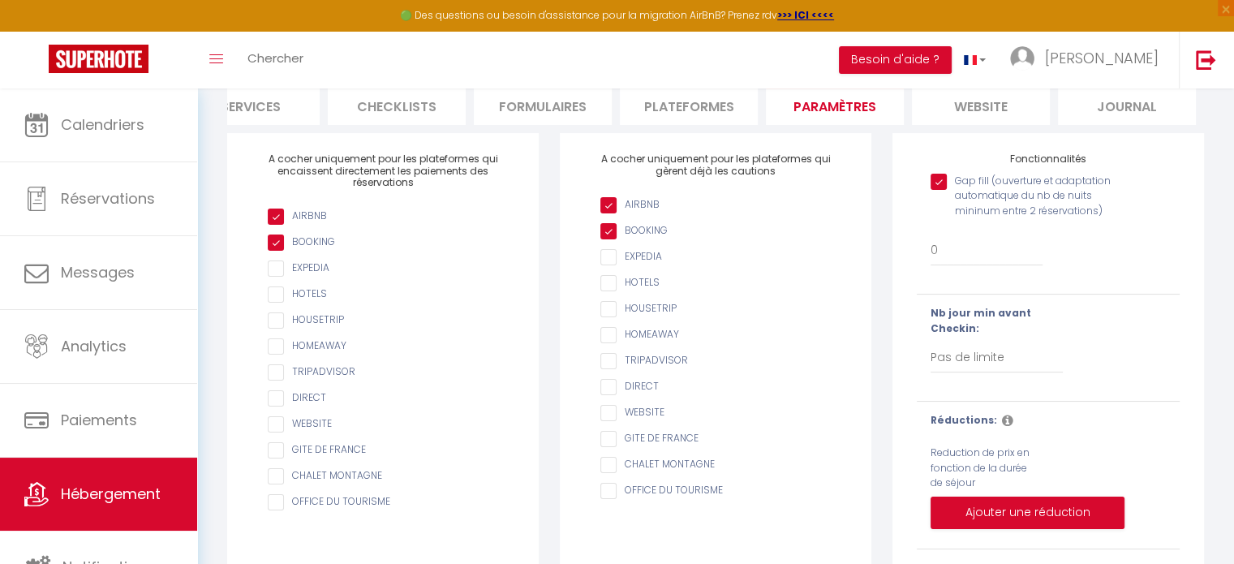
scroll to position [154, 0]
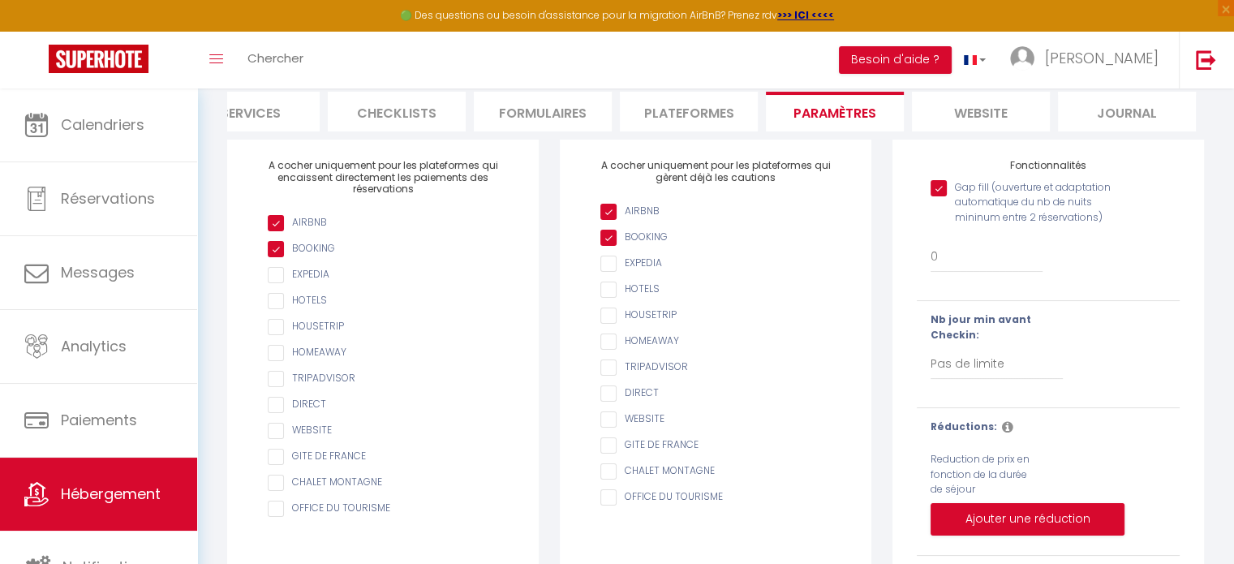
click at [938, 196] on input "Gap fill (ouverture et adaptation automatique du nb de nuits mininum entre 2 ré…" at bounding box center [1025, 188] width 191 height 16
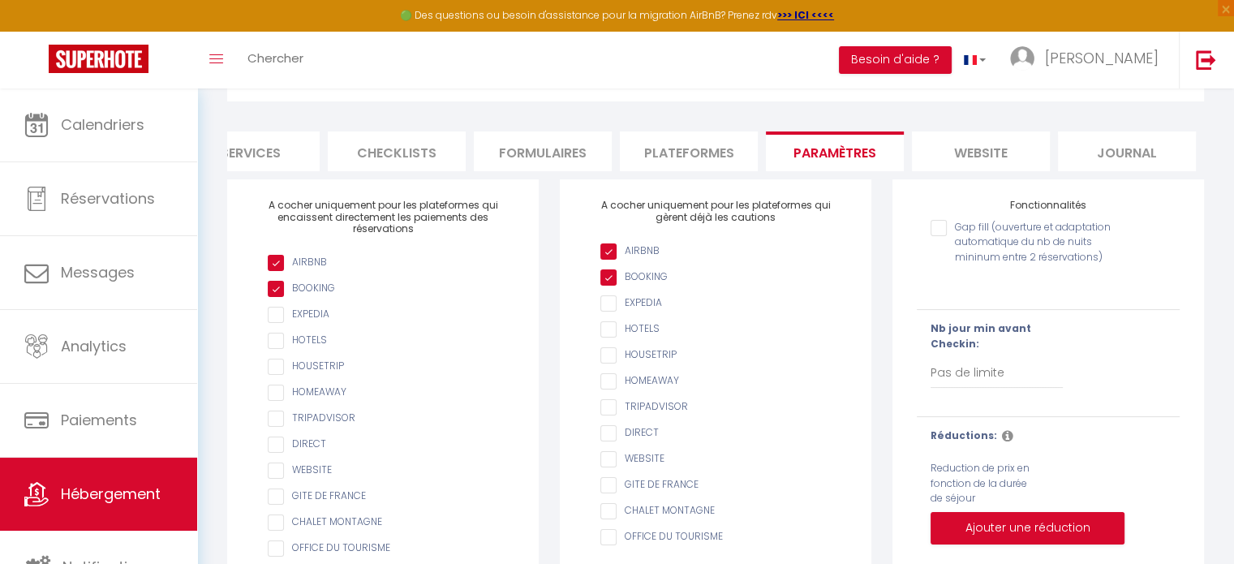
scroll to position [49, 0]
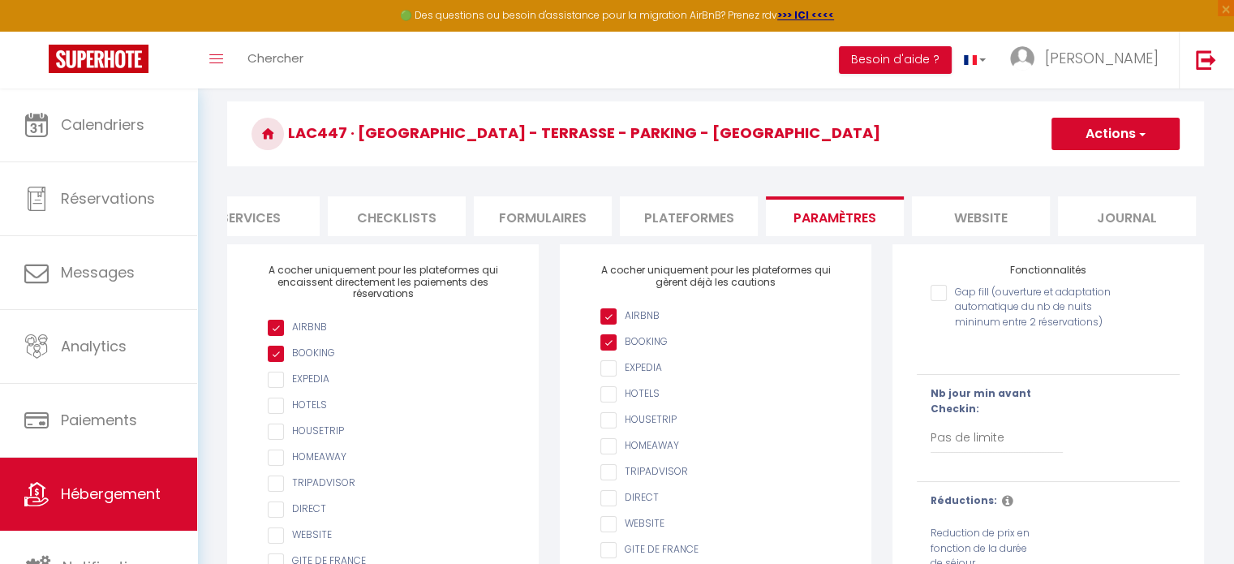
click at [938, 301] on input "Gap fill (ouverture et adaptation automatique du nb de nuits mininum entre 2 ré…" at bounding box center [1025, 293] width 191 height 16
checkbox input "true"
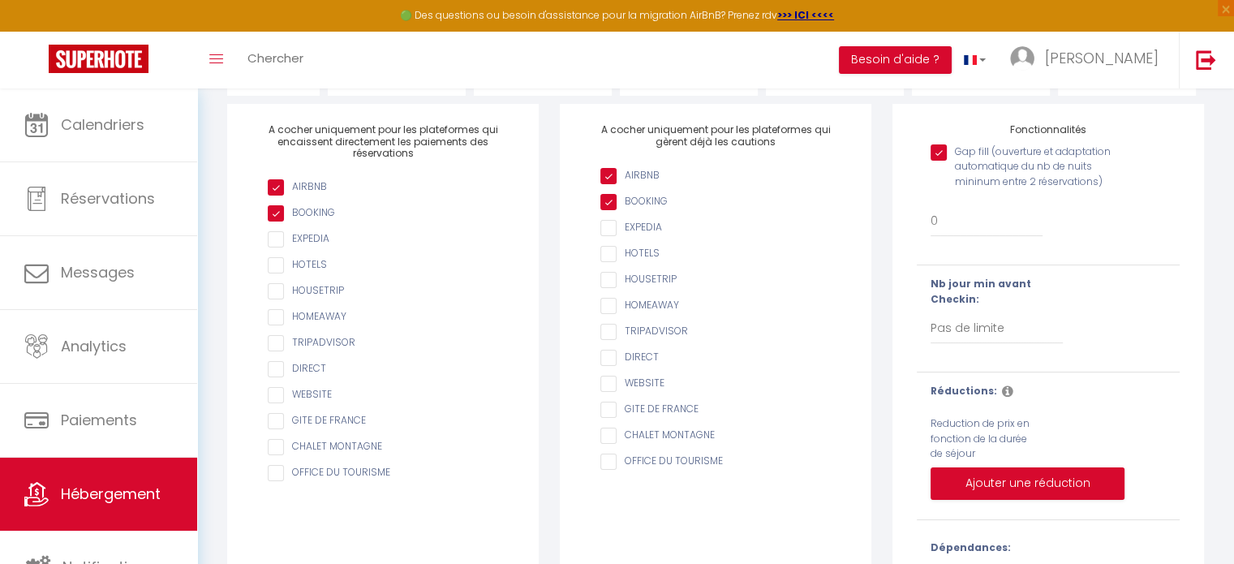
scroll to position [188, 0]
click at [945, 234] on select "0 + 1 % + 2 % + 3 % + 4 % + 5 % + 6 % + 7 % + 8 % + 9 % + 10 % + 11 % + 12 % + …" at bounding box center [986, 223] width 112 height 31
select select "+ 40 %"
click at [930, 219] on select "0 + 1 % + 2 % + 3 % + 4 % + 5 % + 6 % + 7 % + 8 % + 9 % + 10 % + 11 % + 12 % + …" at bounding box center [986, 223] width 112 height 31
click at [973, 233] on select "0 + 1 % + 2 % + 3 % + 4 % + 5 % + 6 % + 7 % + 8 % + 9 % + 10 % + 11 % + 12 % + …" at bounding box center [986, 223] width 112 height 31
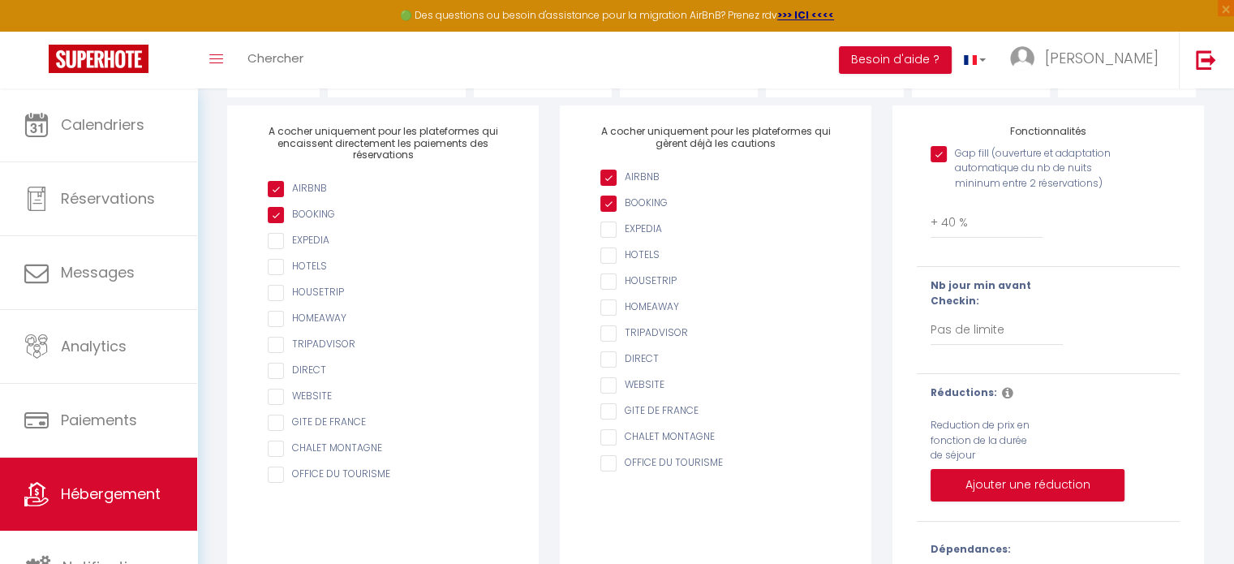
click at [1092, 229] on div "Gap fill (ouverture et adaptation automatique du nb de nuits mininum entre 2 ré…" at bounding box center [1048, 197] width 284 height 118
click at [960, 225] on select "0 + 1 % + 2 % + 3 % + 4 % + 5 % + 6 % + 7 % + 8 % + 9 % + 10 % + 11 % + 12 % + …" at bounding box center [986, 223] width 112 height 31
click at [1130, 191] on div "Gap fill (ouverture et adaptation automatique du nb de nuits mininum entre 2 ré…" at bounding box center [1048, 197] width 284 height 118
click at [935, 161] on input "Gap fill (ouverture et adaptation automatique du nb de nuits mininum entre 2 ré…" at bounding box center [1025, 154] width 191 height 16
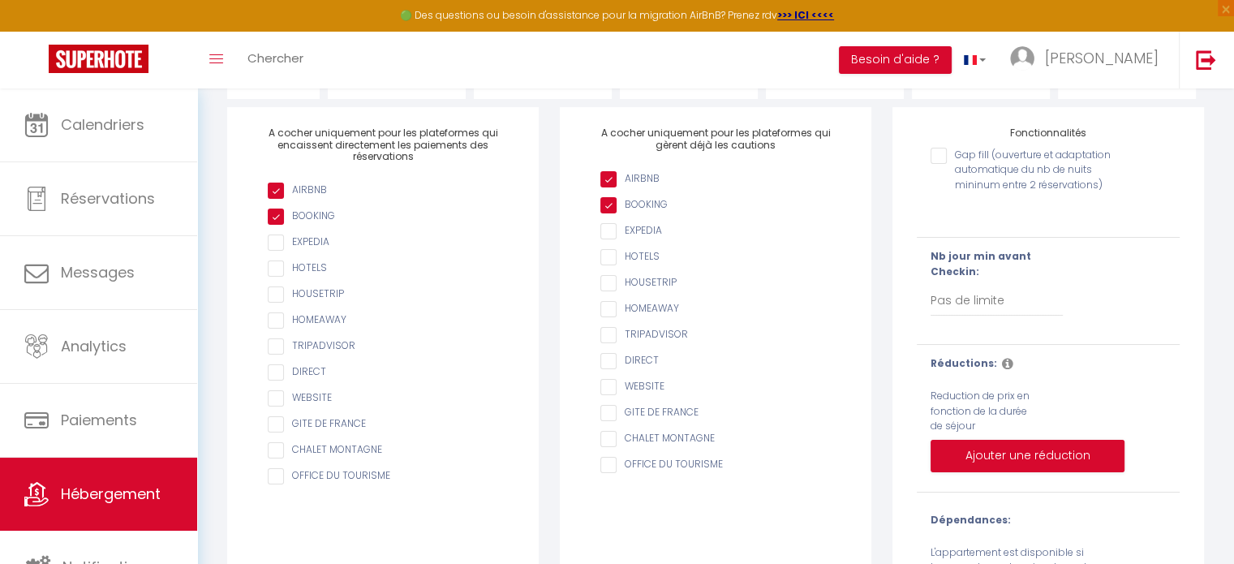
scroll to position [186, 0]
click at [941, 162] on input "Gap fill (ouverture et adaptation automatique du nb de nuits mininum entre 2 ré…" at bounding box center [1025, 156] width 191 height 16
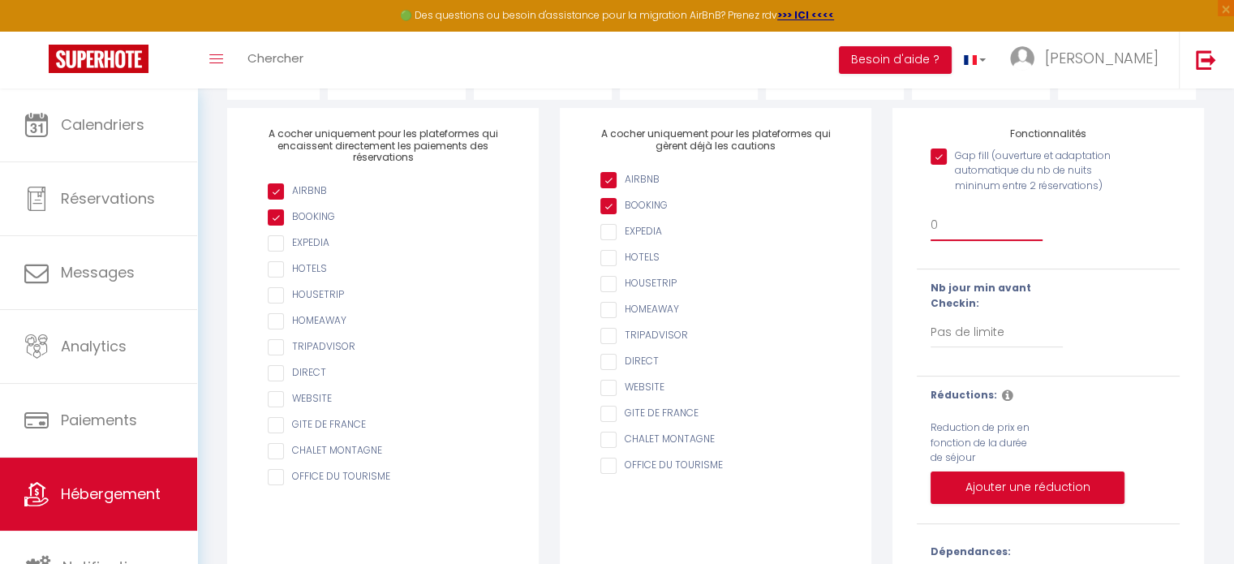
click at [944, 234] on select "0 + 1 % + 2 % + 3 % + 4 % + 5 % + 6 % + 7 % + 8 % + 9 % + 10 % + 11 % + 12 % + …" at bounding box center [986, 225] width 112 height 31
click at [933, 236] on select "0 + 1 % + 2 % + 3 % + 4 % + 5 % + 6 % + 7 % + 8 % + 9 % + 10 % + 11 % + 12 % + …" at bounding box center [986, 225] width 112 height 31
click at [936, 161] on input "Gap fill (ouverture et adaptation automatique du nb de nuits mininum entre 2 ré…" at bounding box center [1025, 156] width 191 height 16
checkbox input "false"
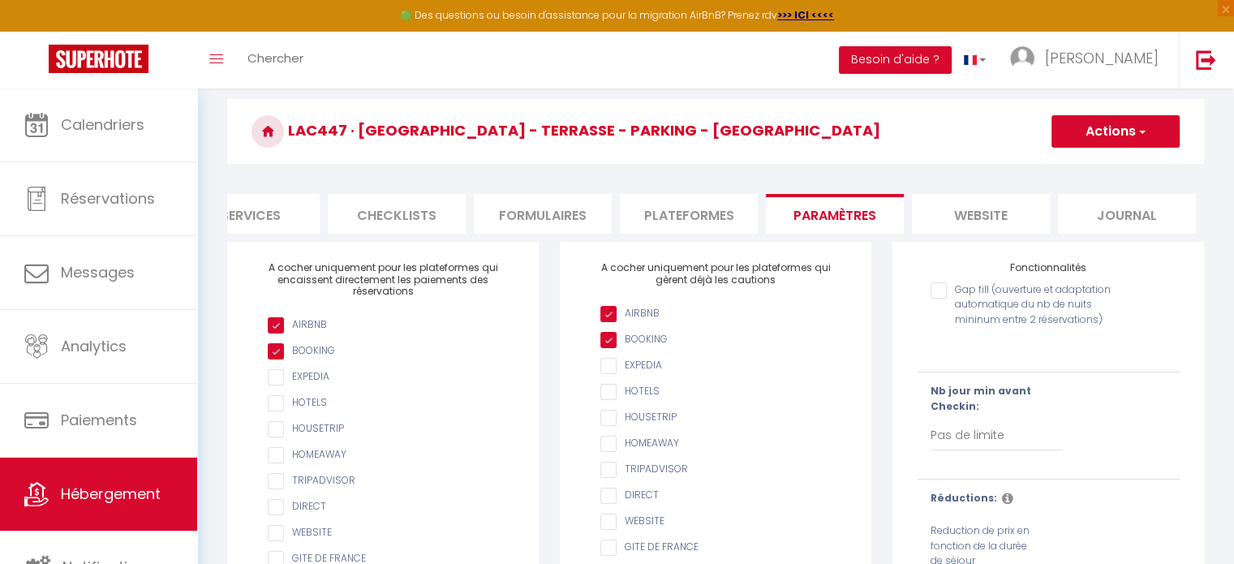
scroll to position [47, 0]
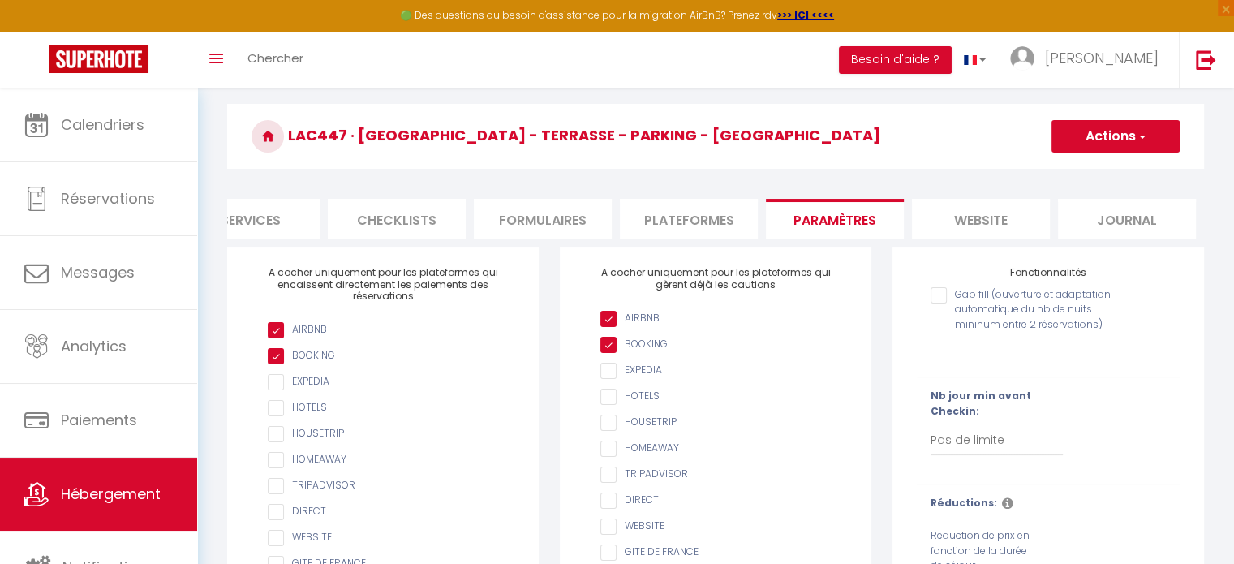
click at [530, 217] on li "Formulaires" at bounding box center [543, 219] width 138 height 40
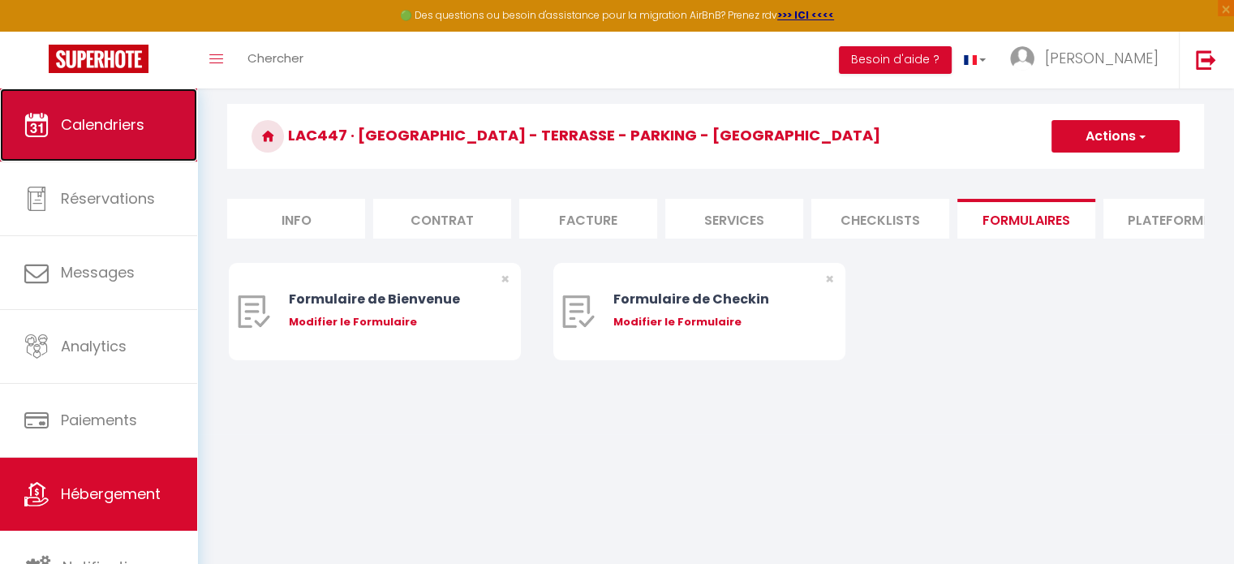
click at [123, 135] on link "Calendriers" at bounding box center [98, 124] width 197 height 73
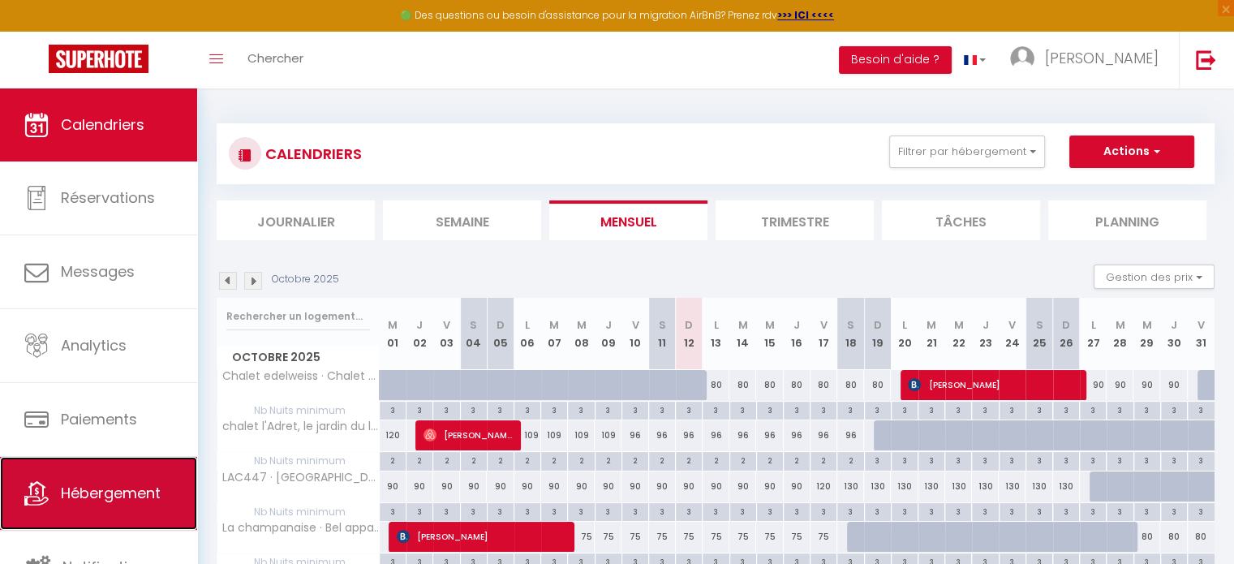
click at [58, 494] on link "Hébergement" at bounding box center [98, 493] width 197 height 73
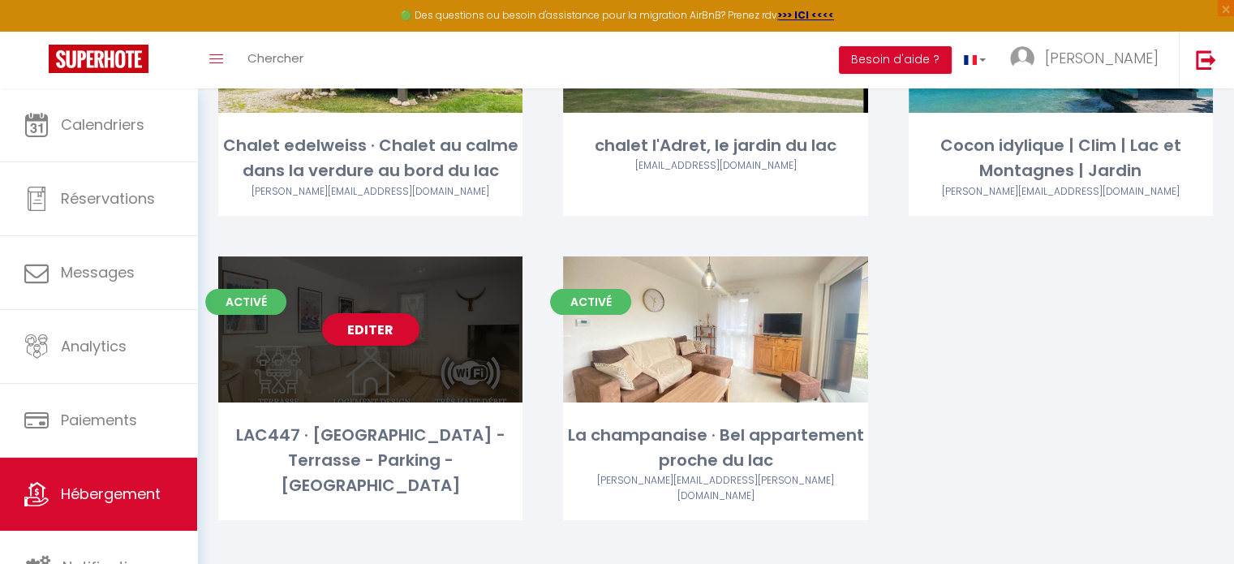
scroll to position [243, 0]
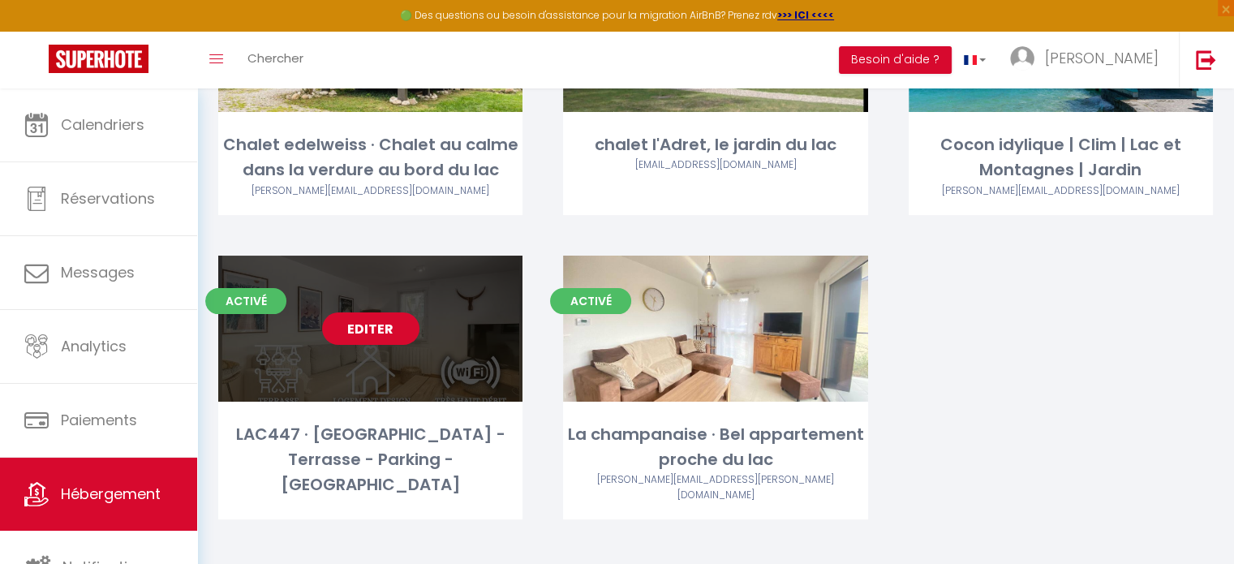
click at [338, 328] on link "Editer" at bounding box center [370, 328] width 97 height 32
select select "3"
select select "2"
select select "1"
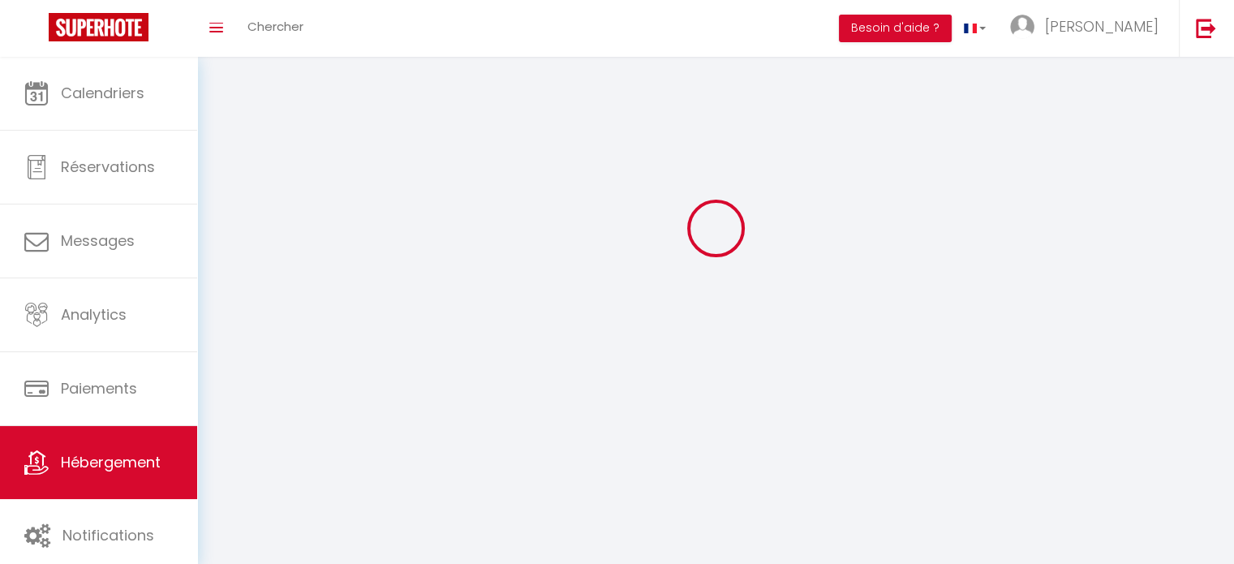
select select
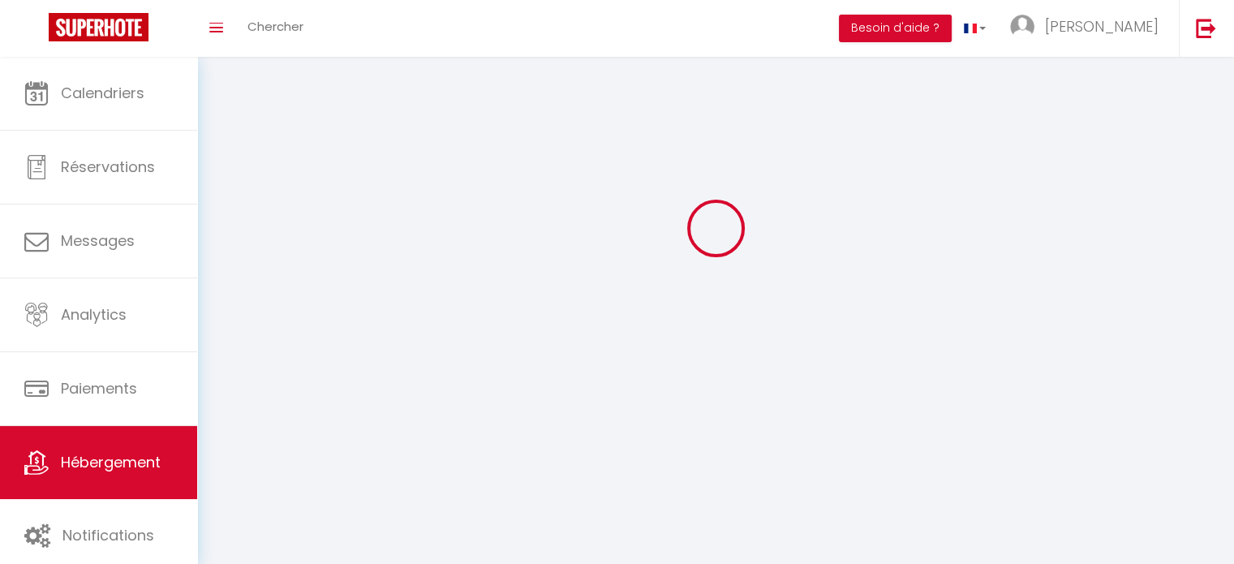
select select
checkbox input "false"
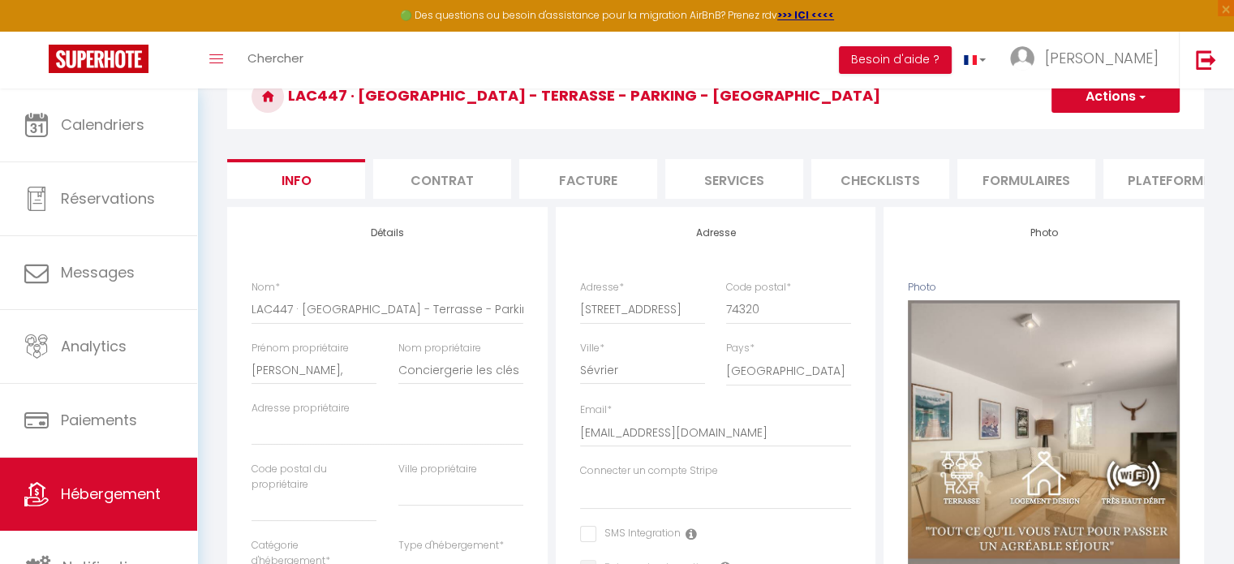
scroll to position [88, 0]
click at [1168, 188] on li "Plateformes" at bounding box center [1172, 178] width 138 height 40
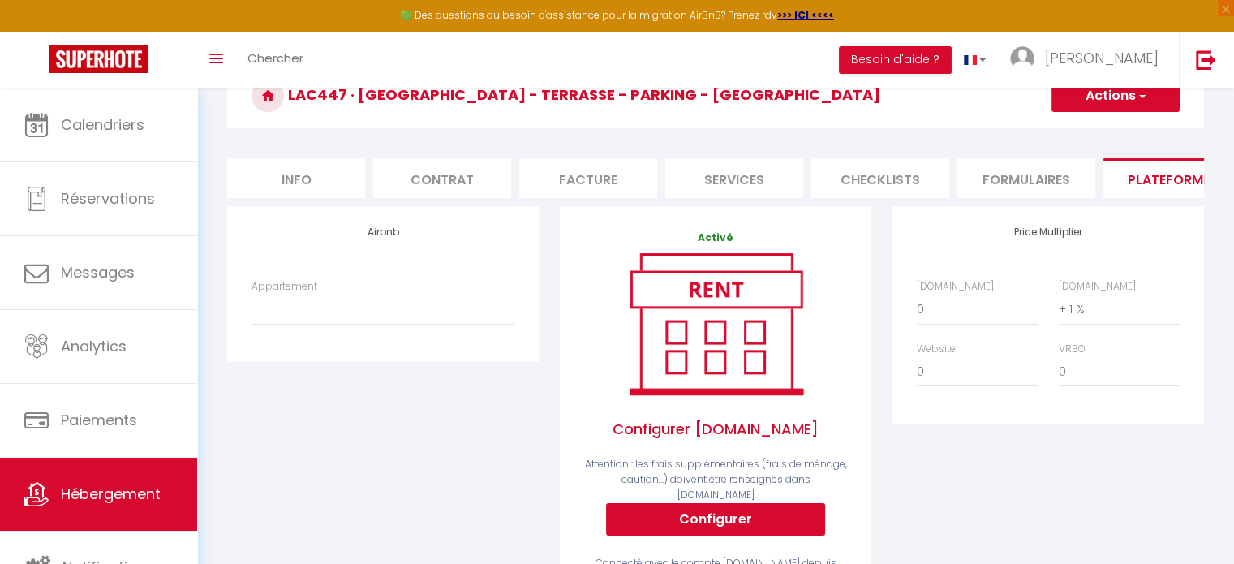
click at [387, 337] on div "Appartement" at bounding box center [383, 310] width 284 height 62
click at [367, 324] on select "Appartement" at bounding box center [382, 309] width 263 height 31
click at [251, 306] on select "Appartement" at bounding box center [382, 309] width 263 height 31
click at [334, 354] on div "Airbnb Appartement" at bounding box center [382, 283] width 311 height 155
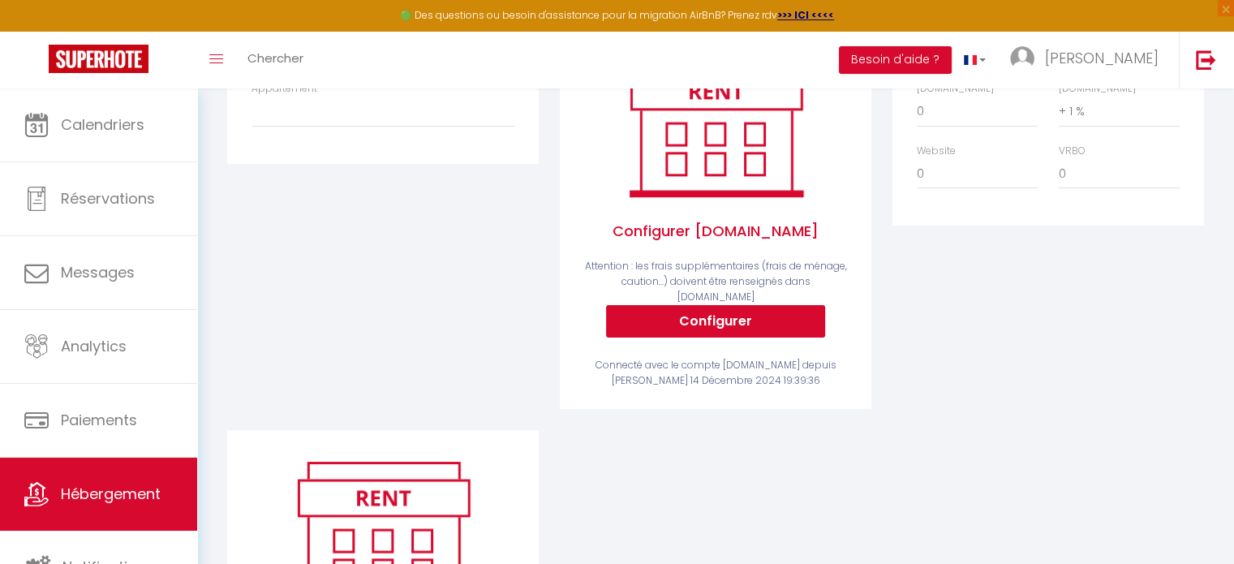
scroll to position [282, 0]
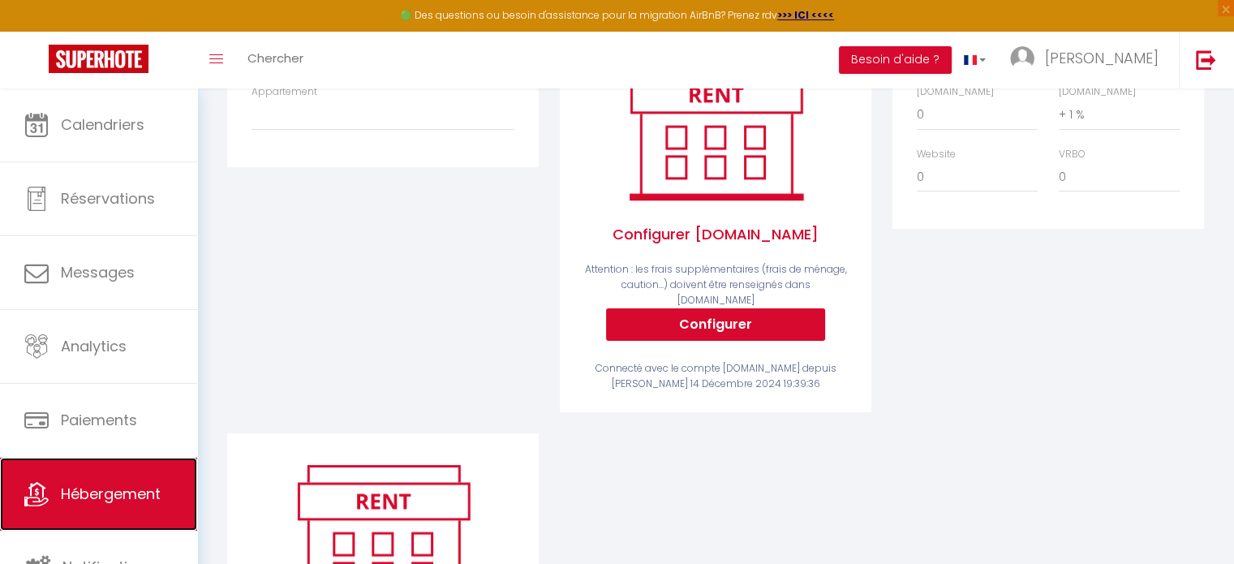
click at [71, 496] on span "Hébergement" at bounding box center [111, 493] width 100 height 20
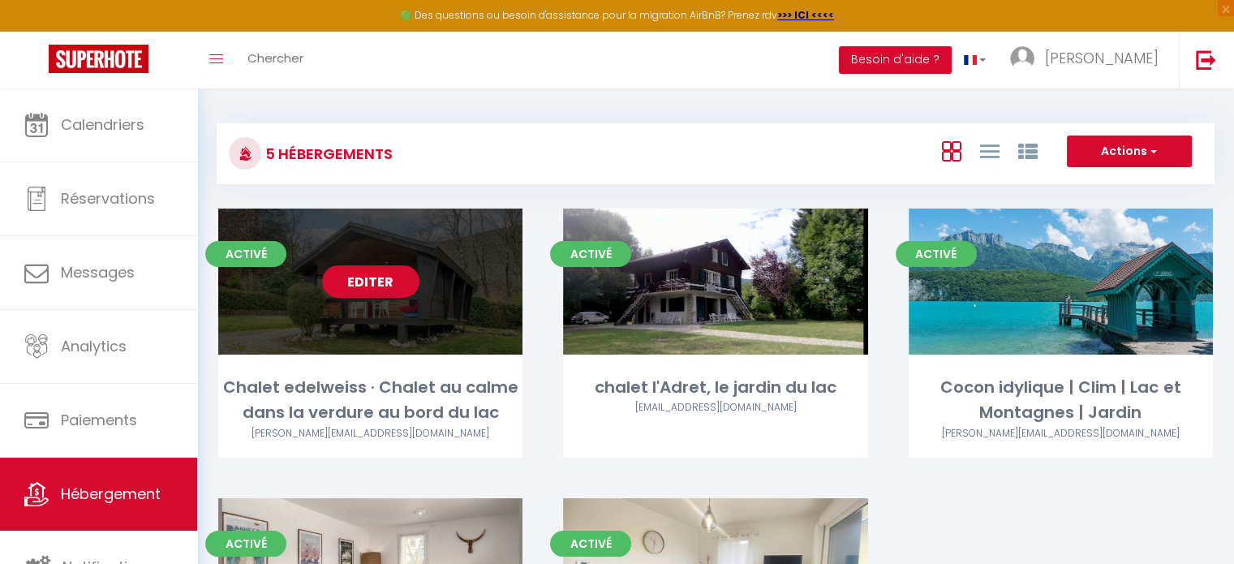
scroll to position [243, 0]
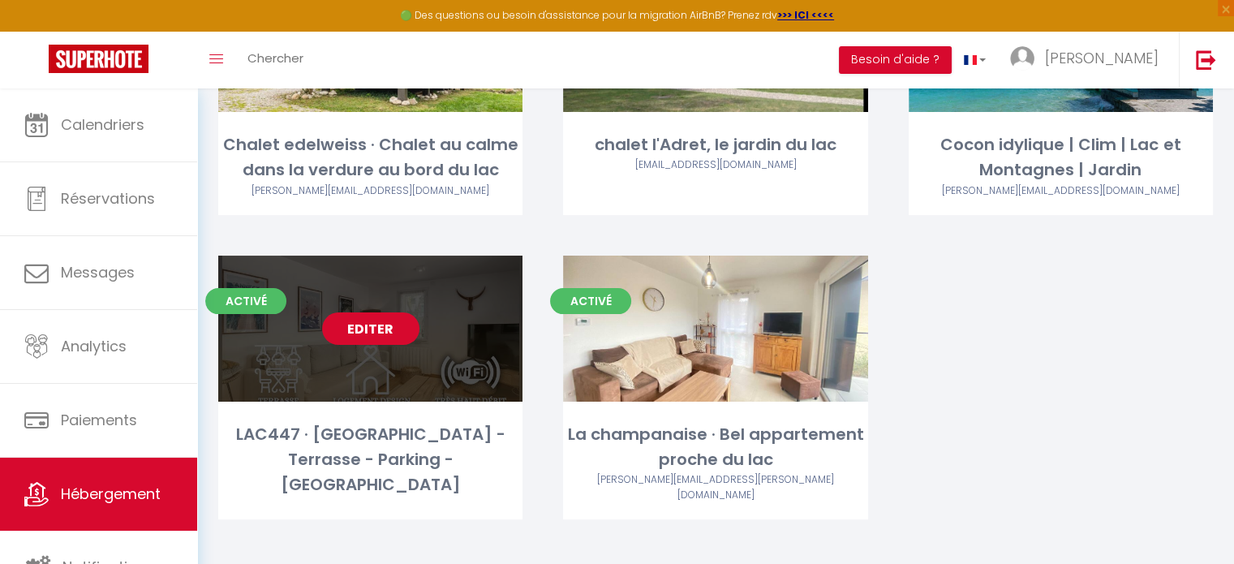
click at [377, 335] on link "Editer" at bounding box center [370, 328] width 97 height 32
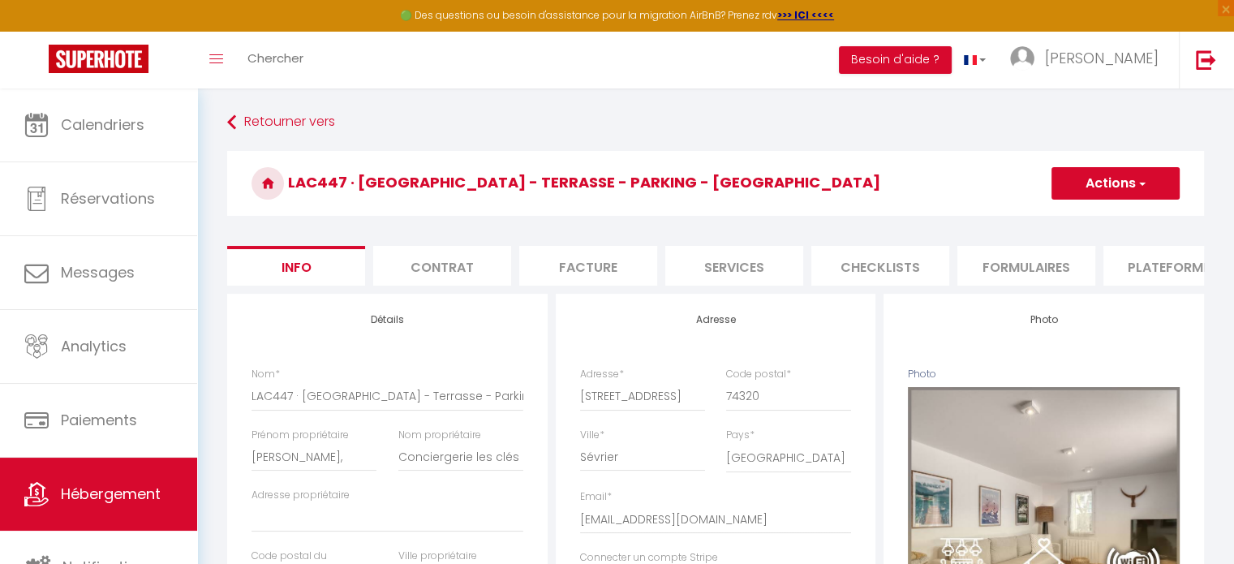
click at [1121, 262] on li "Plateformes" at bounding box center [1172, 266] width 138 height 40
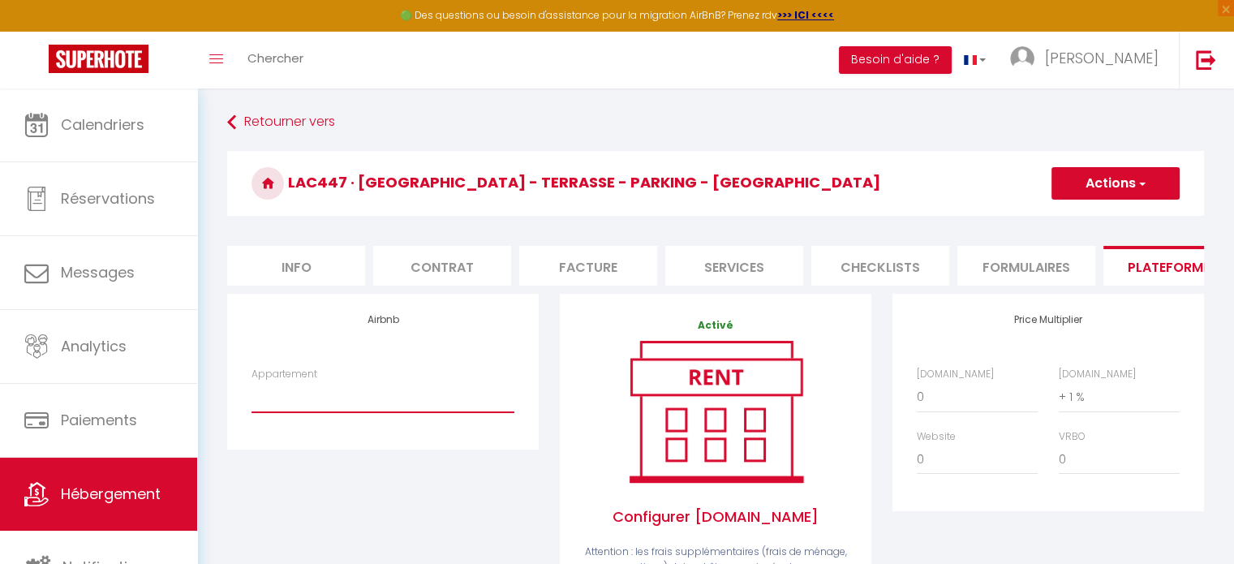
click at [327, 409] on select "Appartement" at bounding box center [382, 396] width 263 height 31
click at [389, 426] on div "Appartement" at bounding box center [383, 398] width 284 height 62
click at [335, 367] on div "Airbnb Appartement" at bounding box center [382, 371] width 311 height 155
drag, startPoint x: 335, startPoint y: 367, endPoint x: 281, endPoint y: 405, distance: 65.3
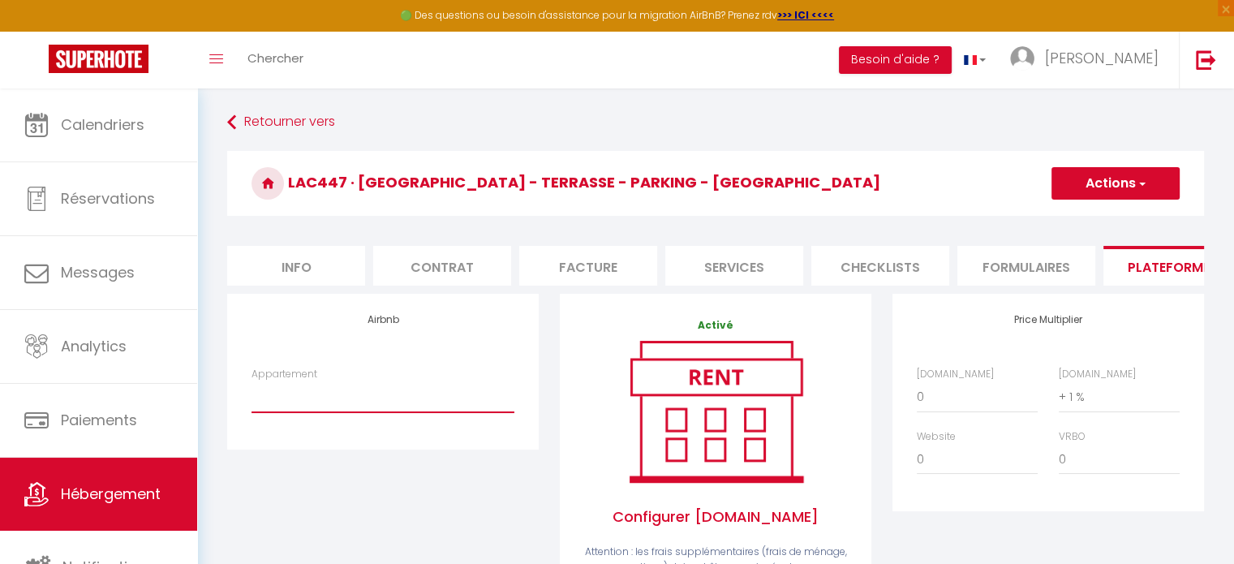
click at [281, 405] on select "Appartement" at bounding box center [382, 396] width 263 height 31
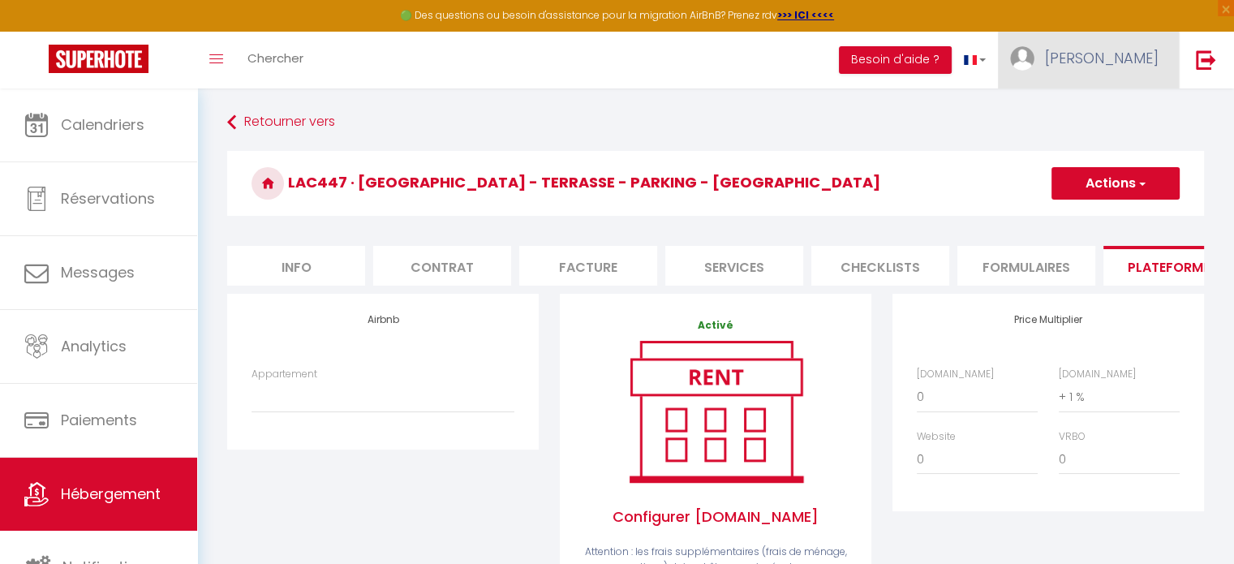
click at [1099, 71] on link "[PERSON_NAME]" at bounding box center [1088, 60] width 181 height 57
click at [1077, 117] on link "Paramètres" at bounding box center [1114, 113] width 120 height 28
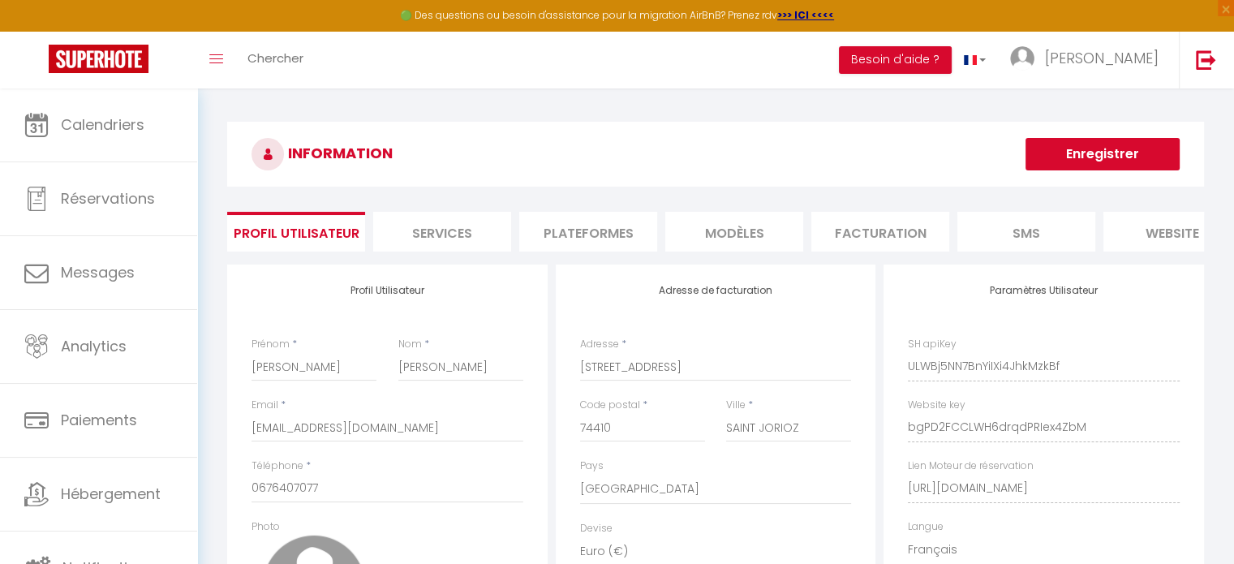
click at [616, 236] on li "Plateformes" at bounding box center [588, 232] width 138 height 40
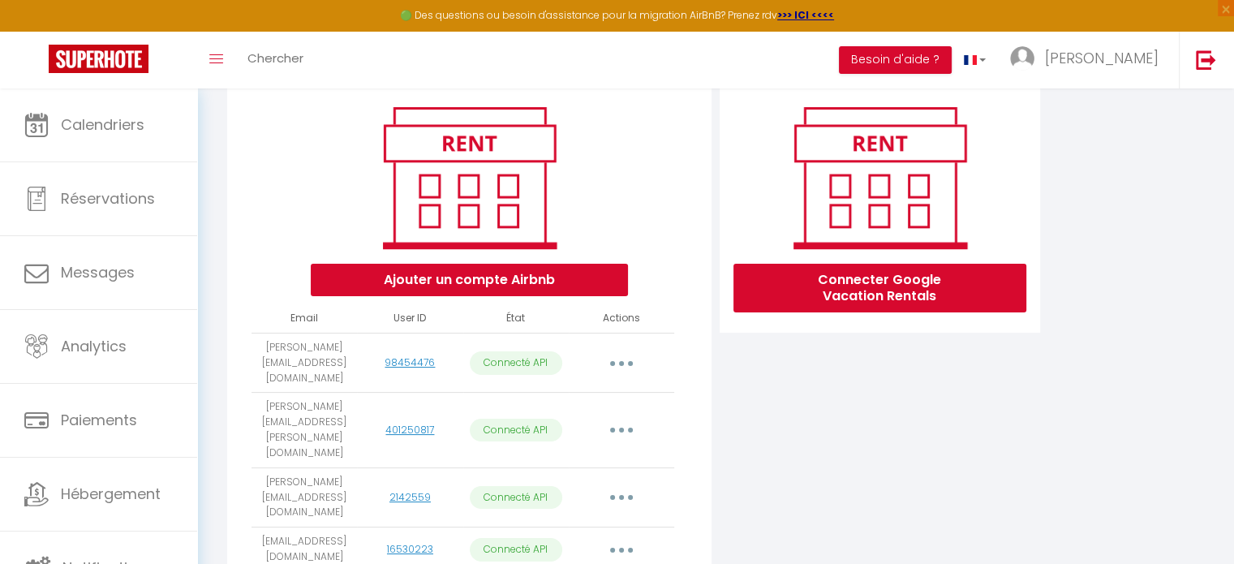
scroll to position [313, 0]
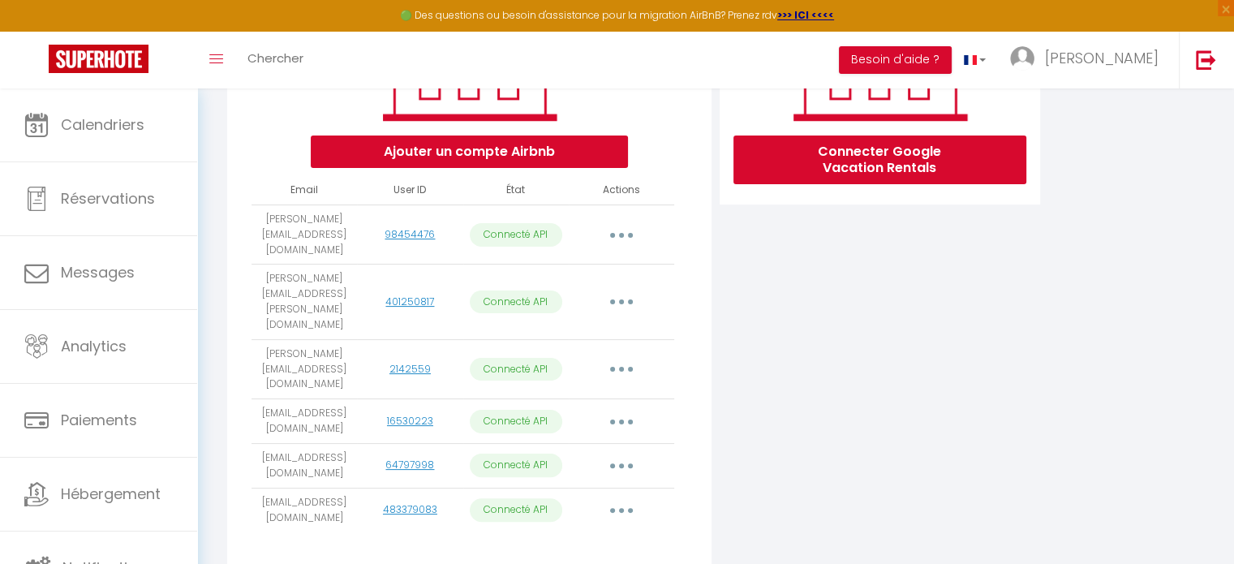
click at [627, 497] on button "button" at bounding box center [621, 510] width 45 height 26
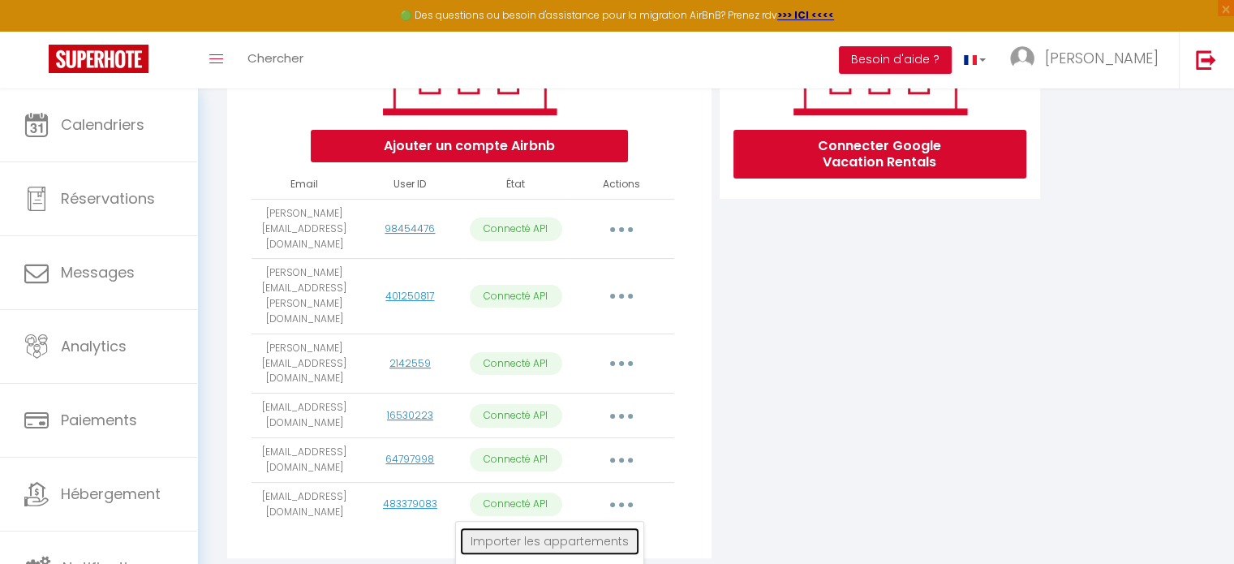
click at [557, 527] on link "Importer les appartements" at bounding box center [549, 541] width 179 height 28
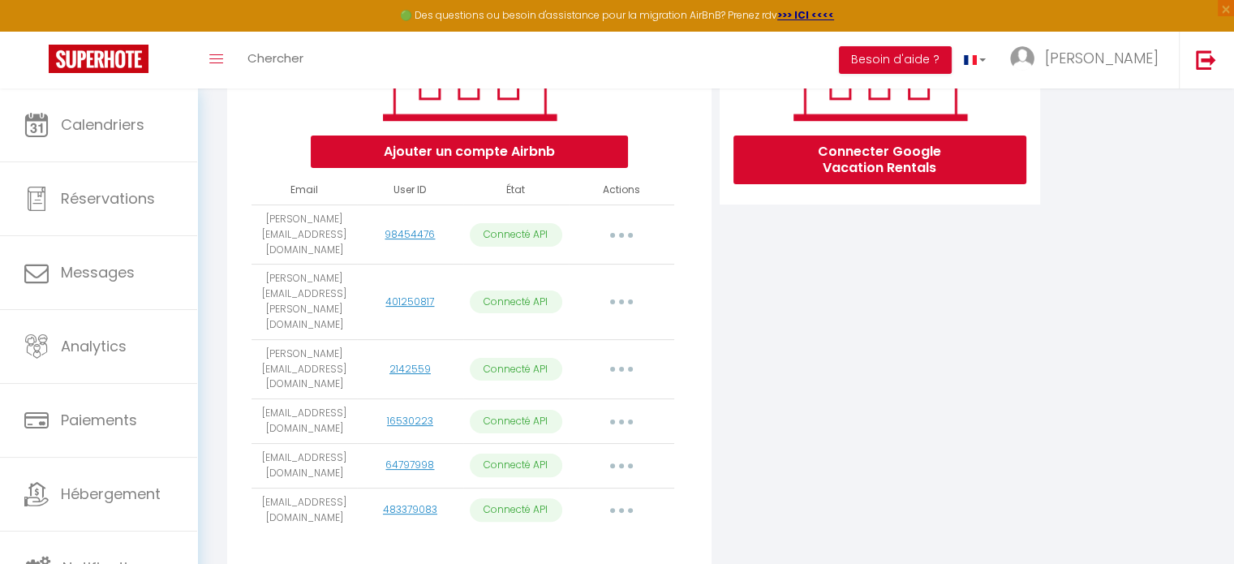
scroll to position [308, 0]
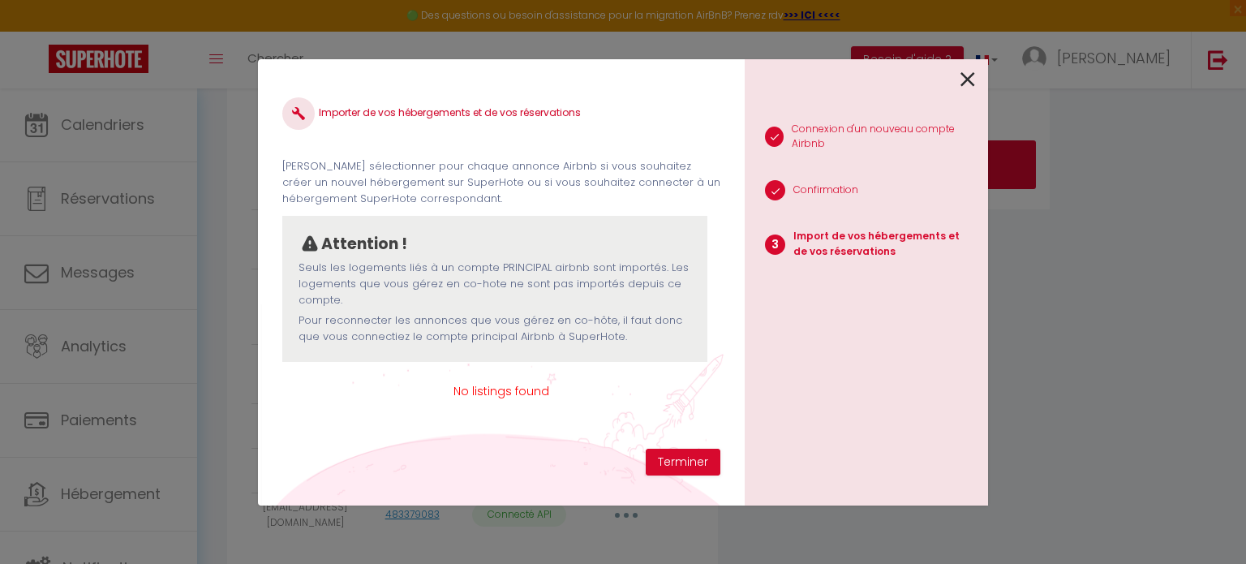
click at [960, 77] on icon at bounding box center [967, 79] width 15 height 24
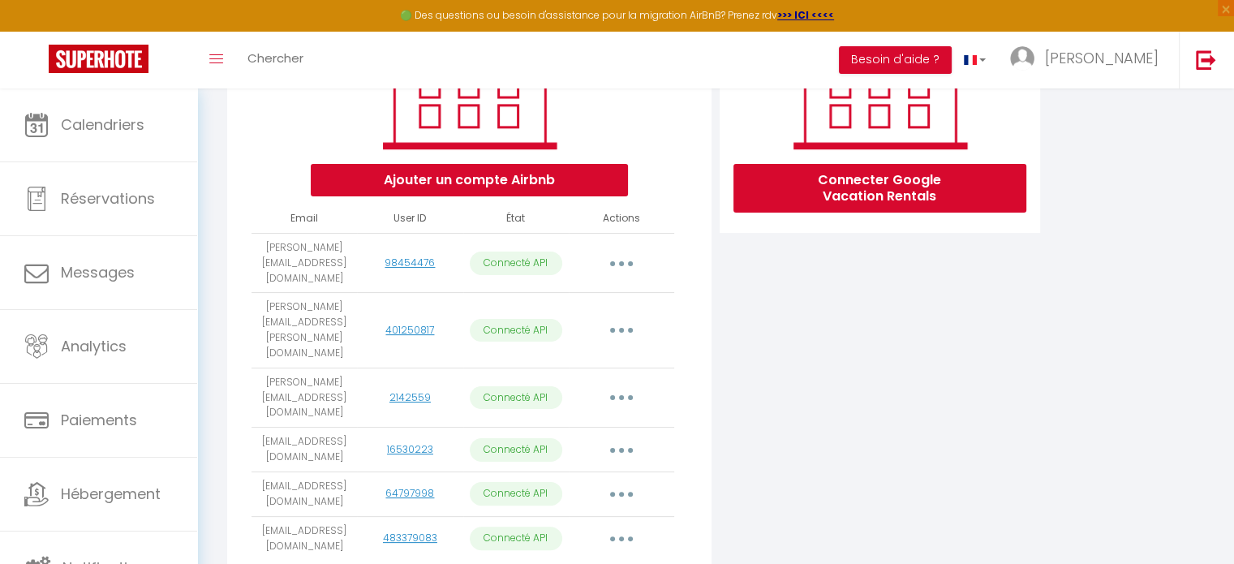
scroll to position [313, 0]
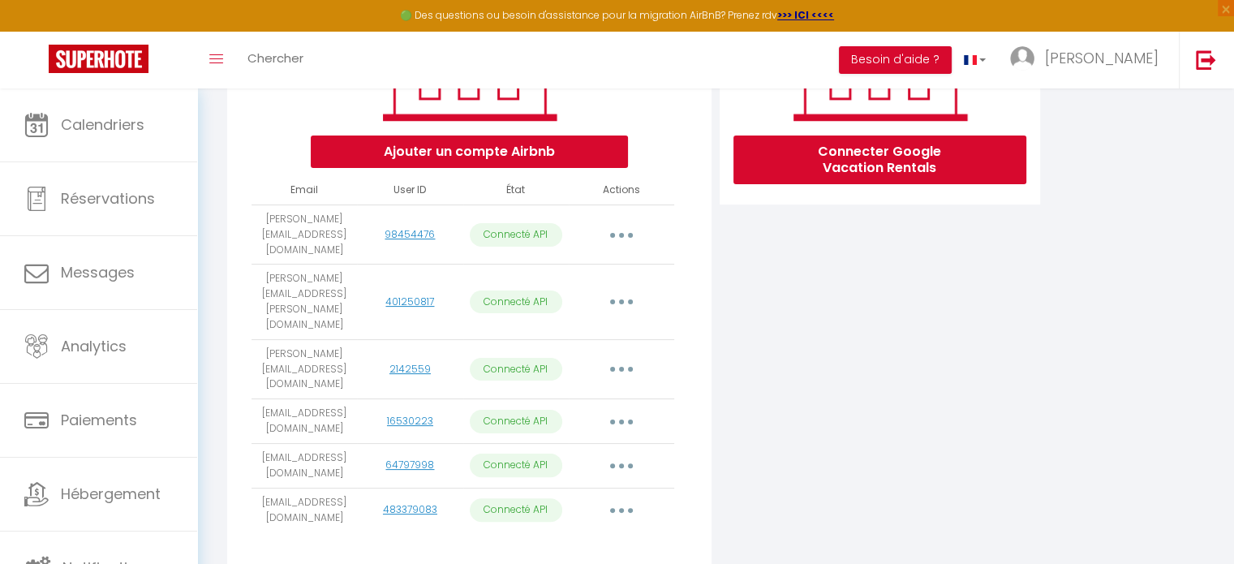
click at [620, 508] on icon "button" at bounding box center [621, 510] width 5 height 5
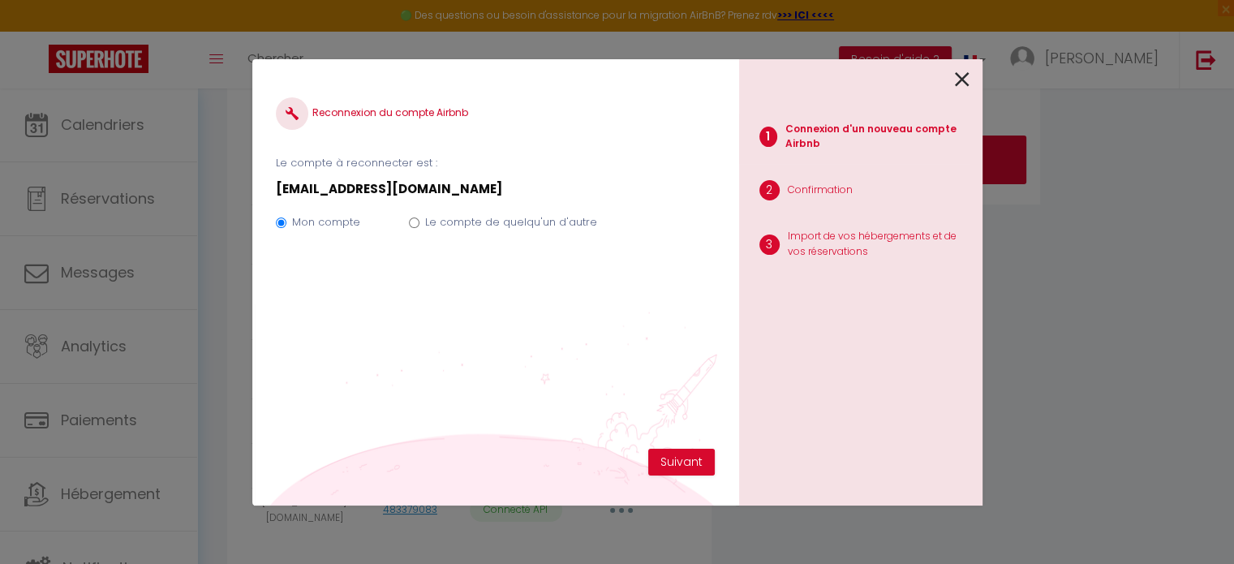
scroll to position [308, 0]
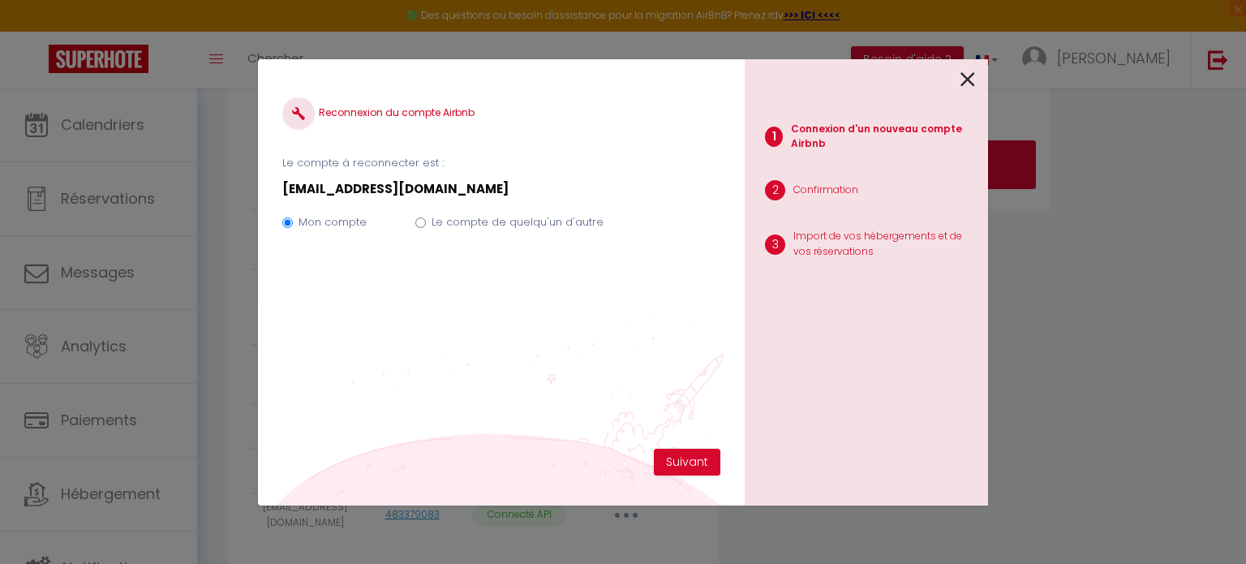
click at [525, 226] on label "Le compte de quelqu'un d'autre" at bounding box center [517, 222] width 172 height 16
click at [426, 226] on input "Le compte de quelqu'un d'autre" at bounding box center [420, 222] width 11 height 11
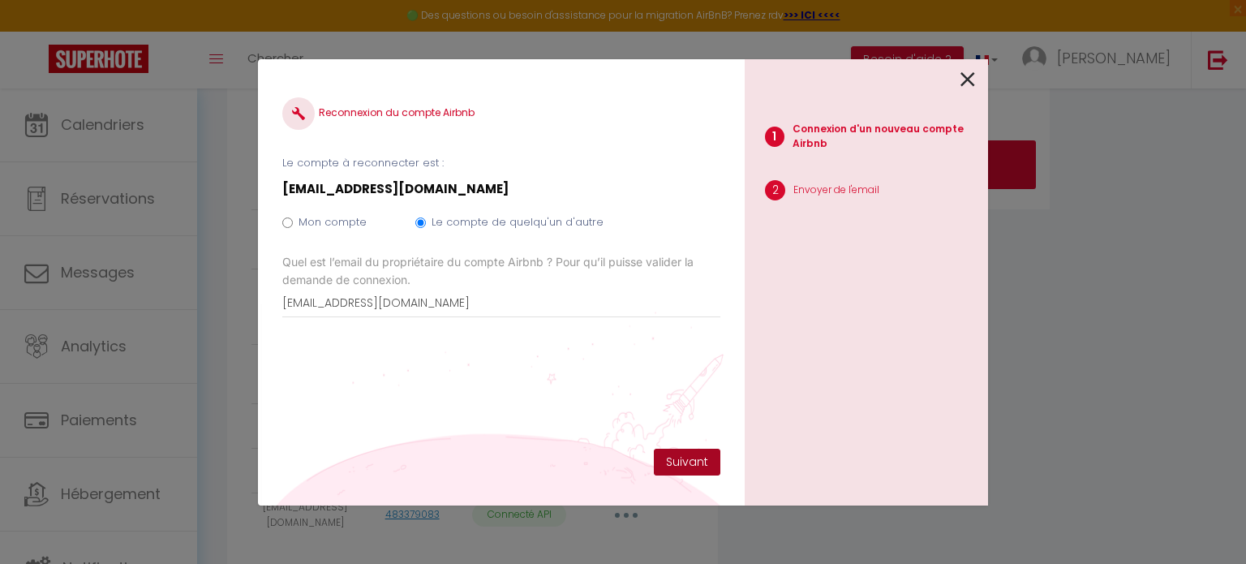
click at [675, 460] on button "Suivant" at bounding box center [687, 463] width 67 height 28
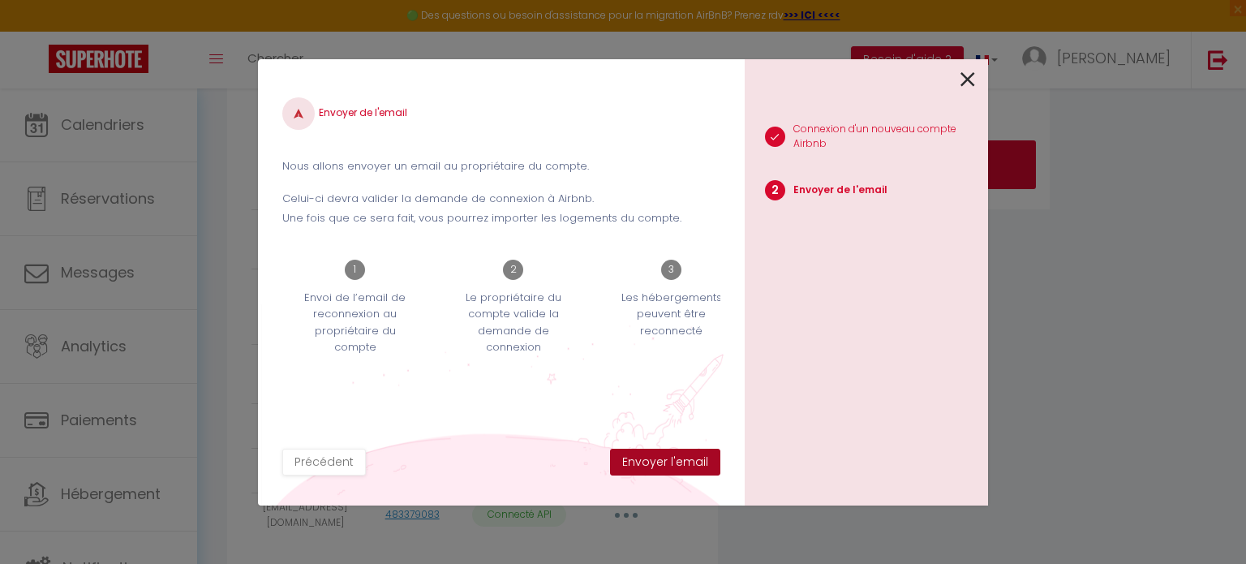
click at [674, 460] on button "Envoyer l'email" at bounding box center [665, 463] width 110 height 28
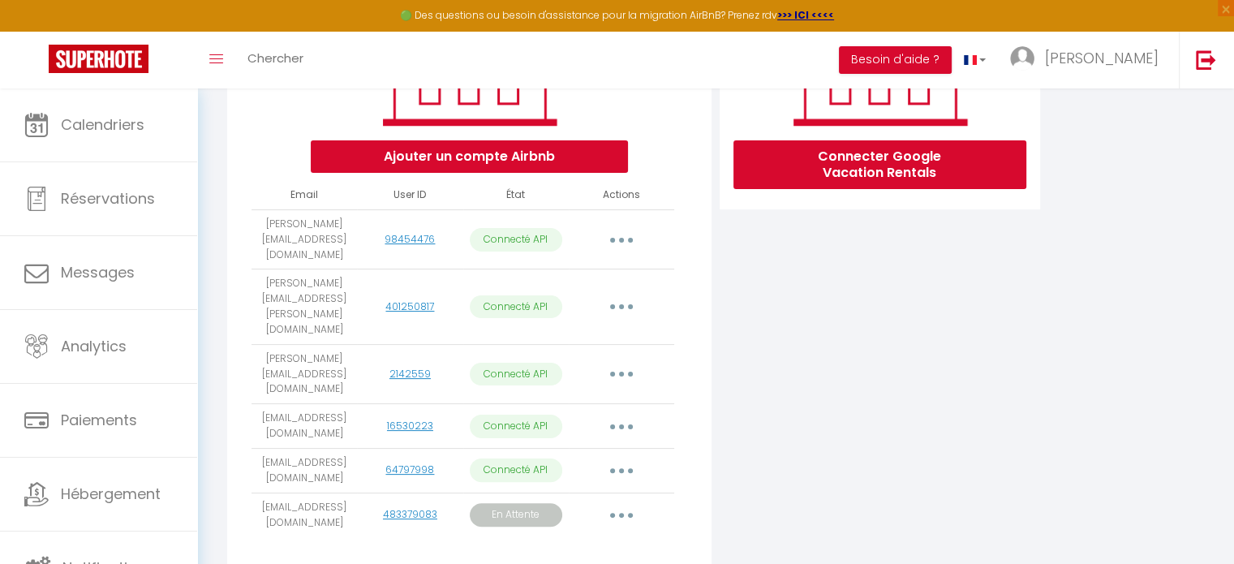
scroll to position [313, 0]
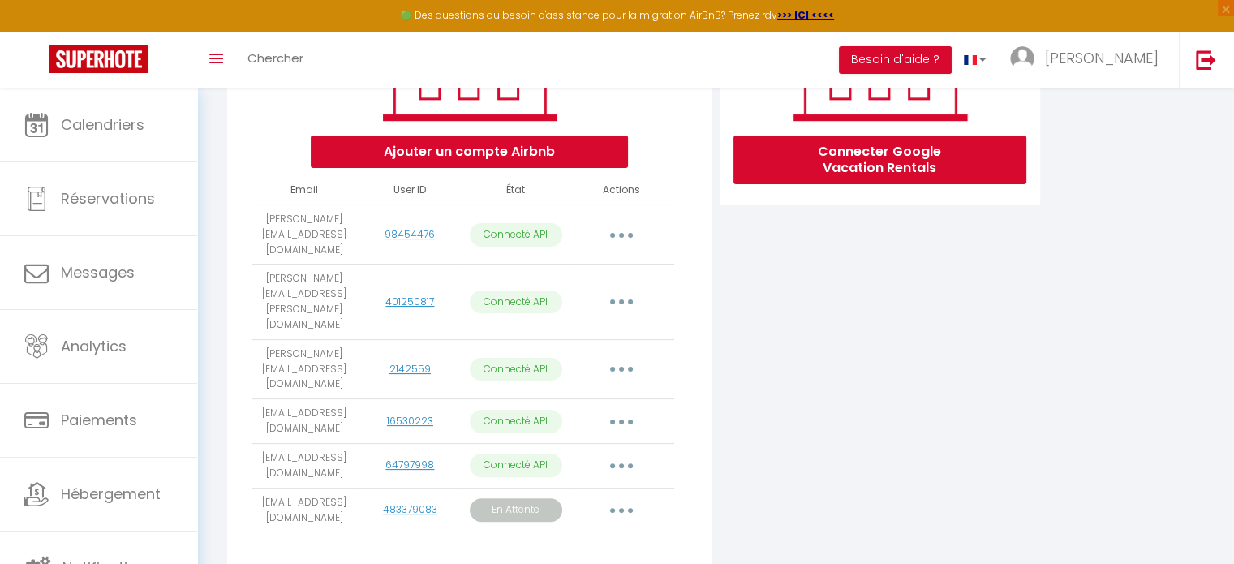
click at [621, 508] on icon "button" at bounding box center [621, 510] width 5 height 5
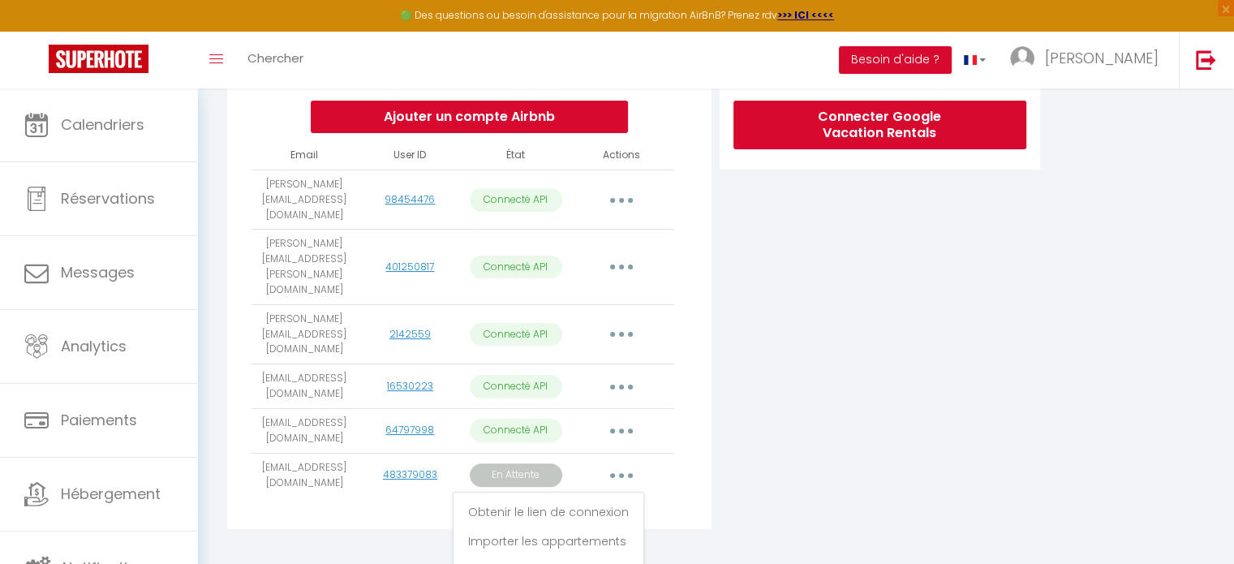
click at [802, 460] on div "Connecter Google Vacation Rentals" at bounding box center [879, 227] width 328 height 622
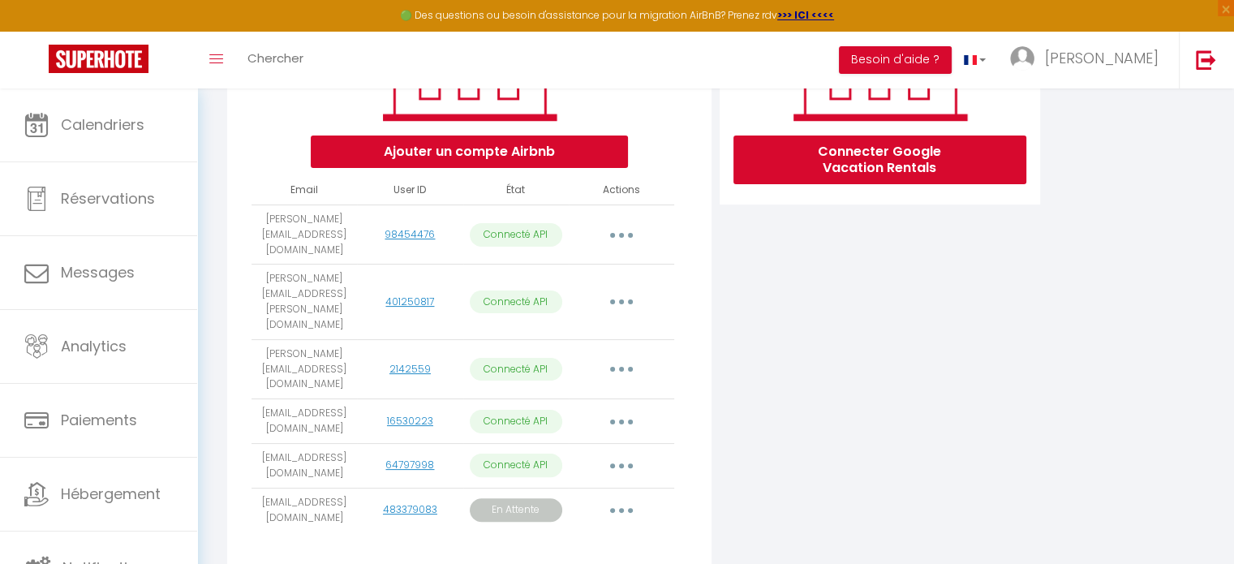
click at [625, 497] on button "button" at bounding box center [621, 510] width 45 height 26
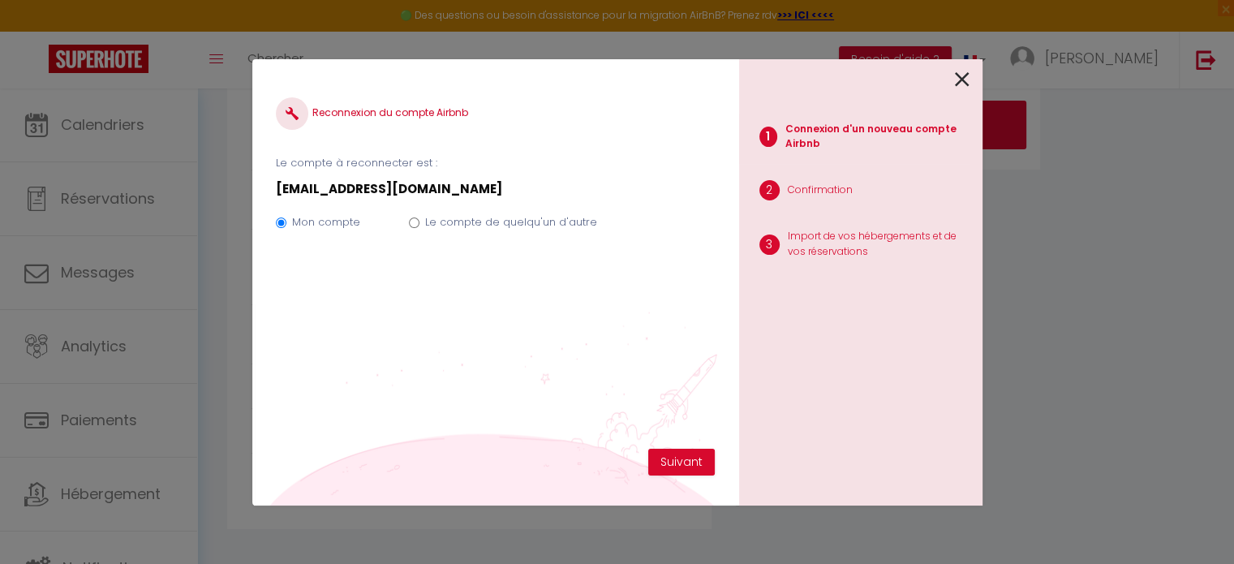
scroll to position [308, 0]
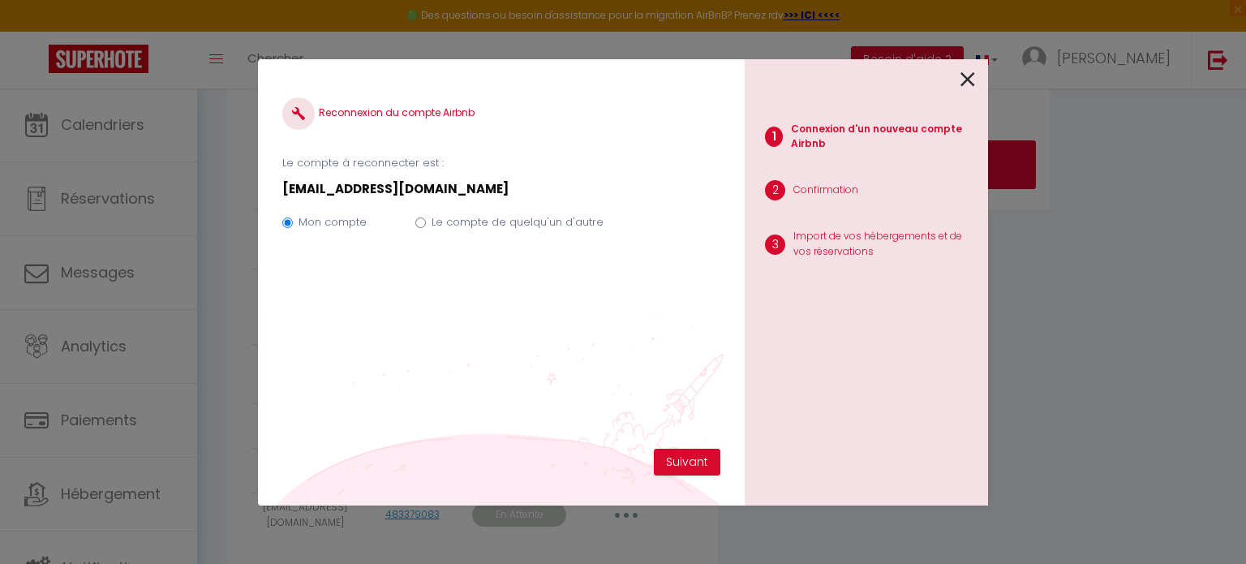
click at [475, 223] on label "Le compte de quelqu'un d'autre" at bounding box center [517, 222] width 172 height 16
click at [426, 223] on input "Le compte de quelqu'un d'autre" at bounding box center [420, 222] width 11 height 11
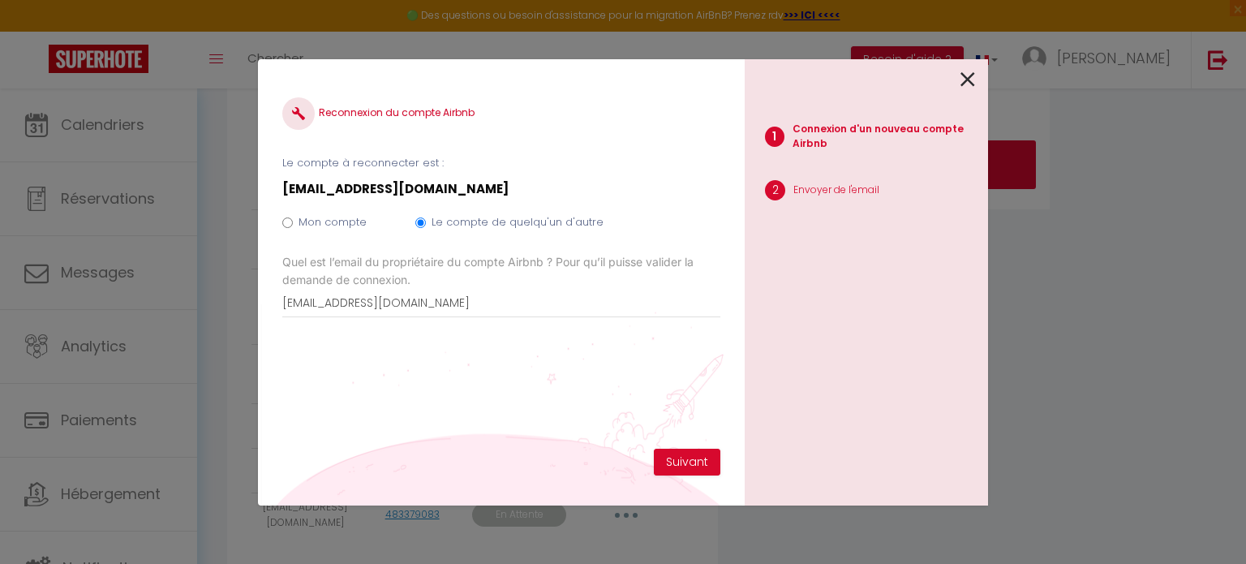
click at [965, 79] on icon at bounding box center [967, 79] width 15 height 24
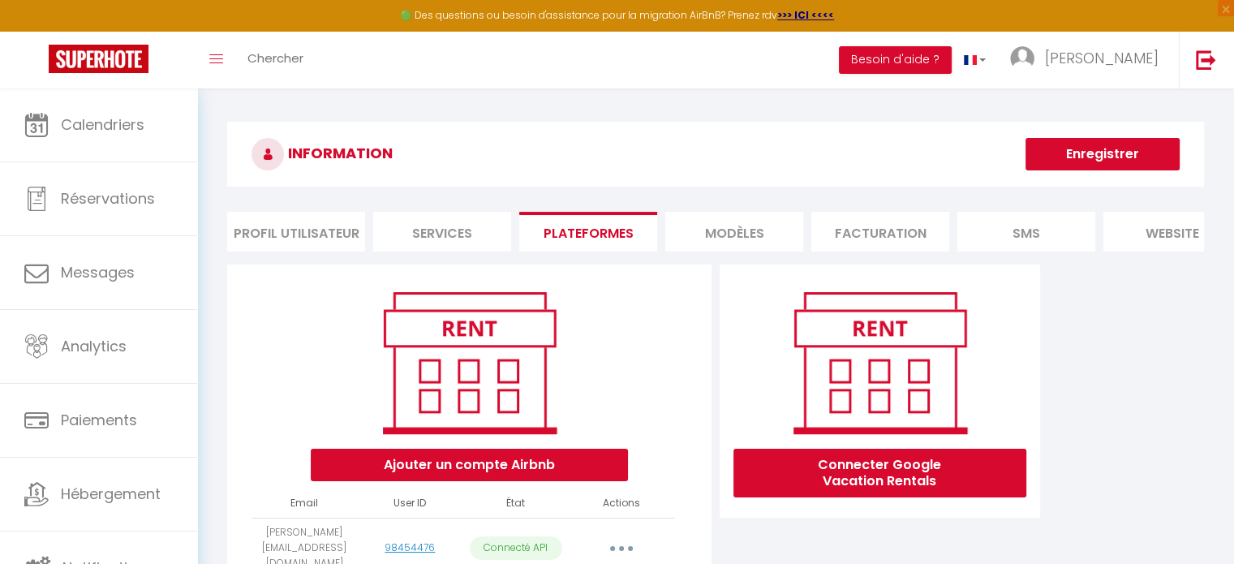
scroll to position [313, 0]
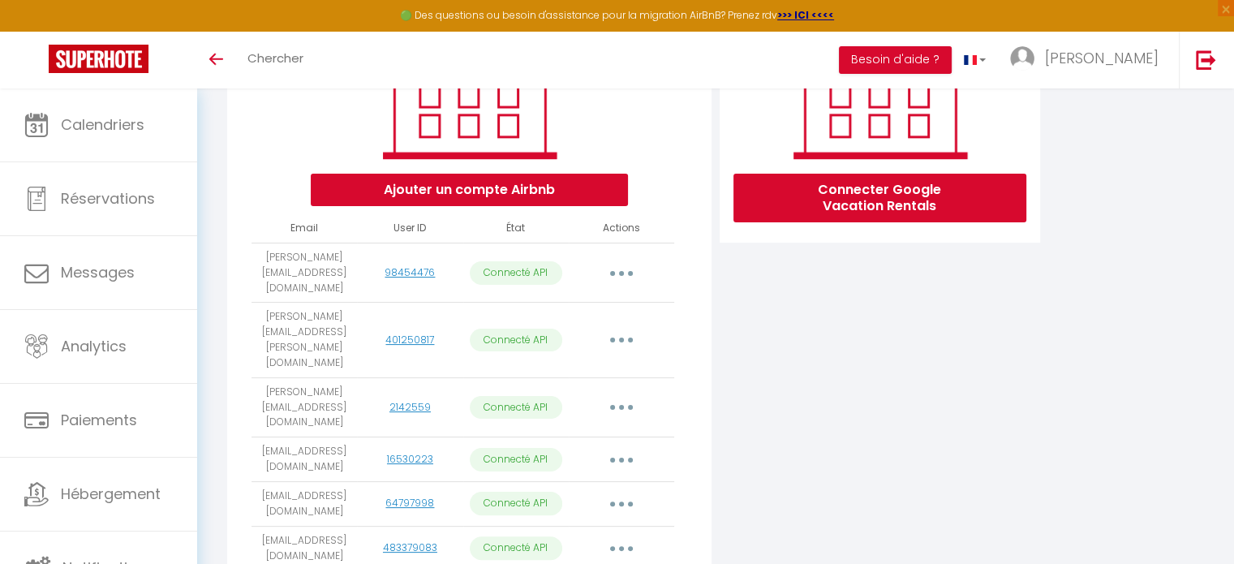
scroll to position [313, 0]
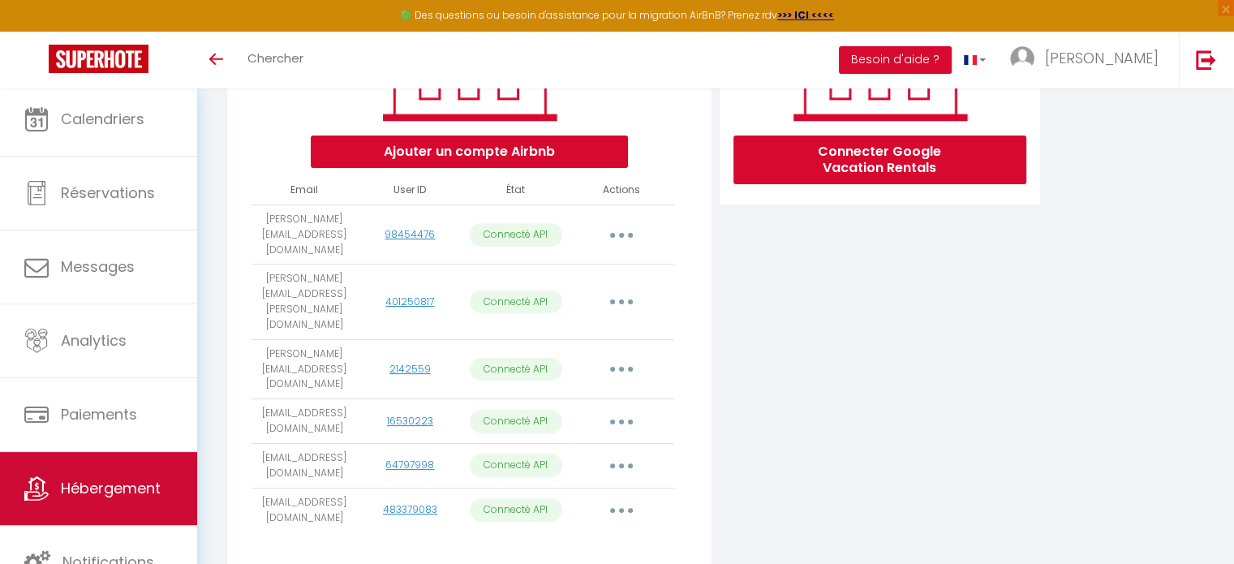
click at [88, 492] on span "Hébergement" at bounding box center [111, 488] width 100 height 20
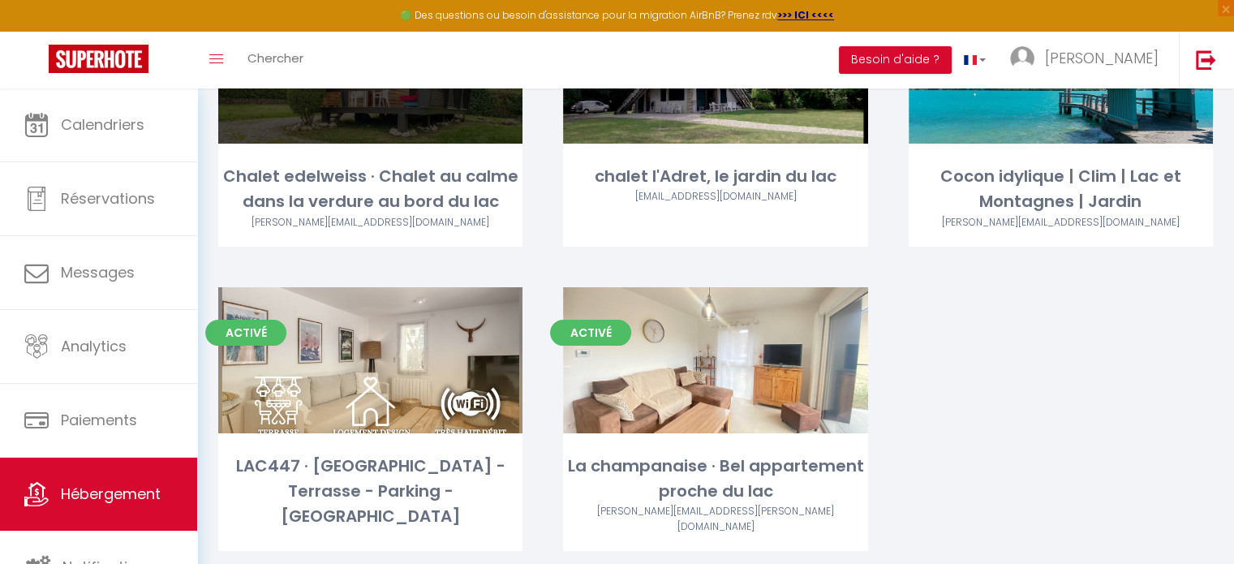
scroll to position [214, 0]
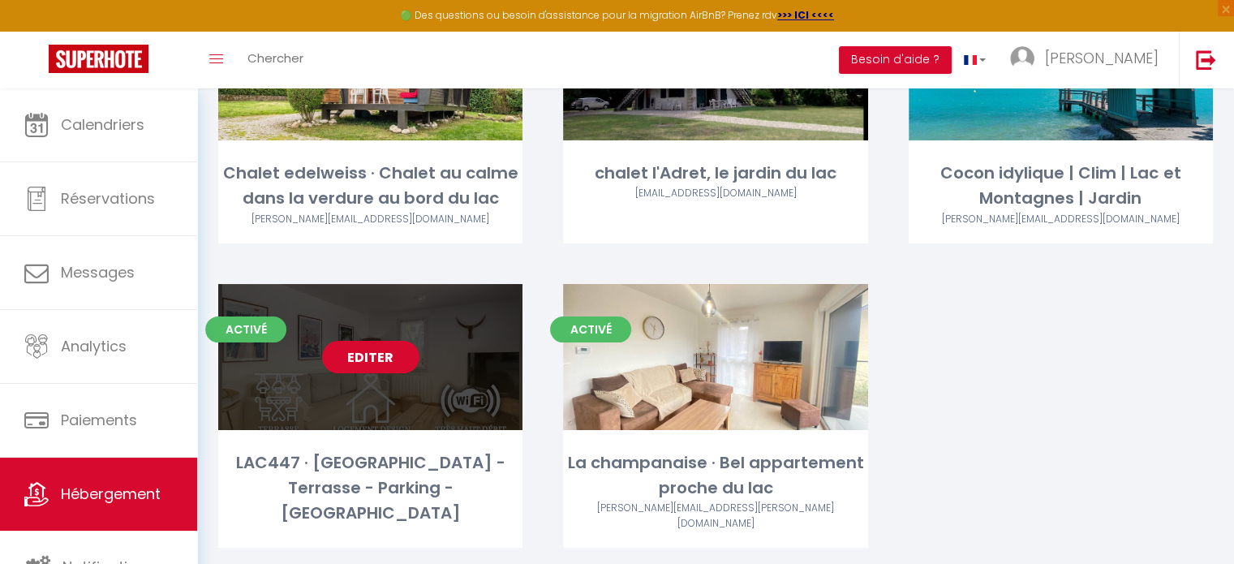
click at [358, 354] on link "Editer" at bounding box center [370, 357] width 97 height 32
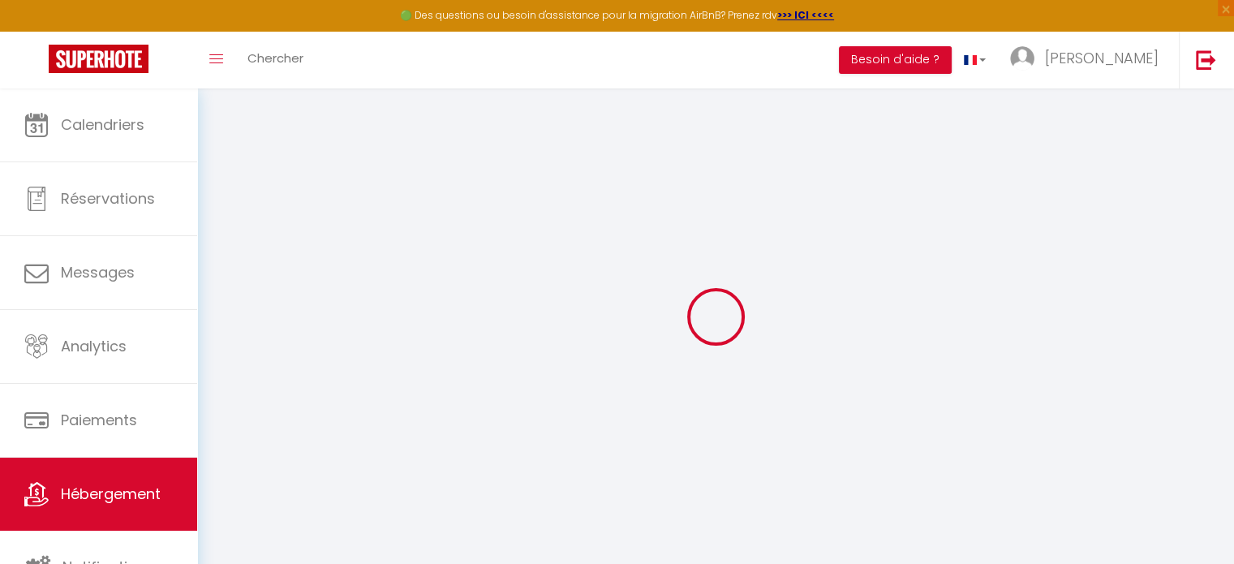
select select "+ 1 %"
select select
checkbox input "false"
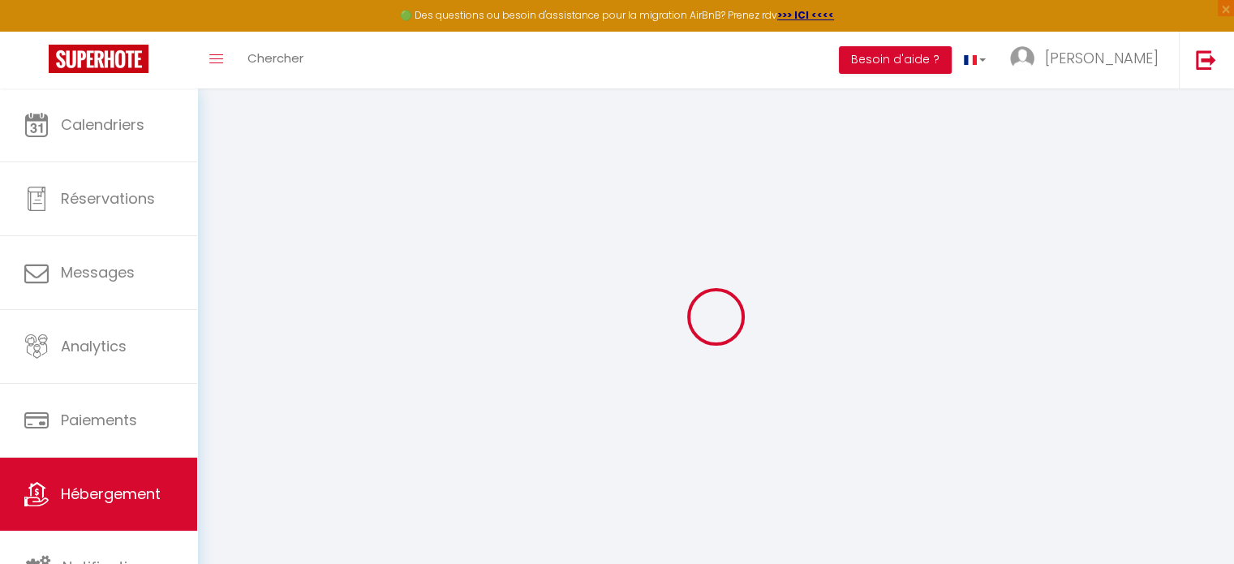
checkbox input "false"
select select "16:00"
select select "19:00"
select select "10:00"
select select "30"
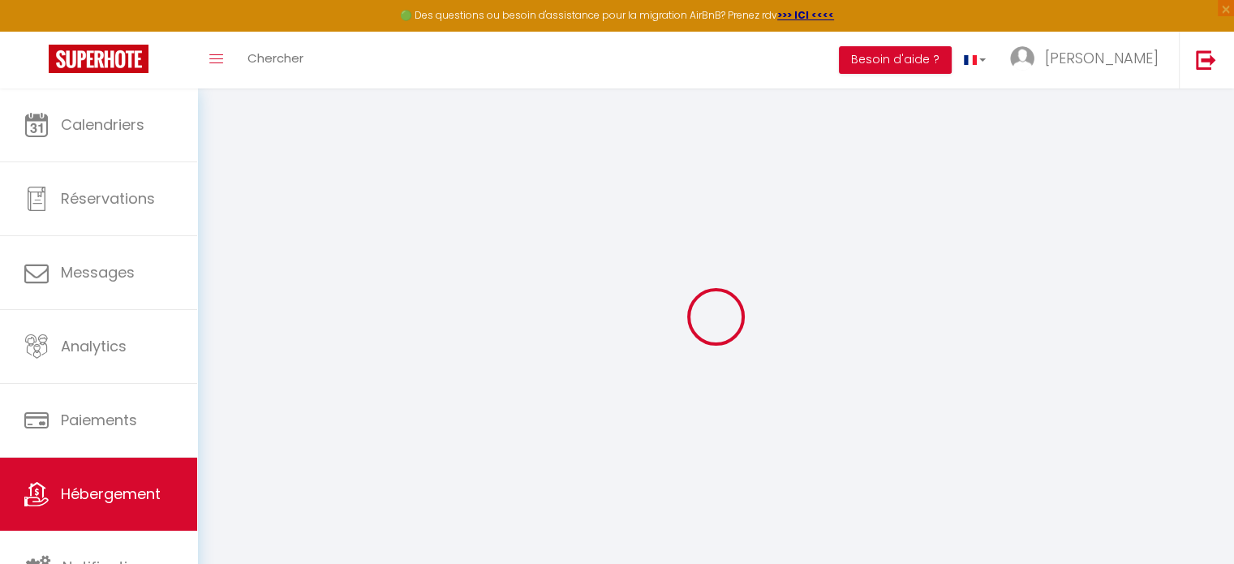
select select "120"
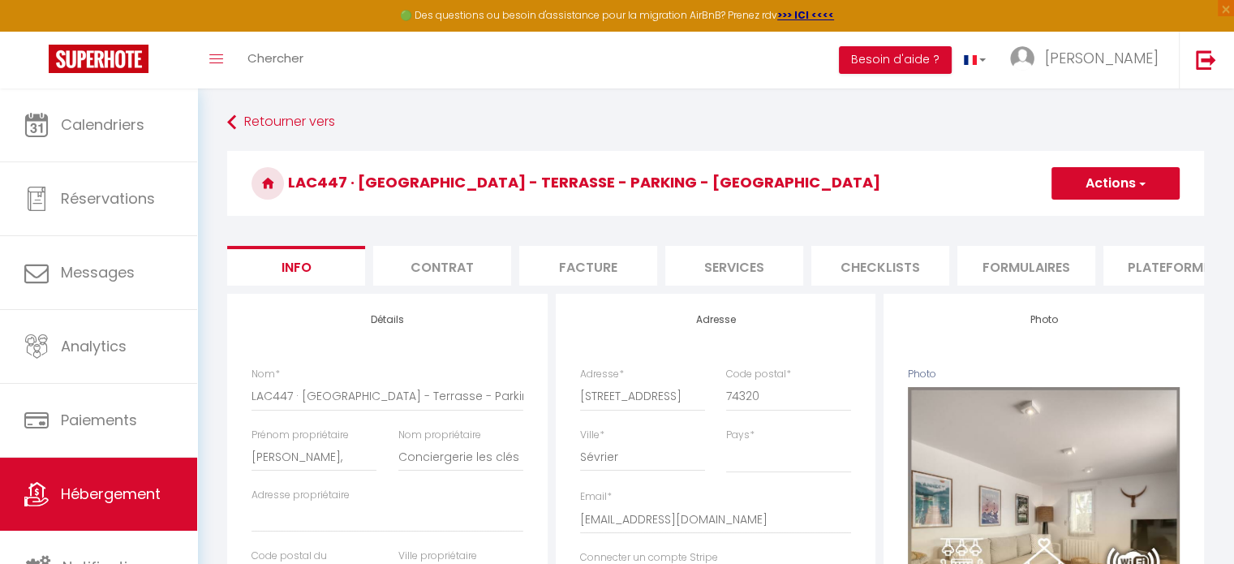
click at [1157, 265] on li "Plateformes" at bounding box center [1172, 266] width 138 height 40
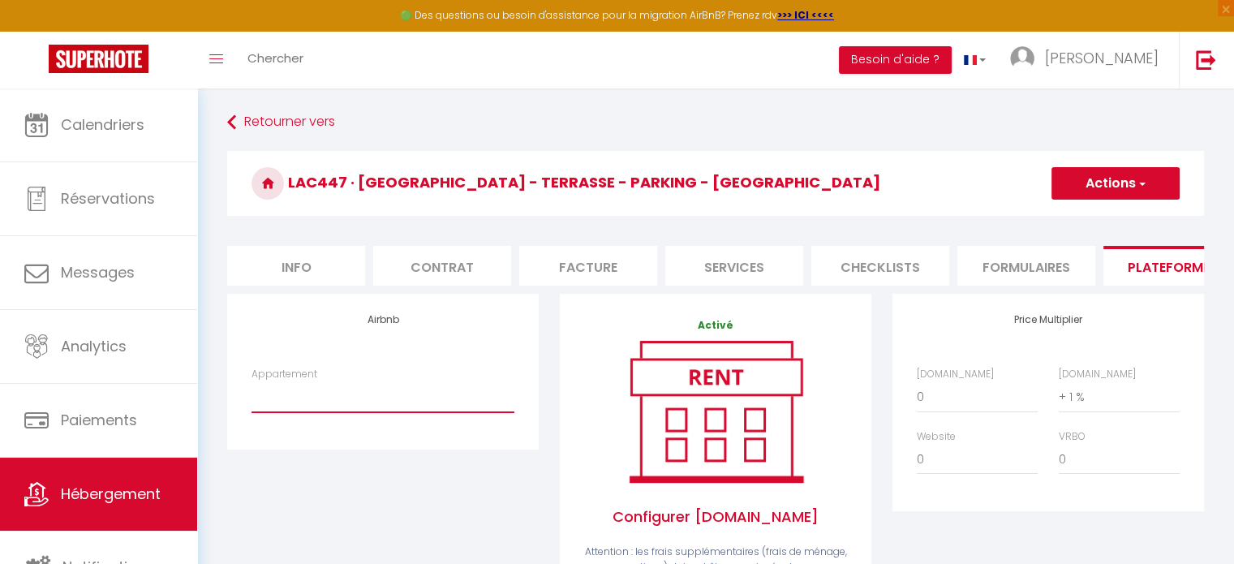
click at [350, 412] on select "LAC447 · Le LAC447 - Terrasse - Parking - Lac - leokaperski@aol.com" at bounding box center [382, 396] width 263 height 31
select select "19306-758730686085957249"
click at [251, 393] on select "LAC447 · Le LAC447 - Terrasse - Parking - Lac - leokaperski@aol.com" at bounding box center [382, 396] width 263 height 31
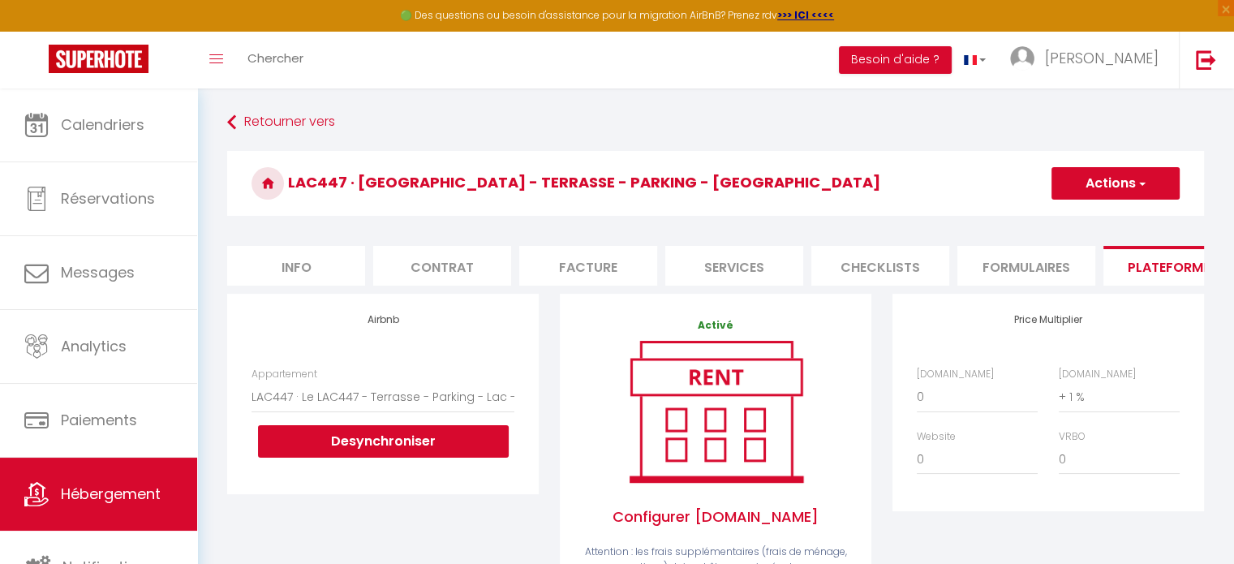
click at [1115, 191] on button "Actions" at bounding box center [1115, 183] width 128 height 32
click at [1093, 220] on link "Enregistrer" at bounding box center [1114, 218] width 128 height 21
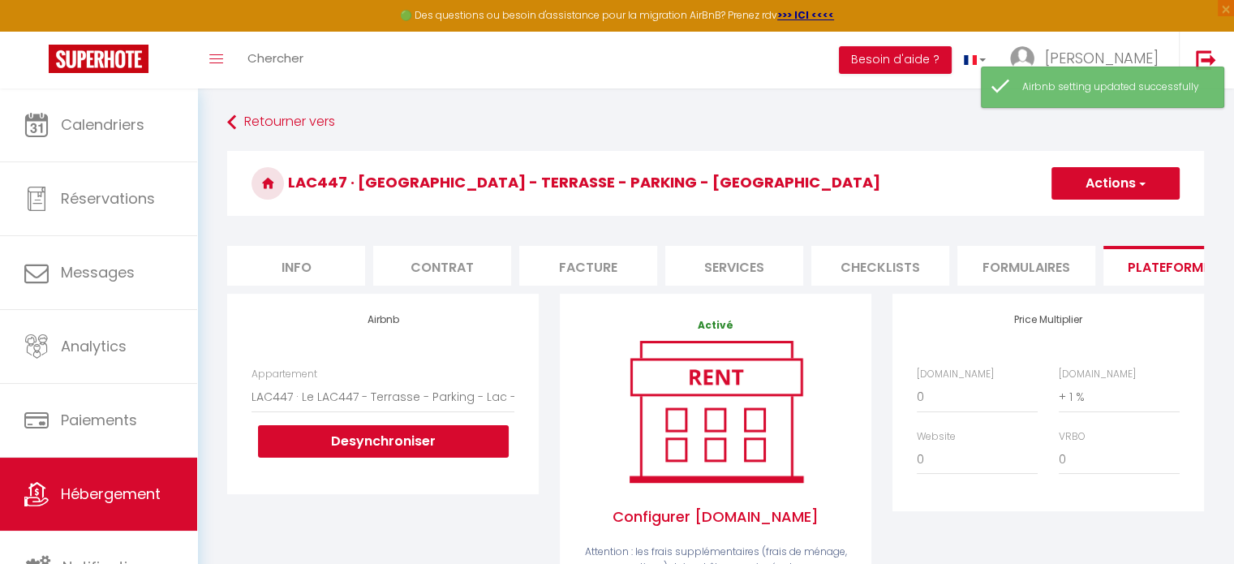
click at [860, 252] on li "Checklists" at bounding box center [880, 266] width 138 height 40
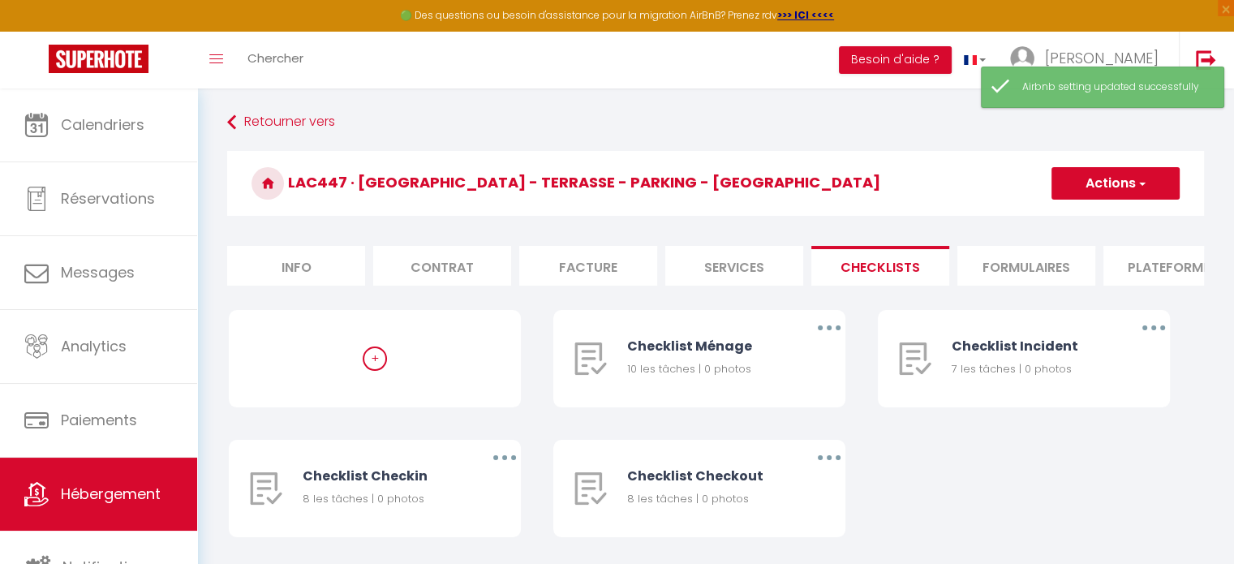
click at [1155, 278] on li "Plateformes" at bounding box center [1172, 266] width 138 height 40
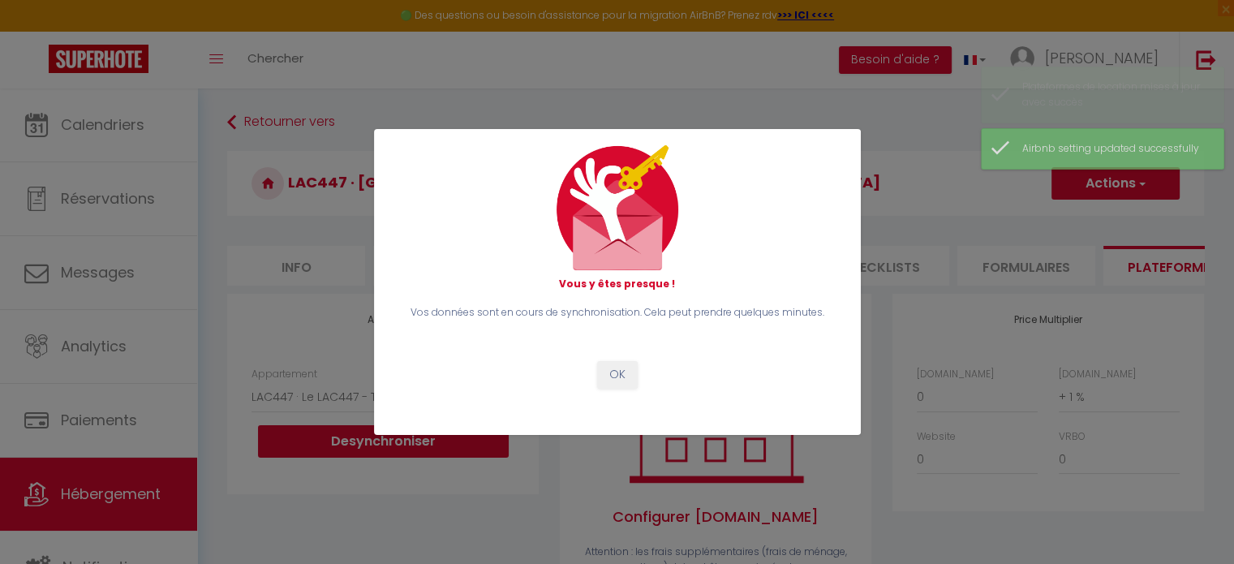
scroll to position [34, 0]
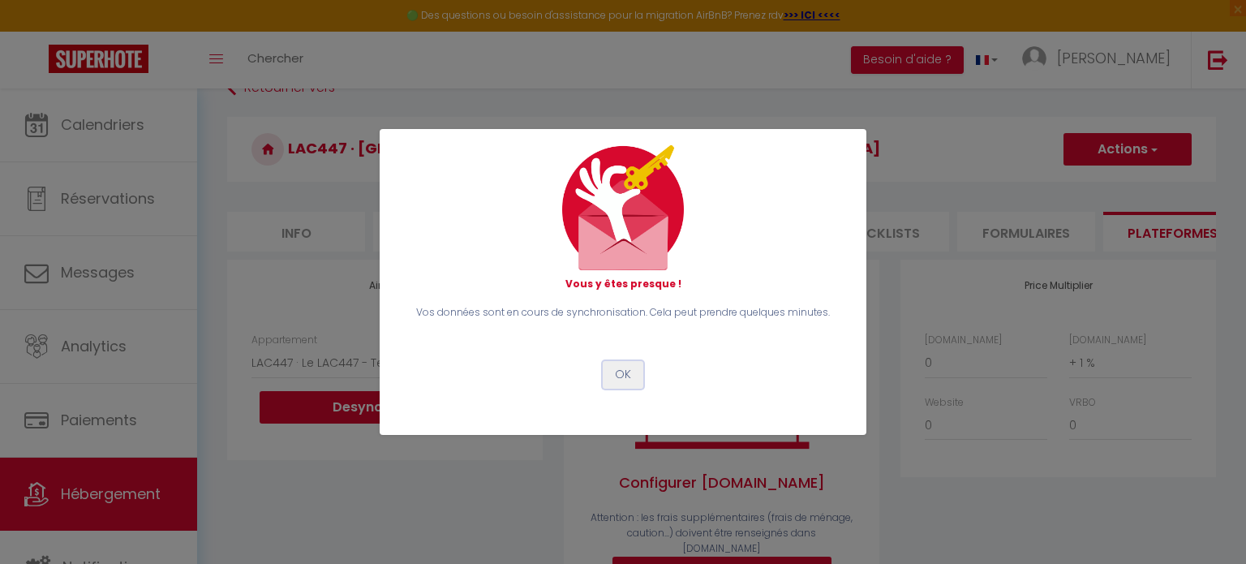
click at [622, 375] on button "OK" at bounding box center [623, 375] width 41 height 28
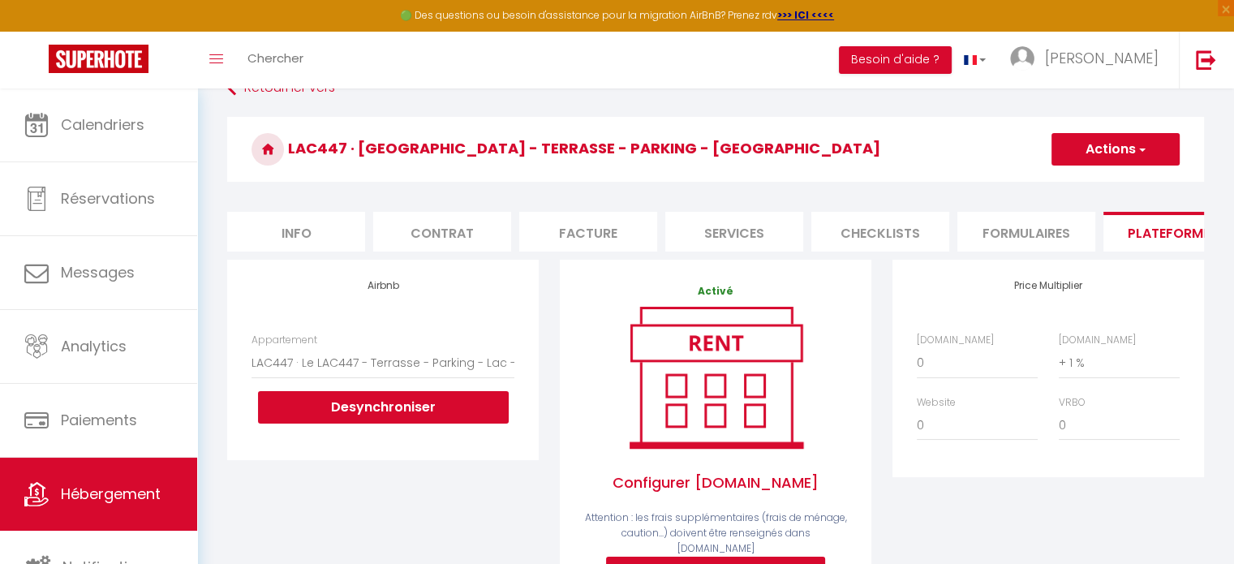
click at [294, 223] on li "Info" at bounding box center [296, 232] width 138 height 40
select select
checkbox input "false"
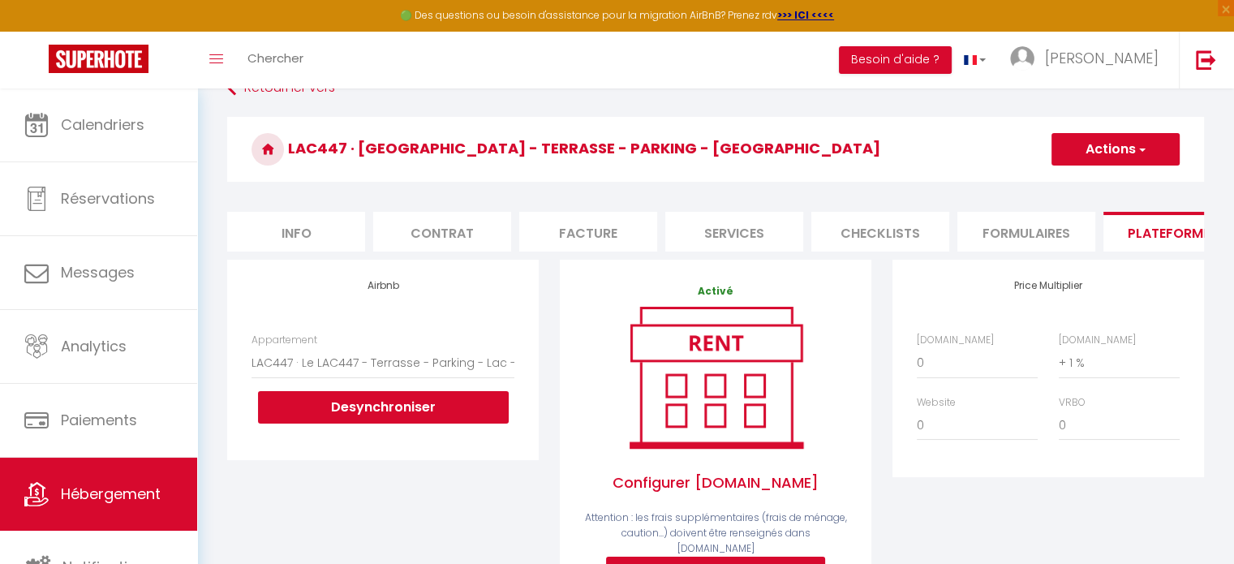
checkbox input "false"
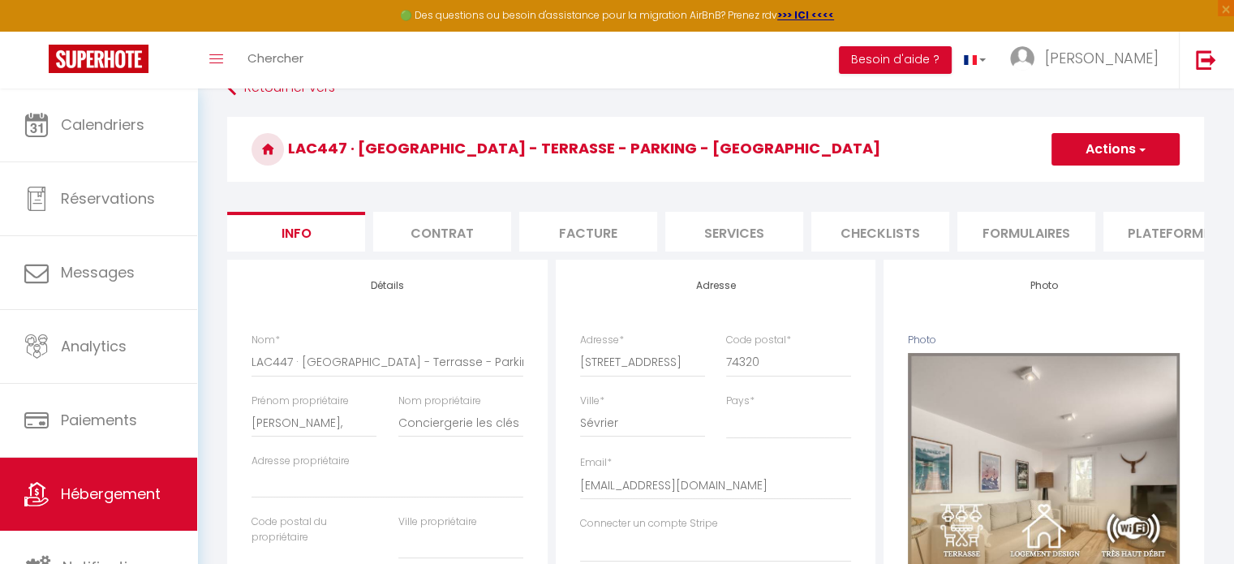
click at [1135, 231] on li "Plateformes" at bounding box center [1172, 232] width 138 height 40
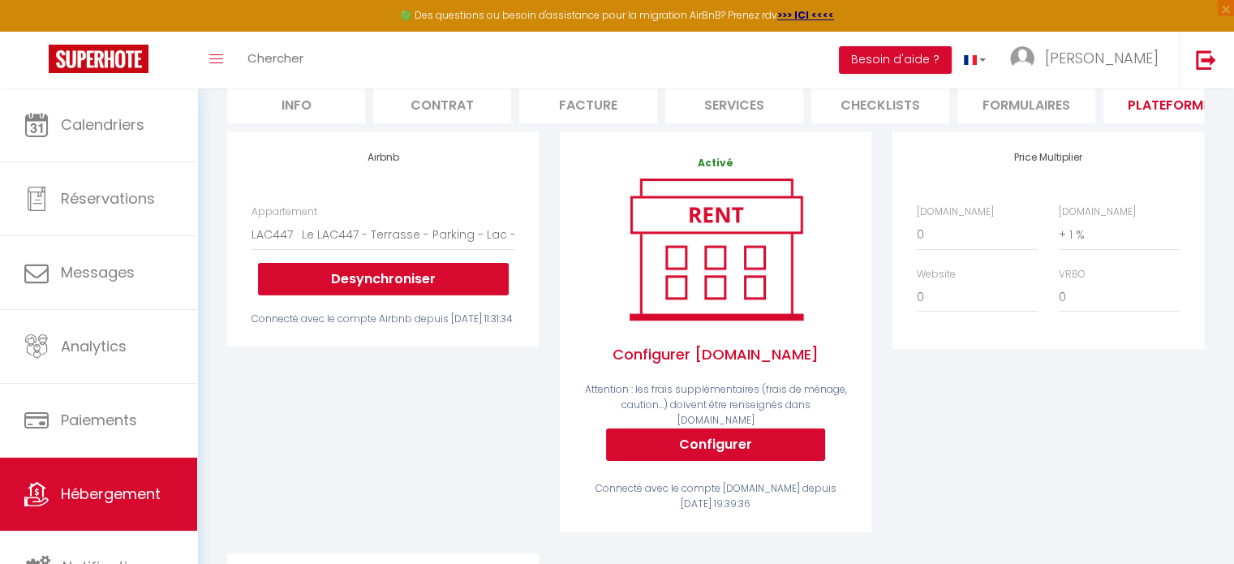
scroll to position [162, 0]
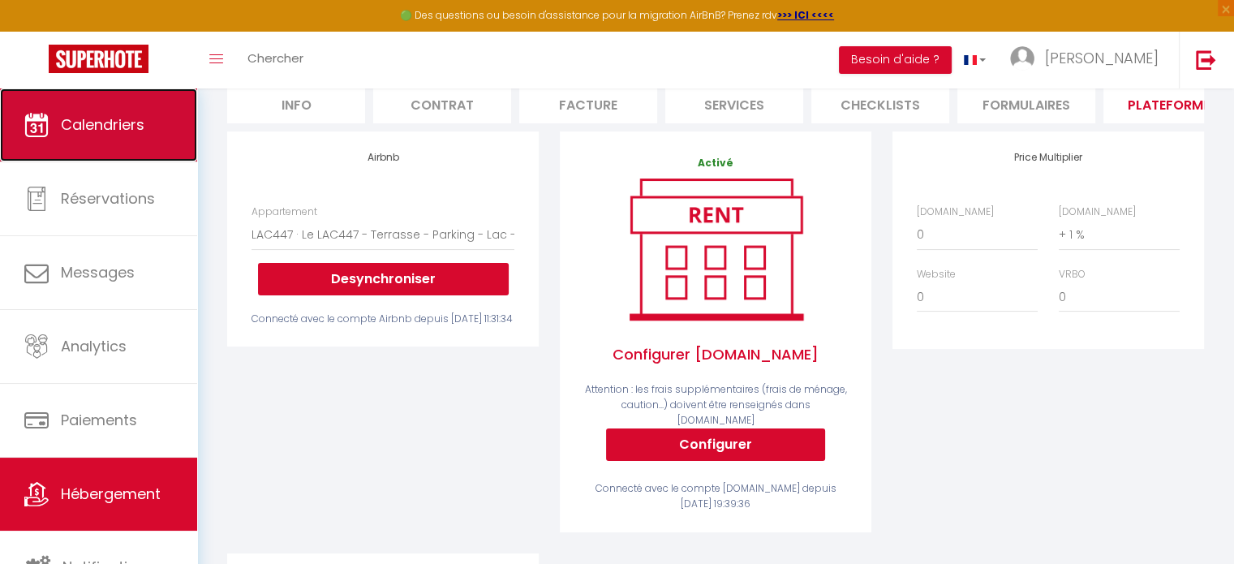
click at [101, 129] on span "Calendriers" at bounding box center [103, 124] width 84 height 20
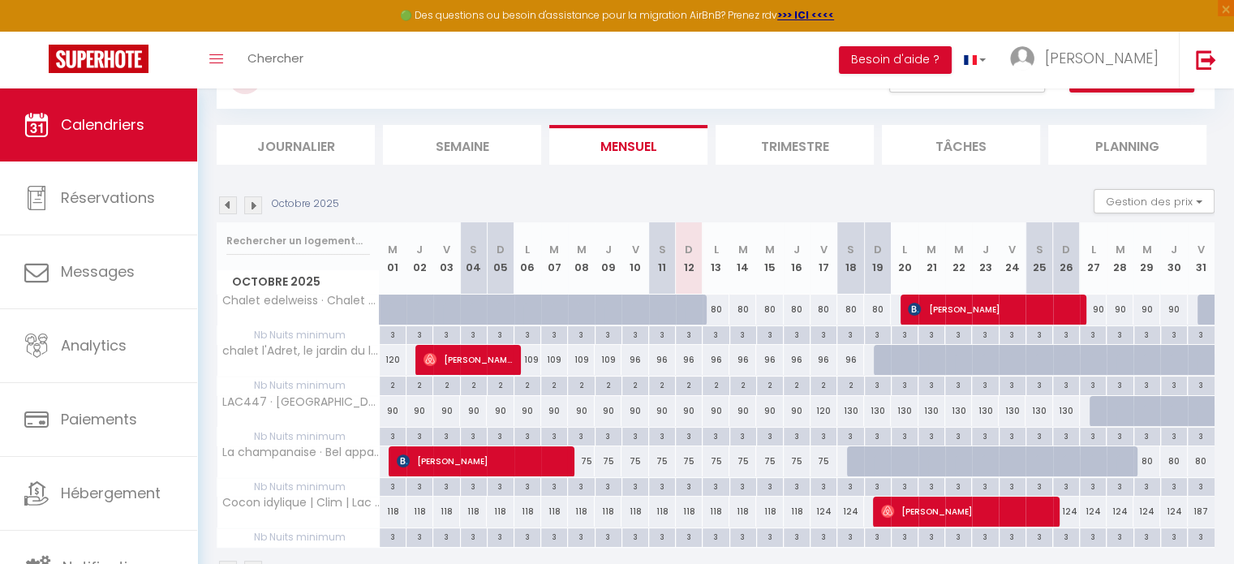
scroll to position [123, 0]
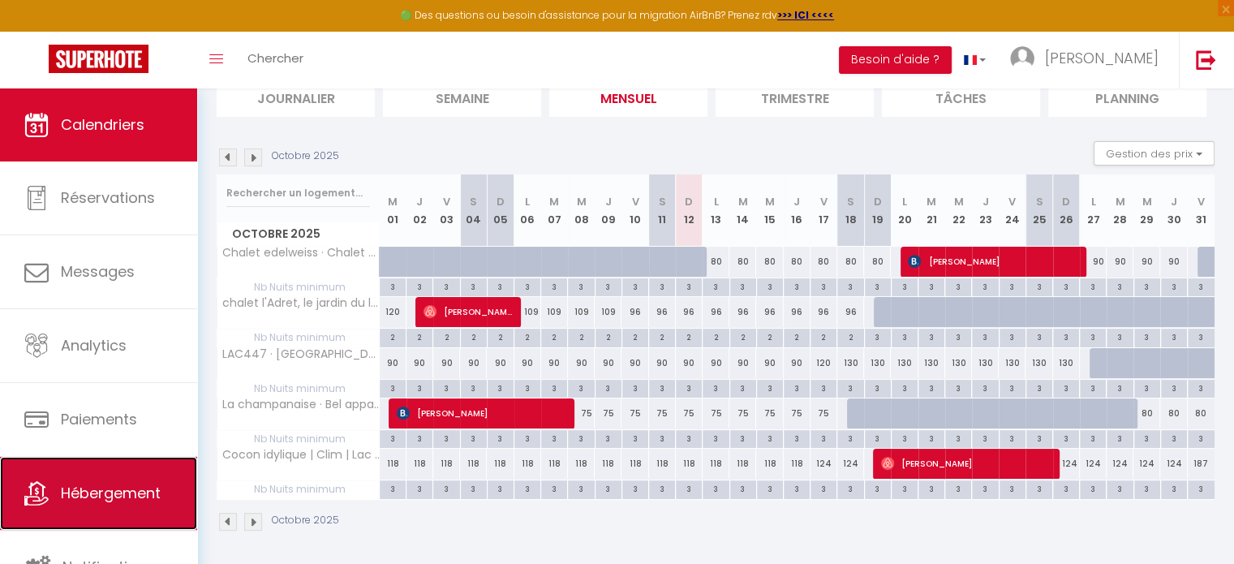
click at [89, 500] on span "Hébergement" at bounding box center [111, 493] width 100 height 20
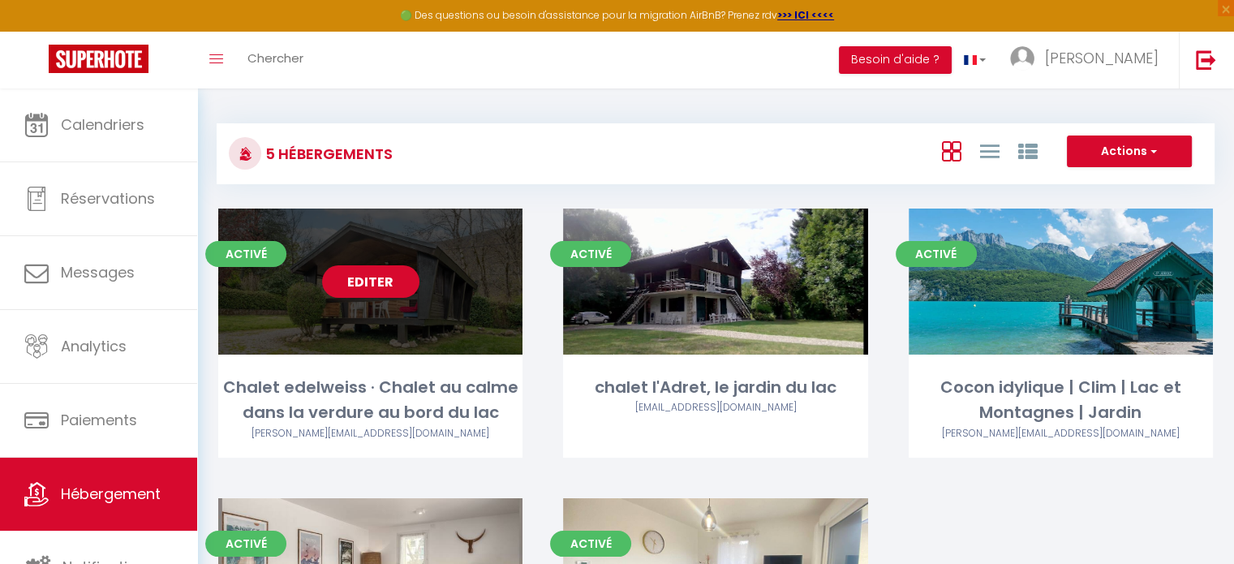
scroll to position [243, 0]
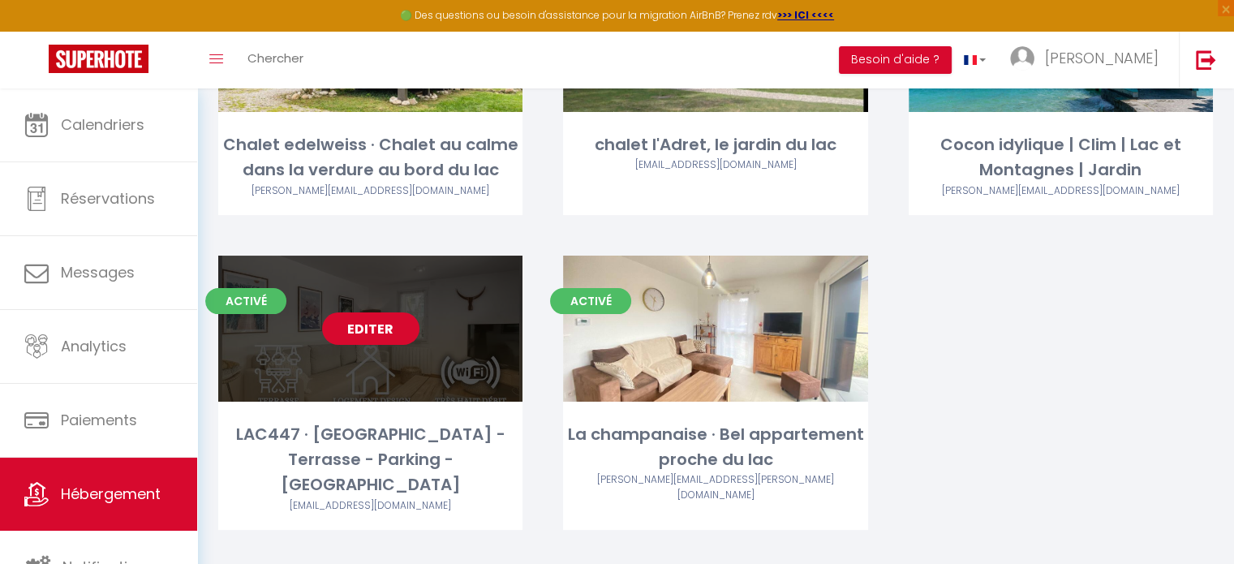
click at [380, 327] on link "Editer" at bounding box center [370, 328] width 97 height 32
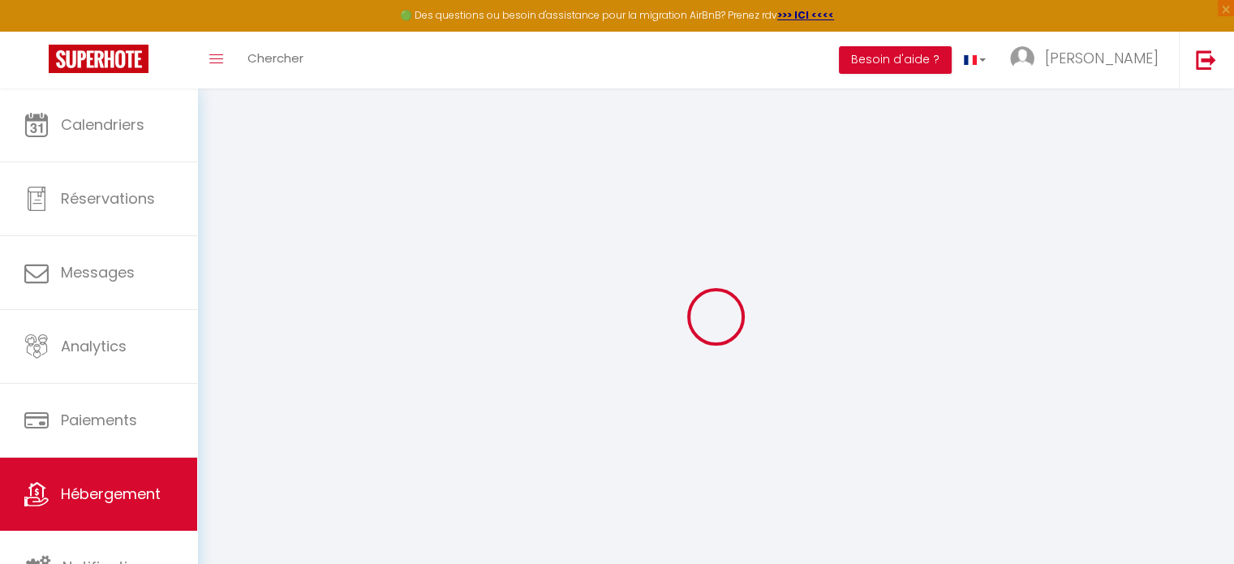
select select "+ 1 %"
select select
checkbox input "false"
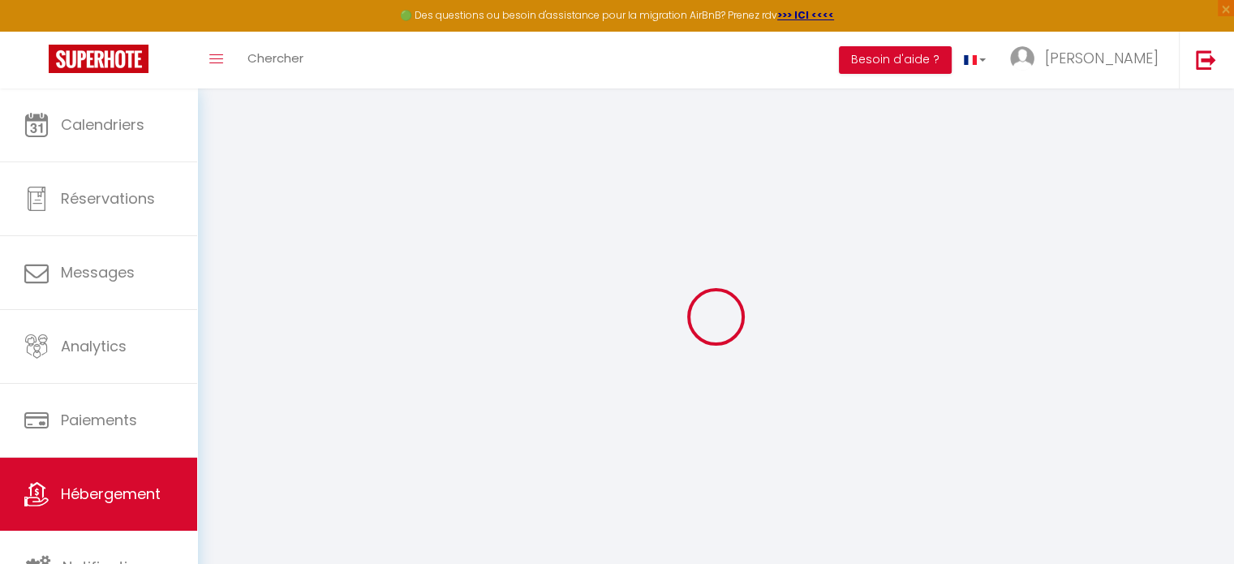
checkbox input "false"
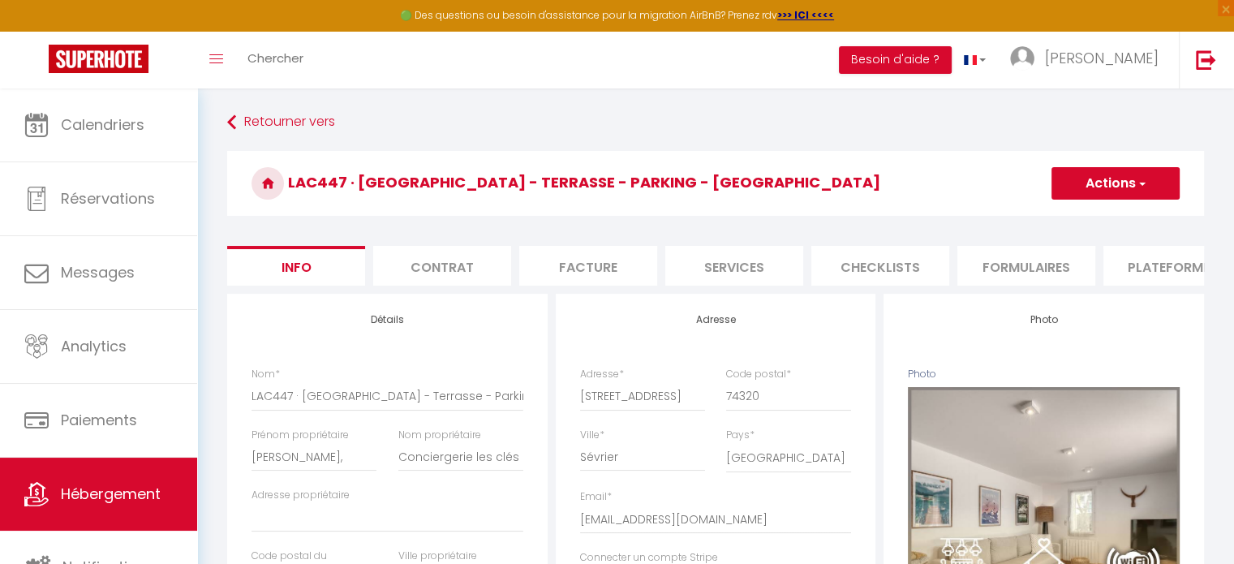
select select
checkbox input "false"
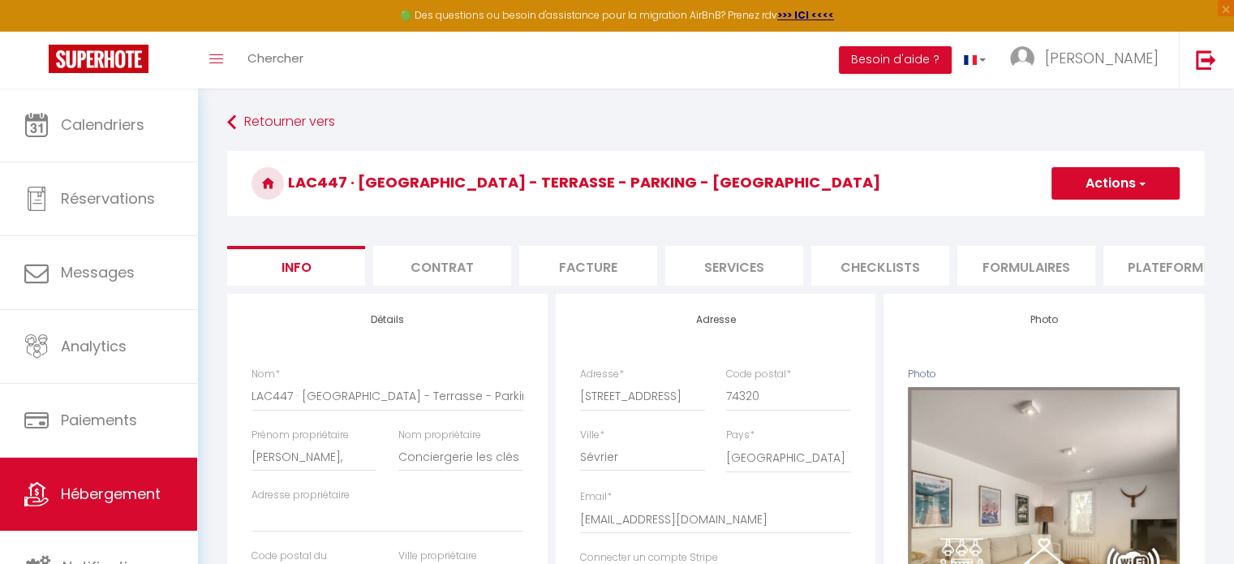
select select "well_reviewed_guests"
select select "EUR"
select select
select select "19306-758730686085957249"
click at [1148, 262] on li "Plateformes" at bounding box center [1172, 266] width 138 height 40
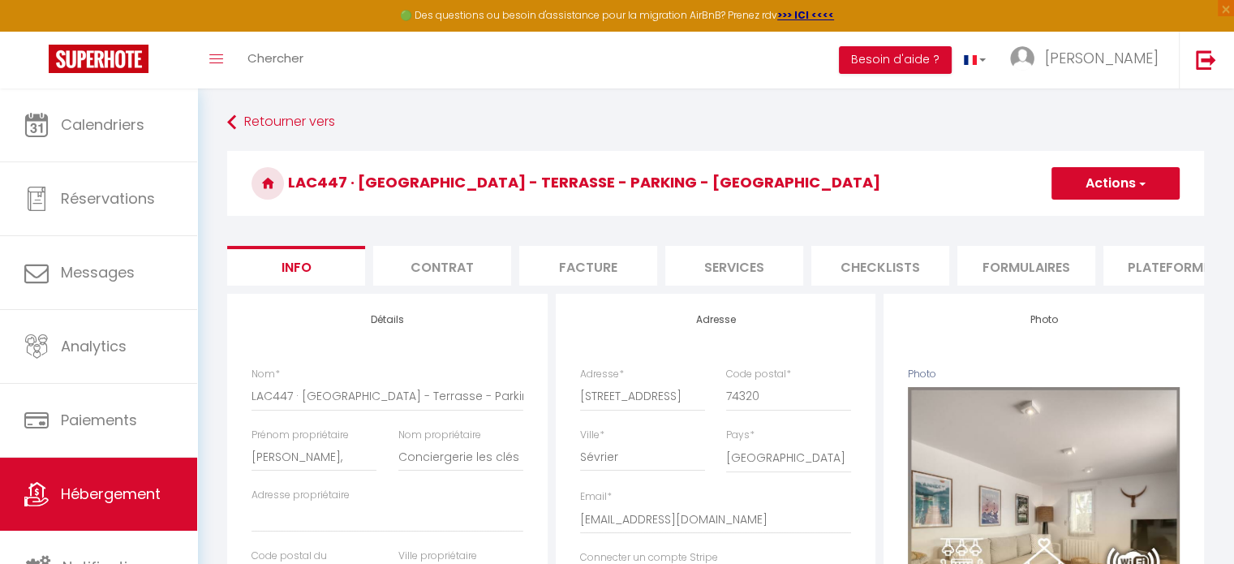
select select
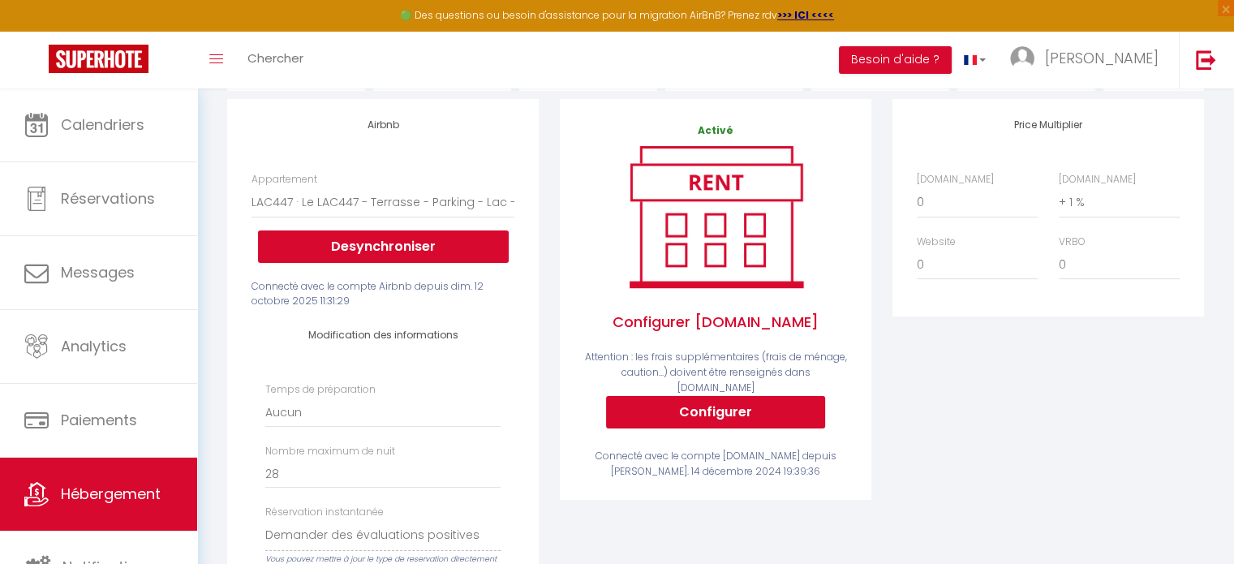
scroll to position [195, 0]
click at [1078, 217] on select "0 + 1 % + 2 % + 3 % + 4 % + 5 % + 6 % + 7 % + 8 % + 9 %" at bounding box center [1118, 202] width 121 height 31
select select "+ 22 %"
click at [1058, 198] on select "0 + 1 % + 2 % + 3 % + 4 % + 5 % + 6 % + 7 % + 8 % + 9 %" at bounding box center [1118, 202] width 121 height 31
select select
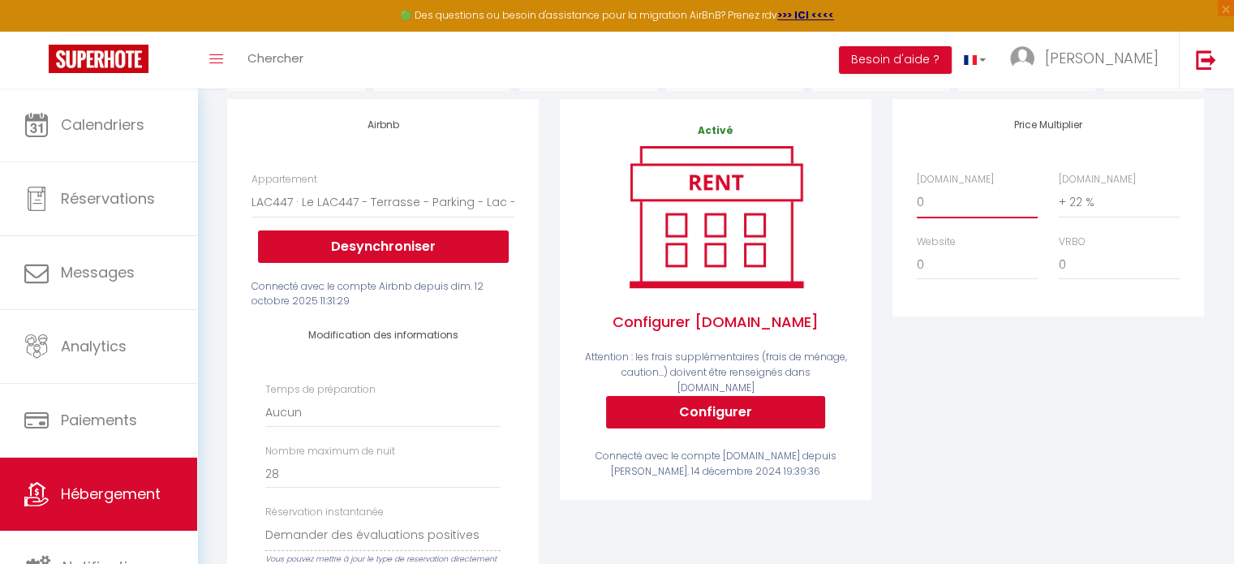
click at [944, 205] on select "0 + 1 % + 2 % + 3 % + 4 % + 5 % + 6 % + 7 % + 8 % + 9 %" at bounding box center [977, 202] width 121 height 31
select select "+ 21 %"
click at [917, 198] on select "0 + 1 % + 2 % + 3 % + 4 % + 5 % + 6 % + 7 % + 8 % + 9 %" at bounding box center [977, 202] width 121 height 31
select select
click at [960, 420] on div "Price Multiplier [DOMAIN_NAME] 0 + 1 % + 2 % + 3 % + 4 % + 5 % + 6 % + 7 %" at bounding box center [1048, 475] width 333 height 753
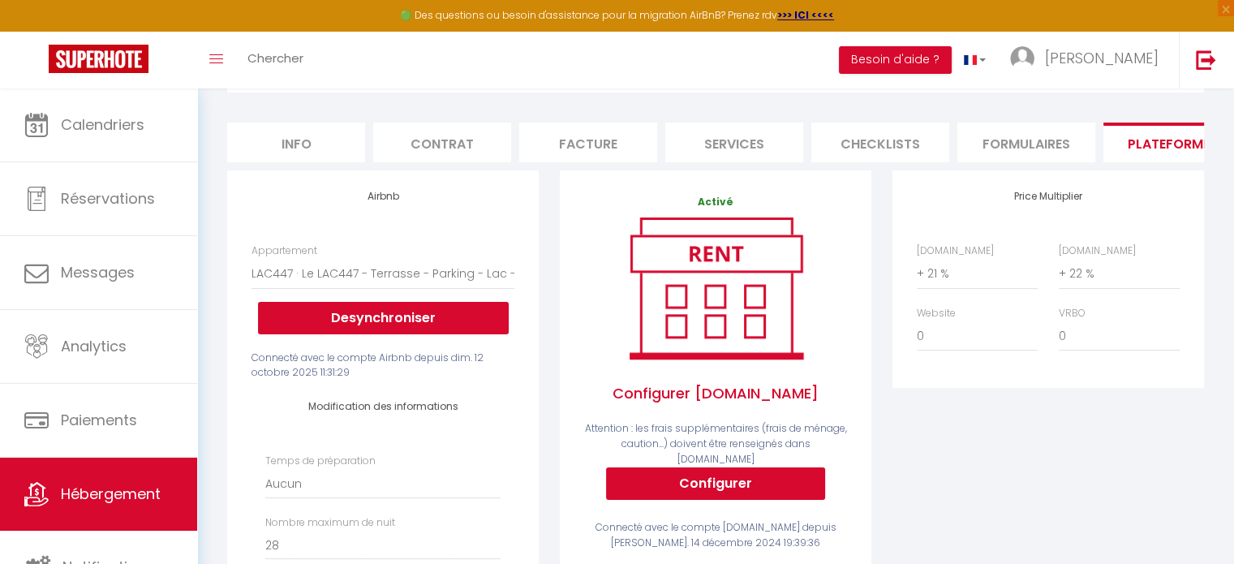
scroll to position [0, 0]
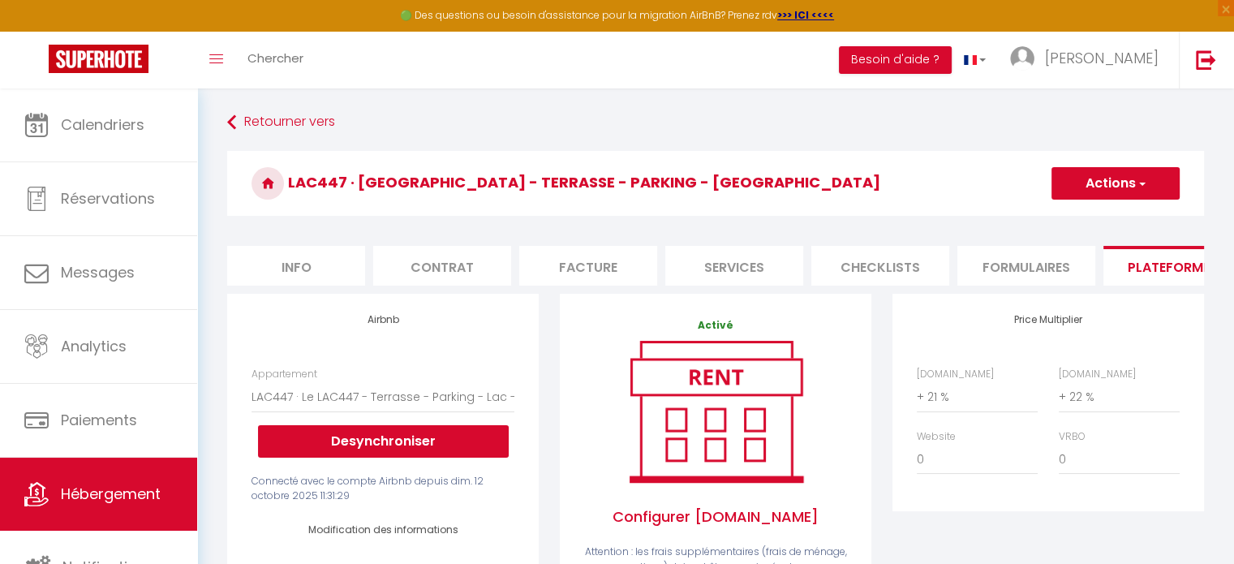
click at [1087, 200] on h3 "LAC447 · [GEOGRAPHIC_DATA] - Terrasse - Parking - [GEOGRAPHIC_DATA]" at bounding box center [715, 183] width 977 height 65
click at [1083, 194] on button "Actions" at bounding box center [1115, 183] width 128 height 32
click at [1080, 215] on link "Enregistrer" at bounding box center [1114, 218] width 128 height 21
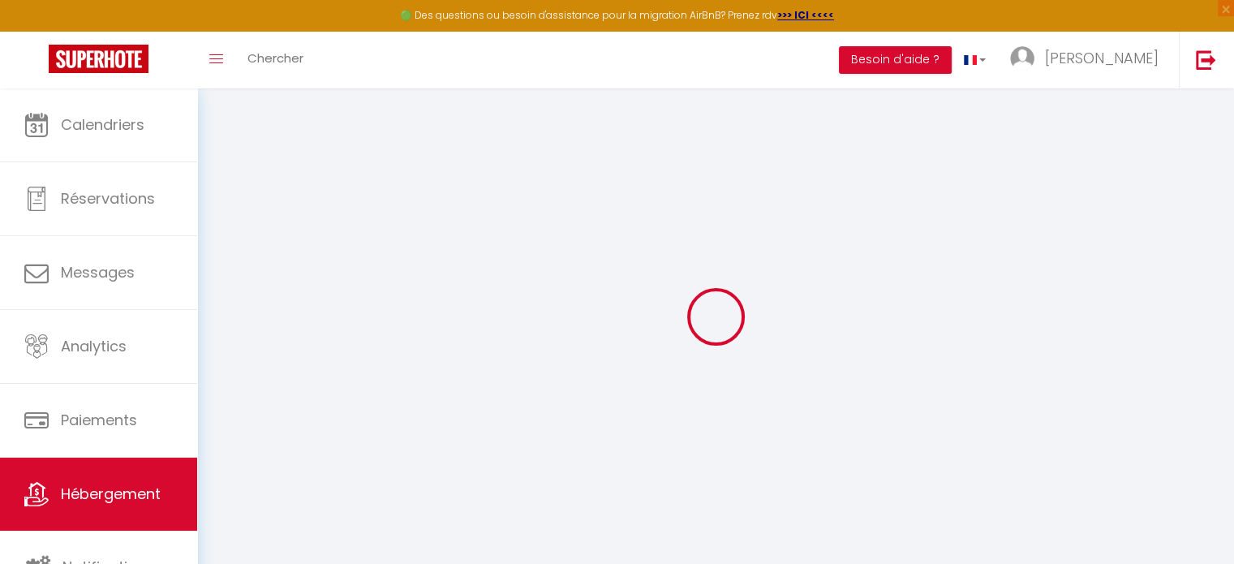
select select "well_reviewed_guests"
select select "EUR"
select select
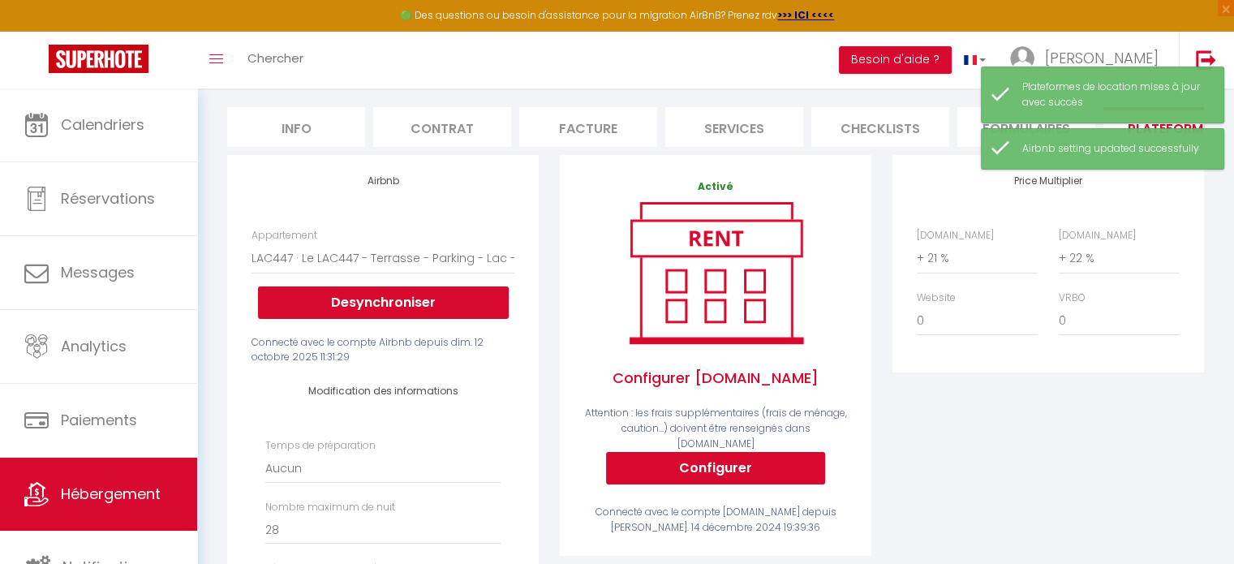
scroll to position [135, 0]
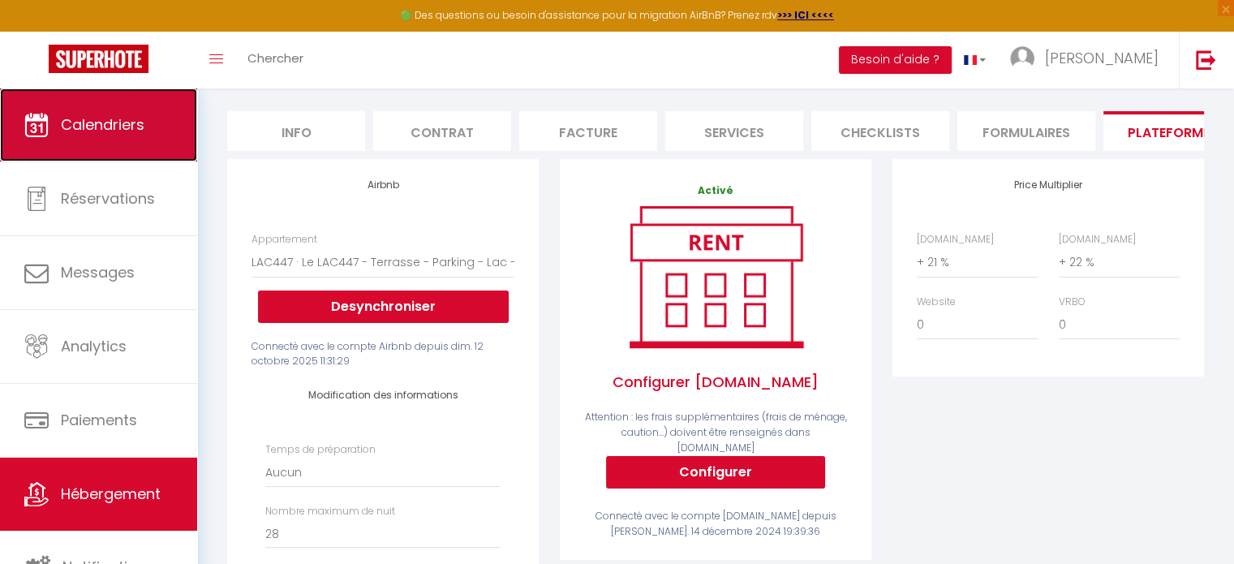
click at [58, 129] on link "Calendriers" at bounding box center [98, 124] width 197 height 73
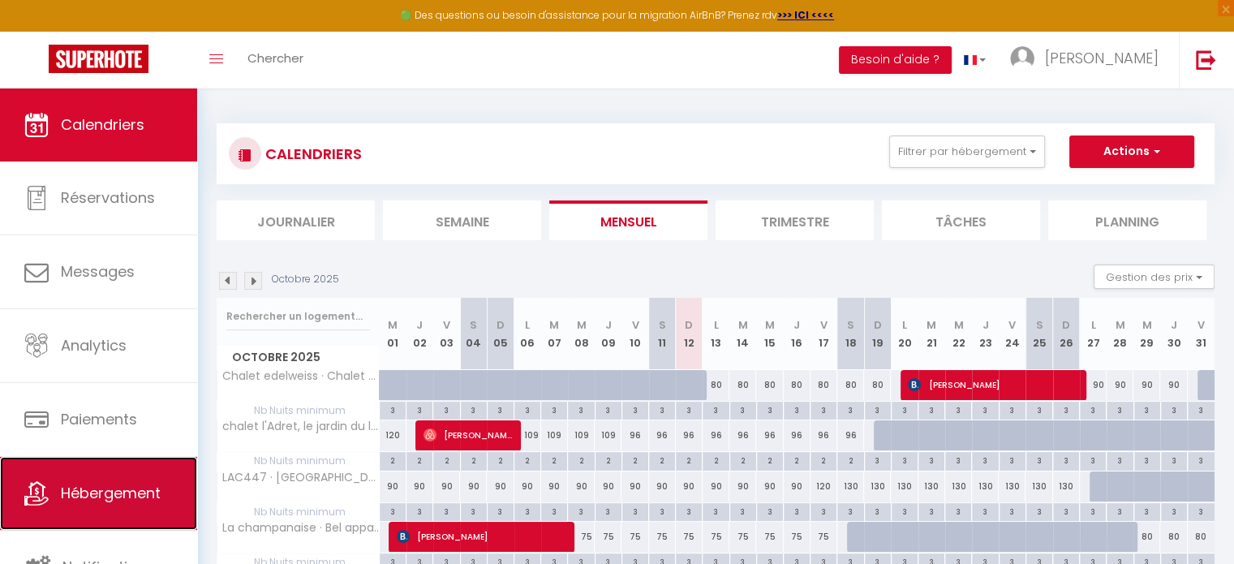
click at [75, 496] on span "Hébergement" at bounding box center [111, 493] width 100 height 20
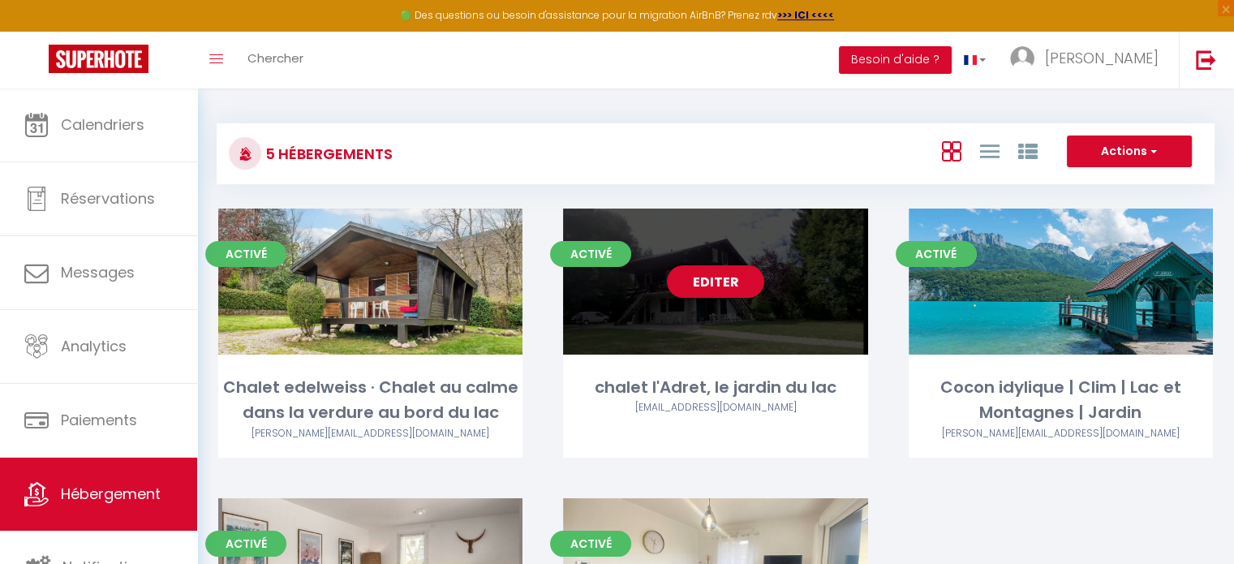
scroll to position [243, 0]
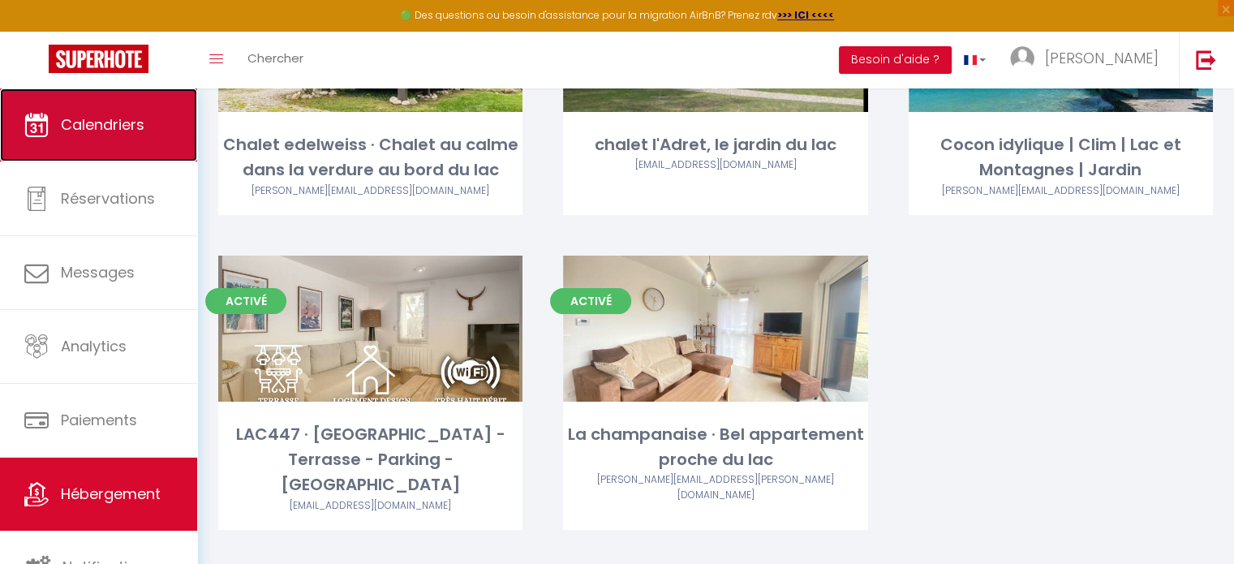
click at [157, 146] on link "Calendriers" at bounding box center [98, 124] width 197 height 73
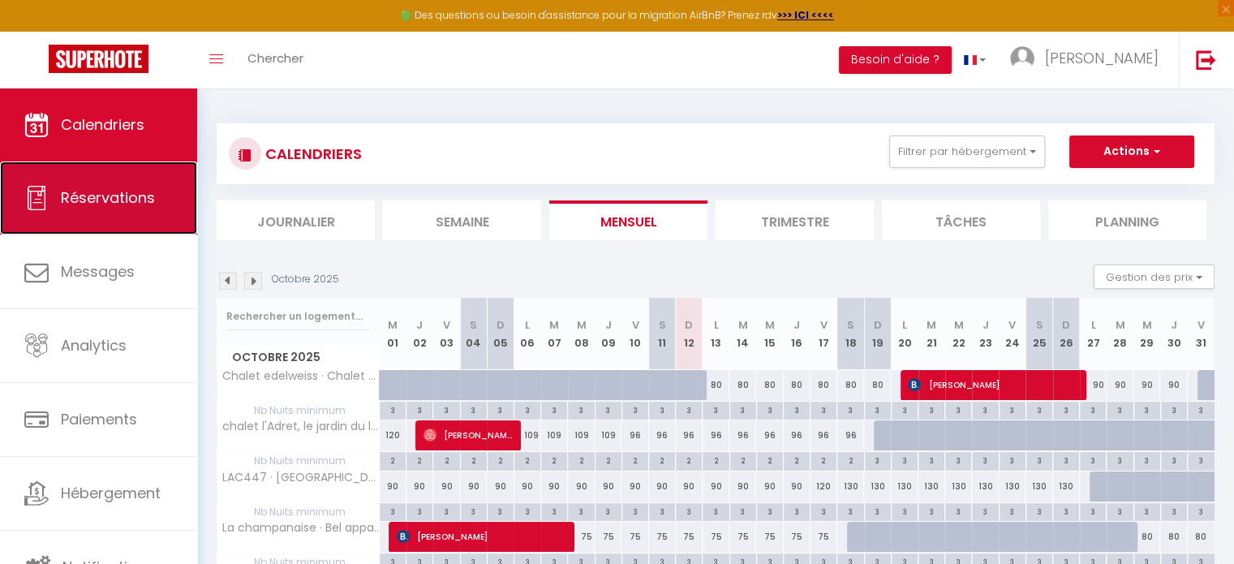
click at [33, 195] on icon at bounding box center [36, 198] width 24 height 24
select select "not_cancelled"
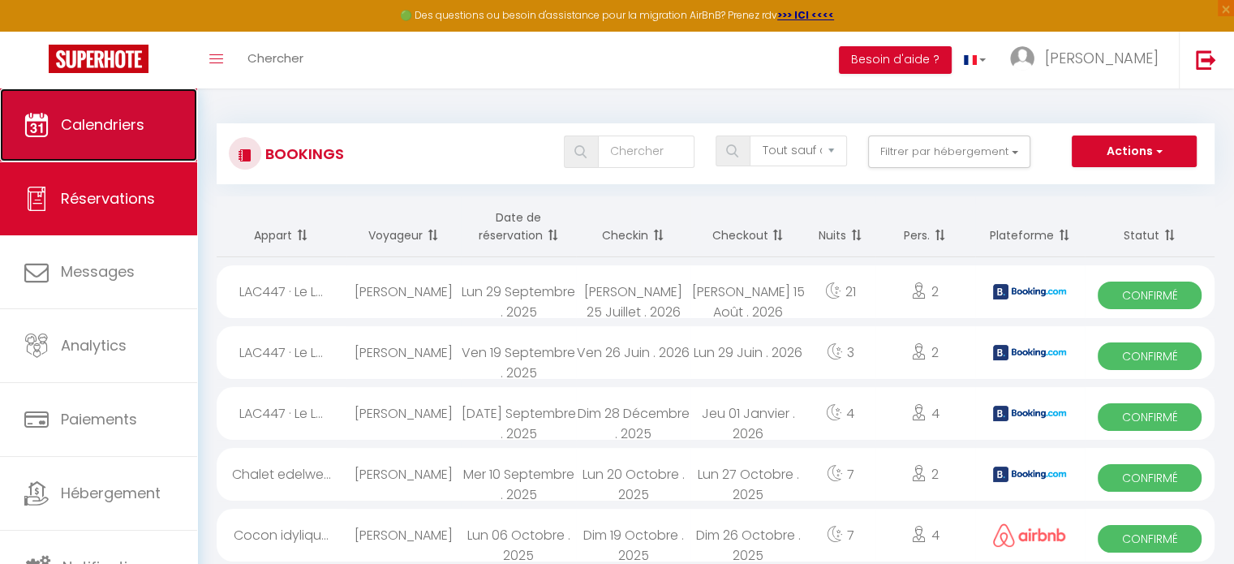
click at [84, 122] on span "Calendriers" at bounding box center [103, 124] width 84 height 20
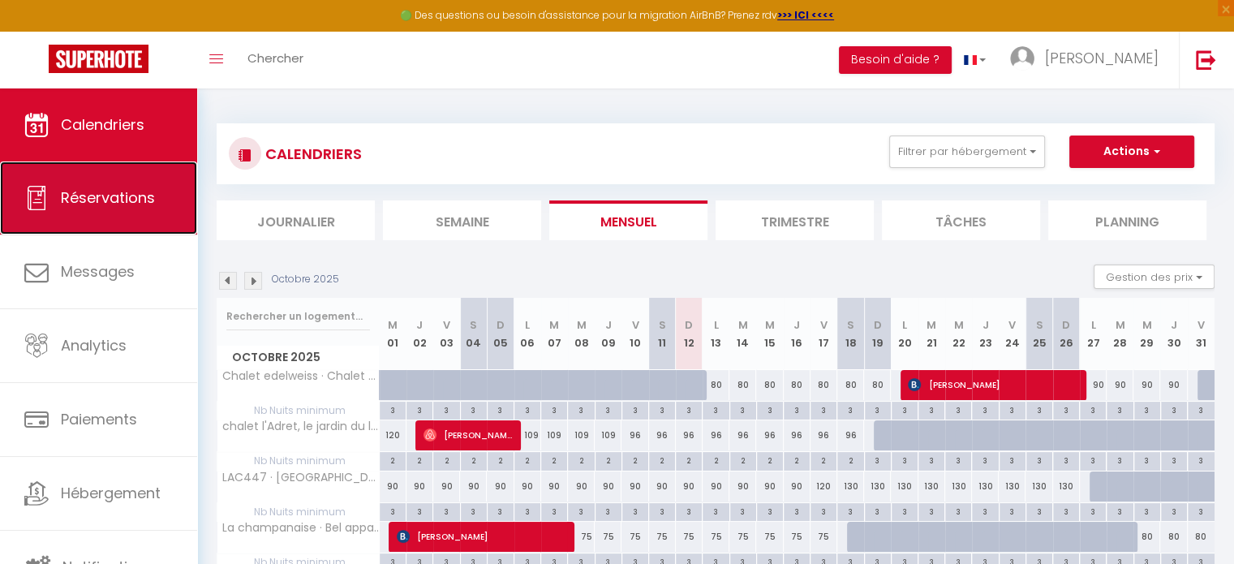
click at [93, 203] on span "Réservations" at bounding box center [108, 197] width 94 height 20
select select "not_cancelled"
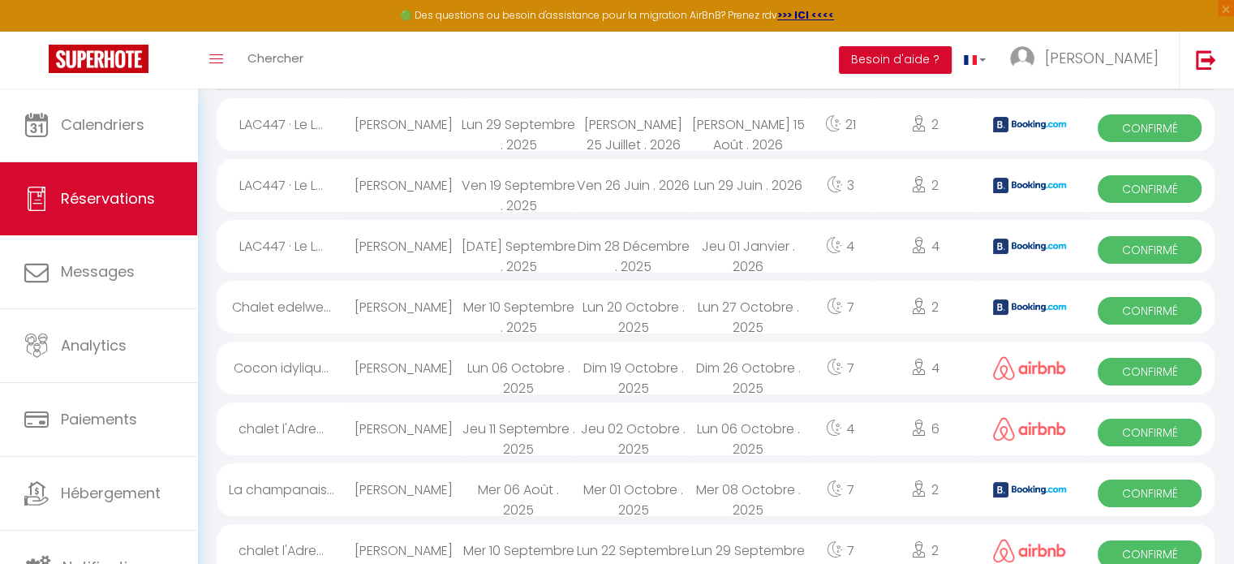
scroll to position [169, 0]
